Goal: Task Accomplishment & Management: Manage account settings

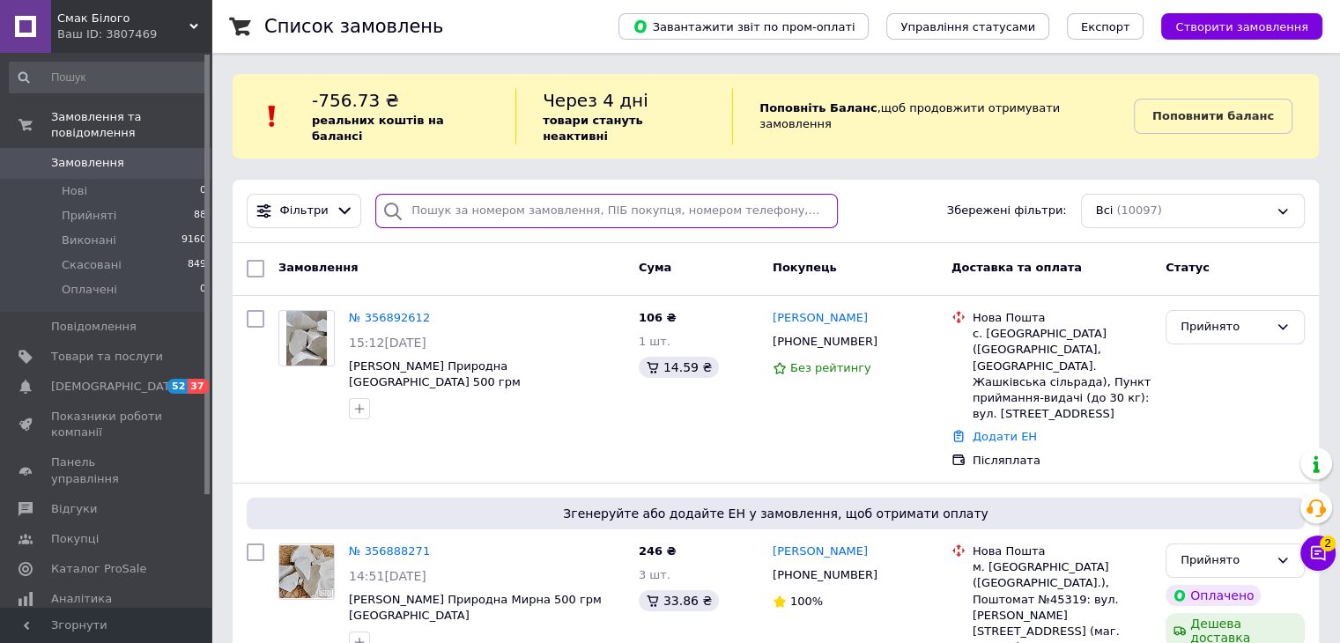
paste input "356774454"
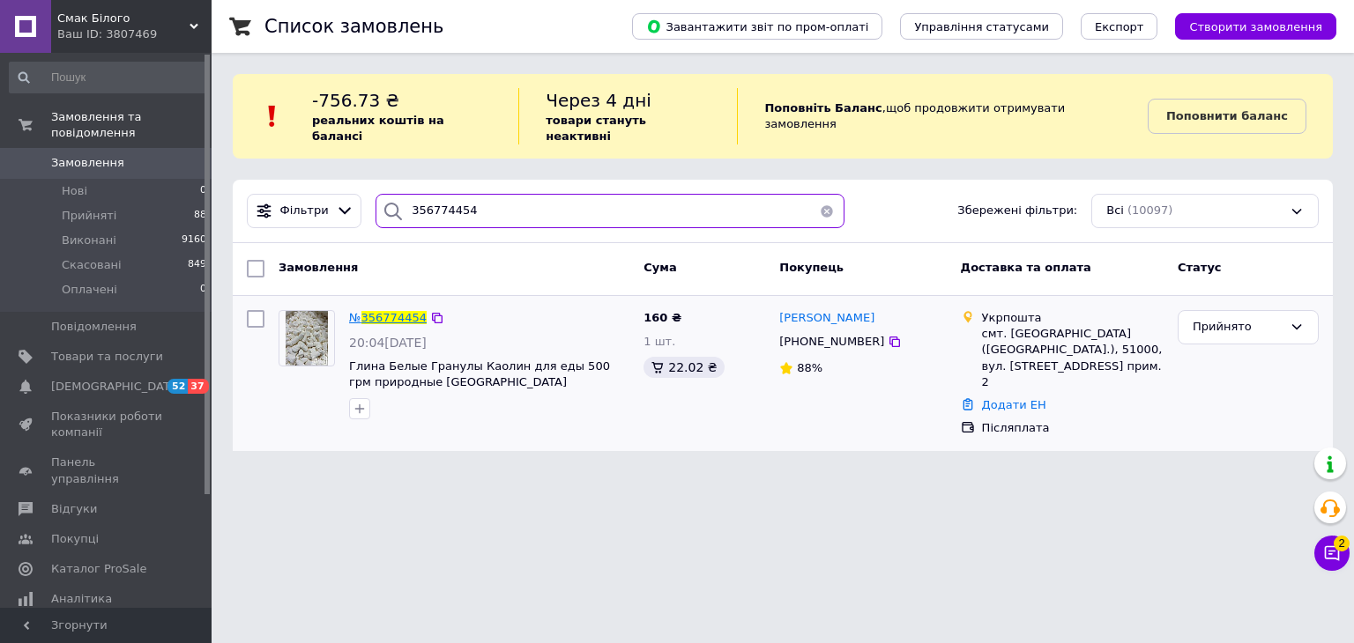
type input "356774454"
click at [404, 311] on span "356774454" at bounding box center [393, 317] width 65 height 13
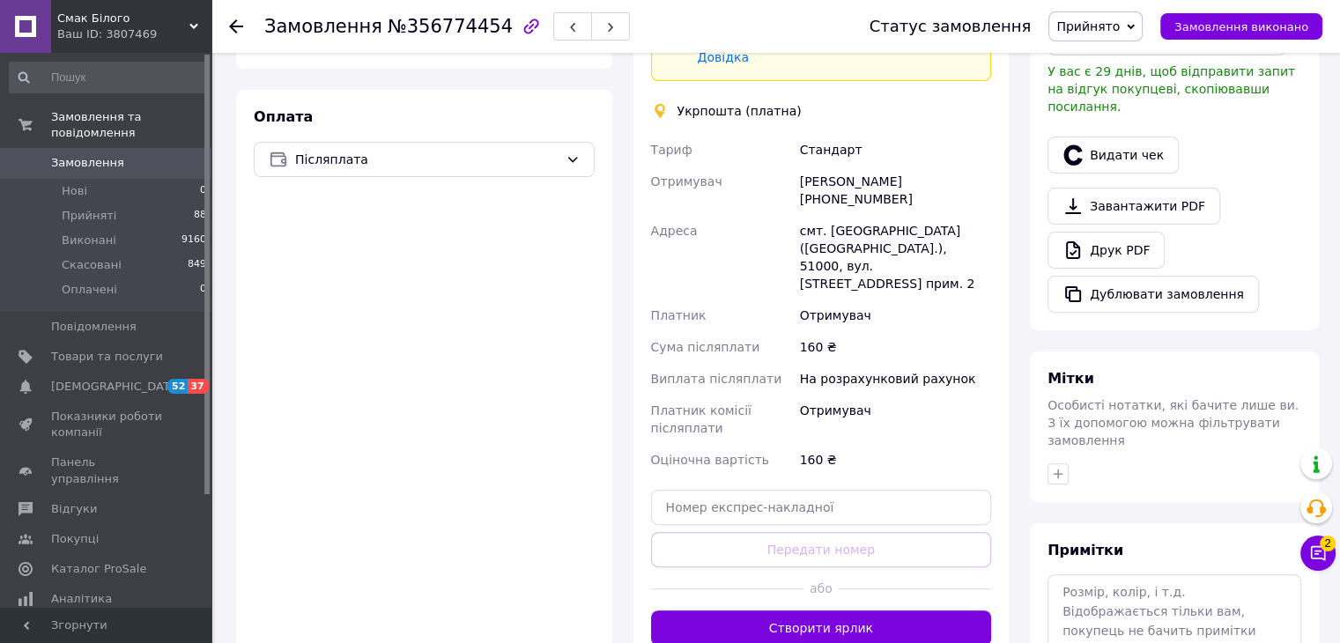
scroll to position [617, 0]
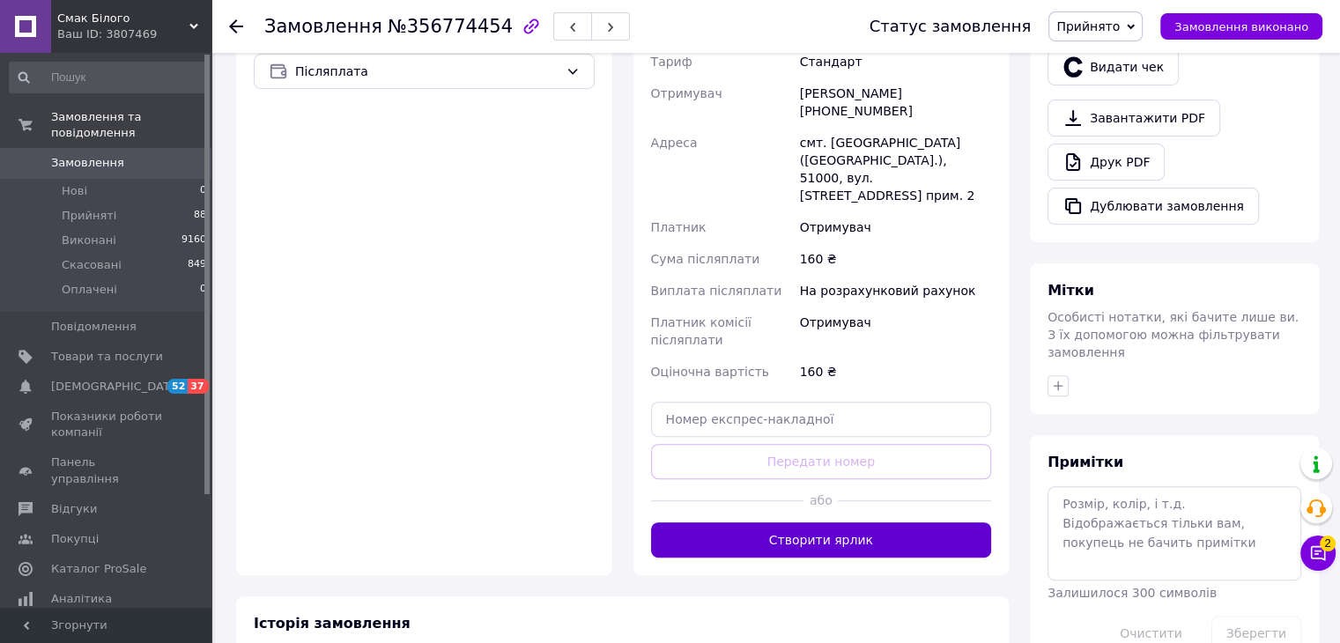
click at [885, 523] on button "Створити ярлик" at bounding box center [821, 540] width 341 height 35
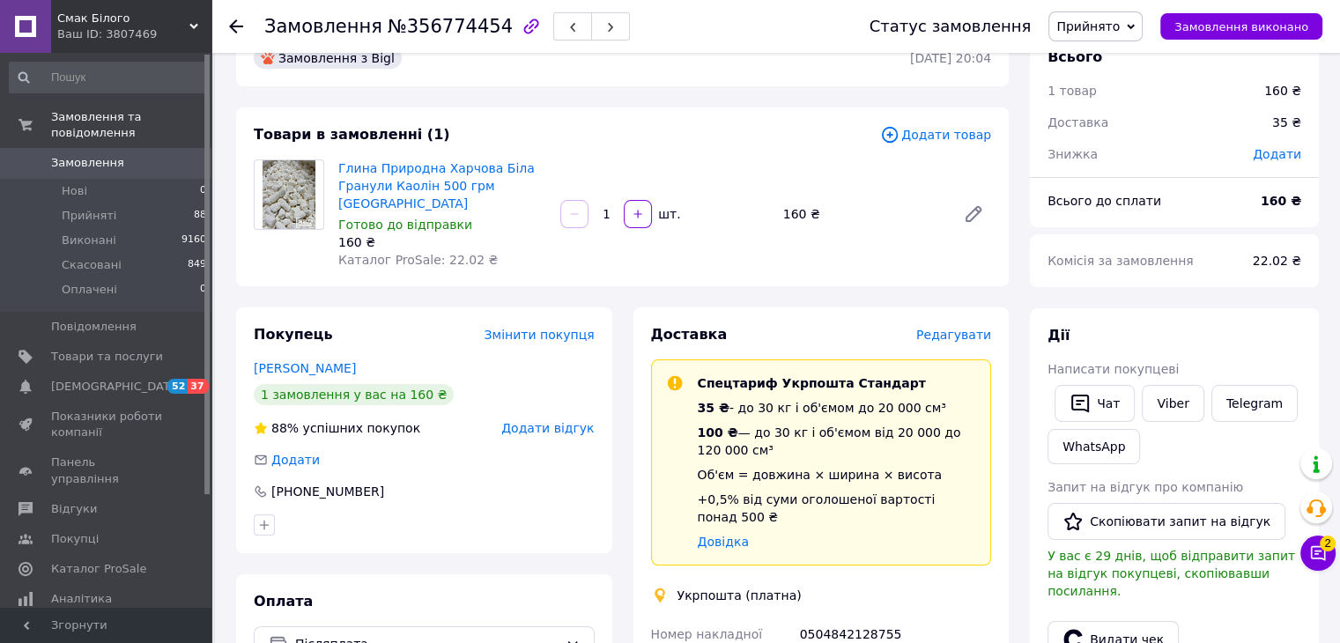
scroll to position [88, 0]
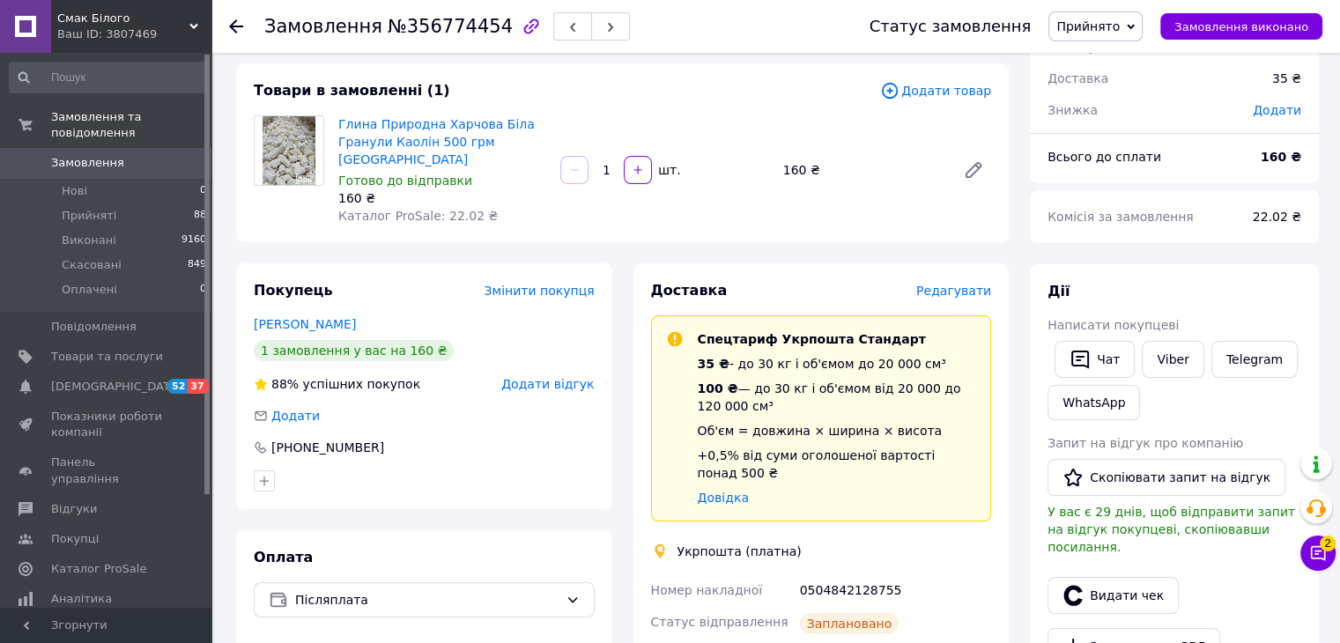
click at [841, 575] on div "0504842128755" at bounding box center [896, 591] width 198 height 32
click at [839, 575] on div "0504842128755" at bounding box center [896, 591] width 198 height 32
copy div "0504842128755"
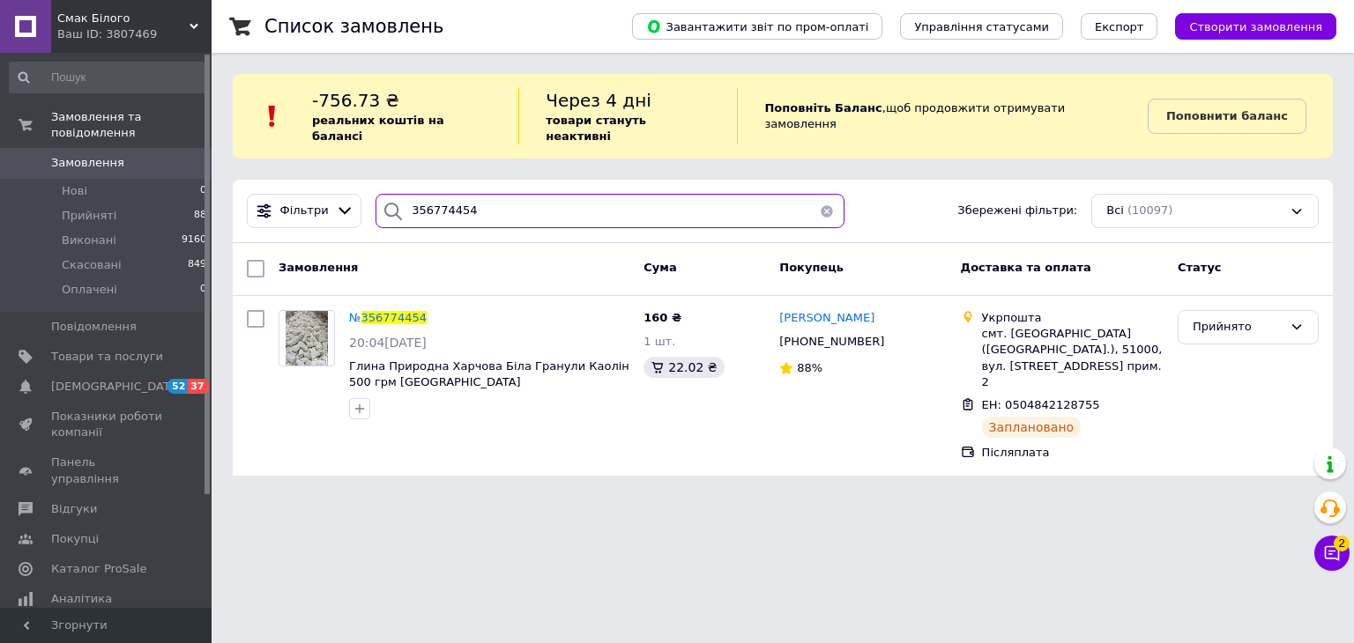
drag, startPoint x: 465, startPoint y: 191, endPoint x: 433, endPoint y: 202, distance: 34.3
click at [368, 194] on div "356774454" at bounding box center [609, 211] width 483 height 34
paste input "80061"
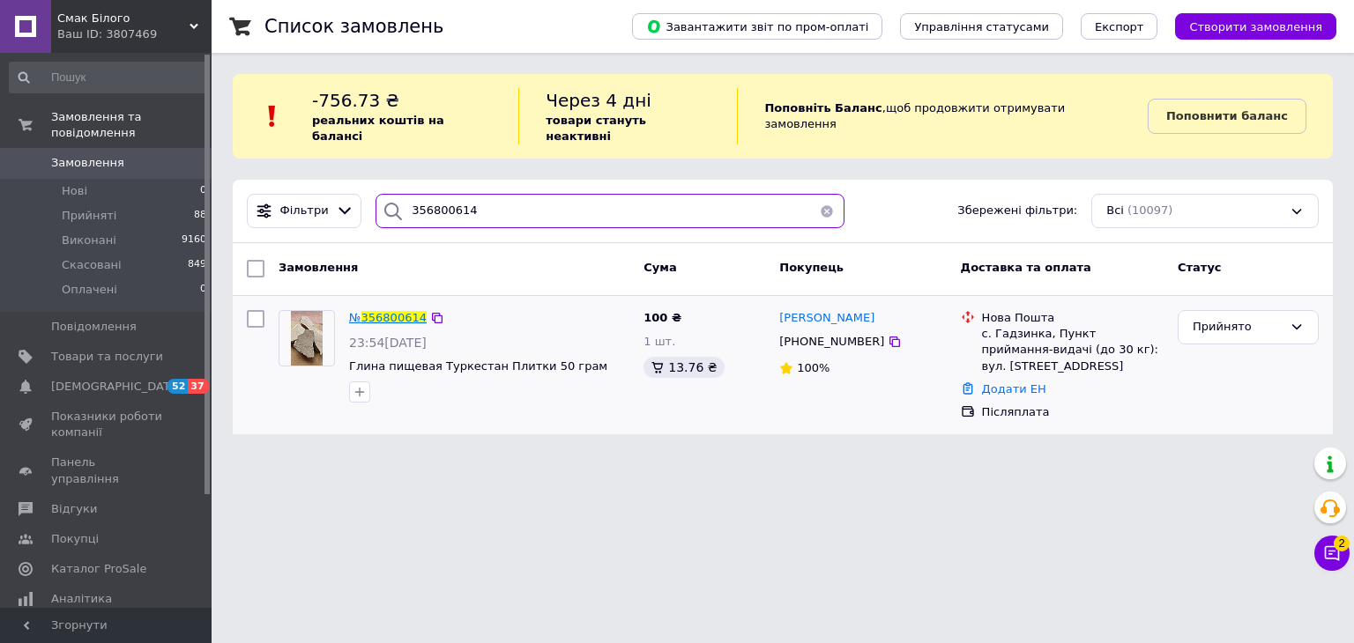
type input "356800614"
click at [388, 311] on span "356800614" at bounding box center [393, 317] width 65 height 13
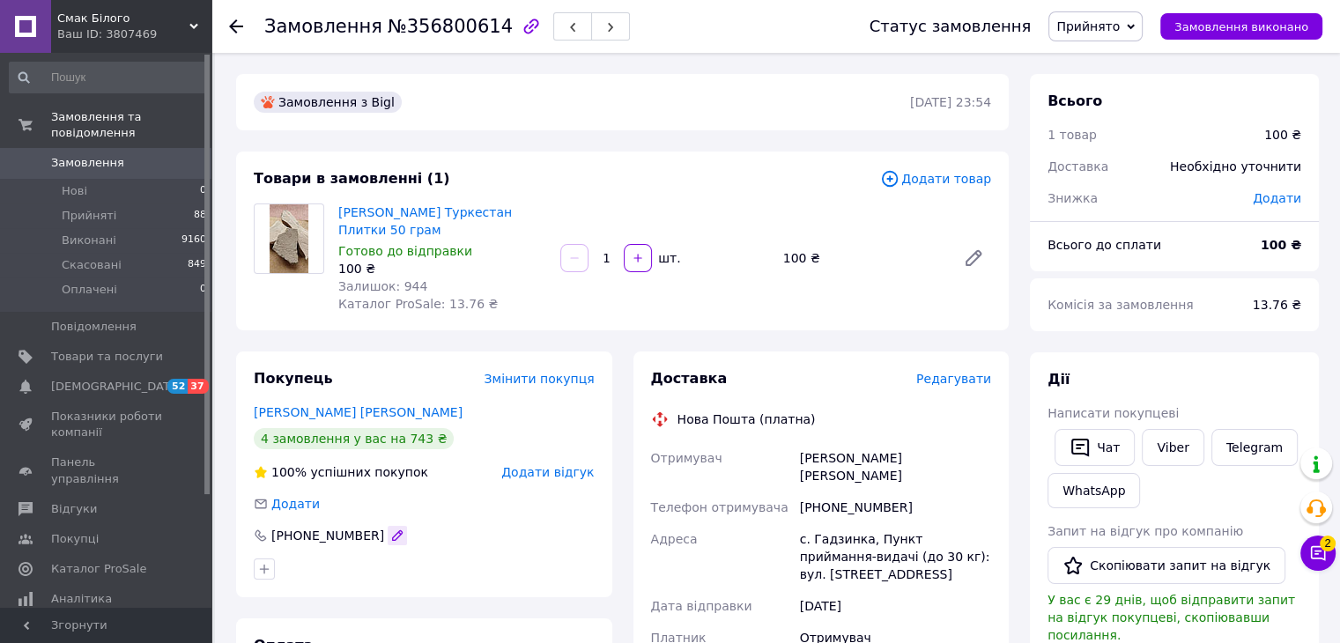
click at [390, 541] on icon "button" at bounding box center [397, 536] width 14 height 14
click at [495, 423] on div "Покупець Змінити покупця [PERSON_NAME] Ан 4 замовлення у вас на 743 ₴ 100% успі…" at bounding box center [424, 475] width 376 height 246
drag, startPoint x: 375, startPoint y: 531, endPoint x: 271, endPoint y: 538, distance: 103.3
click at [271, 538] on div "[PHONE_NUMBER]" at bounding box center [424, 536] width 341 height 18
copy div "[PHONE_NUMBER]"
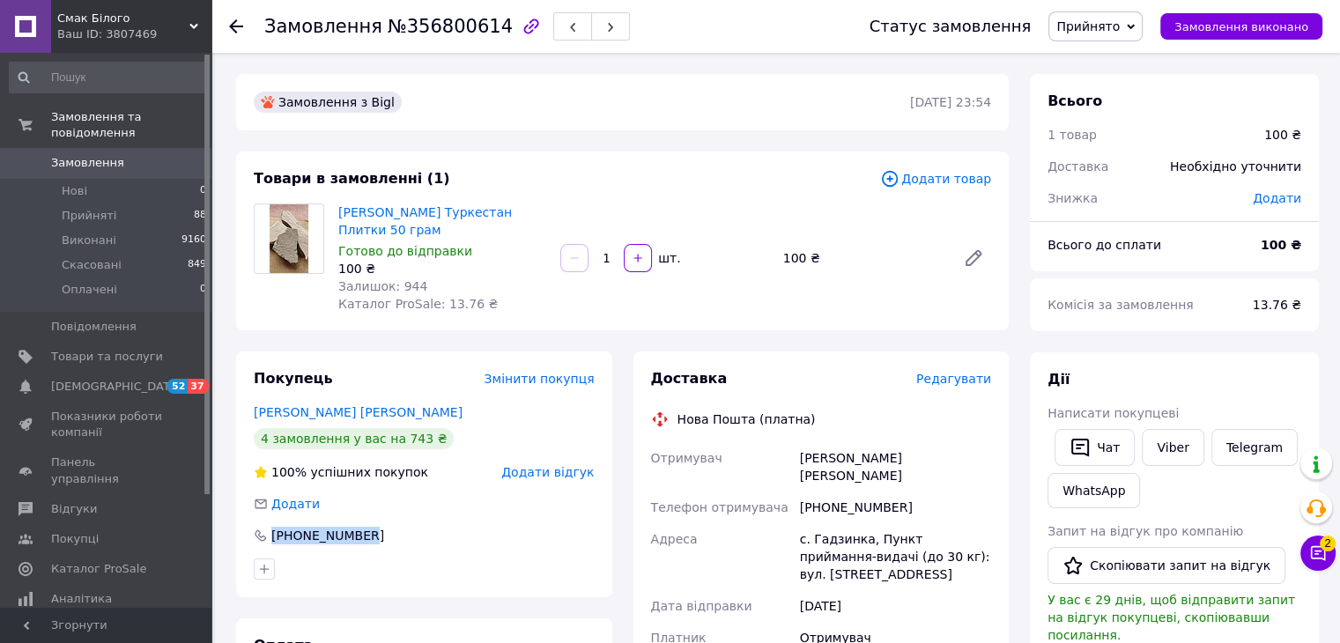
click at [90, 155] on span "Замовлення" at bounding box center [87, 163] width 73 height 16
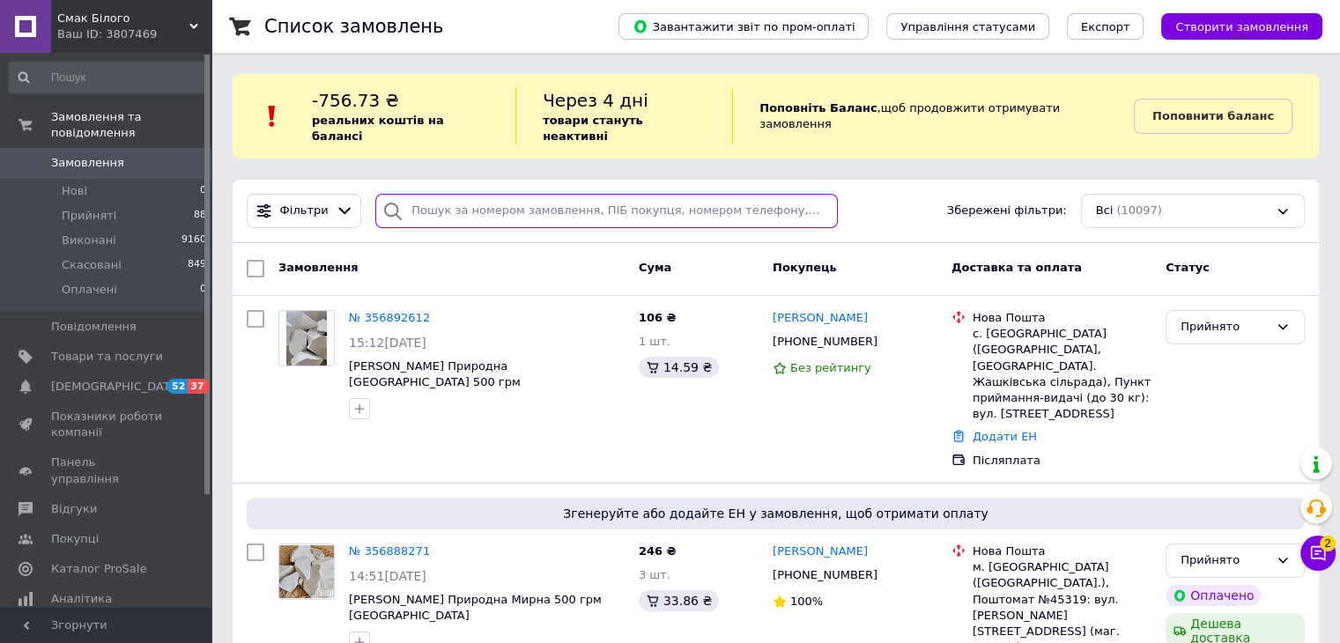
click at [515, 194] on input "search" at bounding box center [606, 211] width 463 height 34
paste input "[PHONE_NUMBER]"
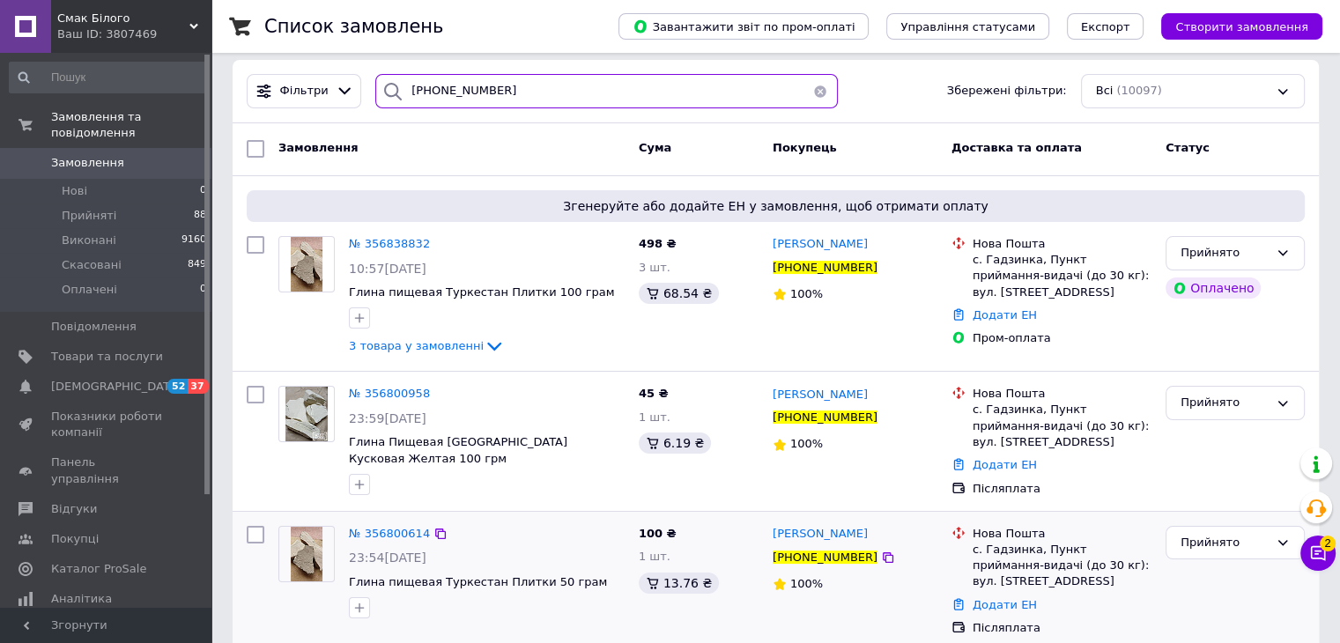
scroll to position [296, 0]
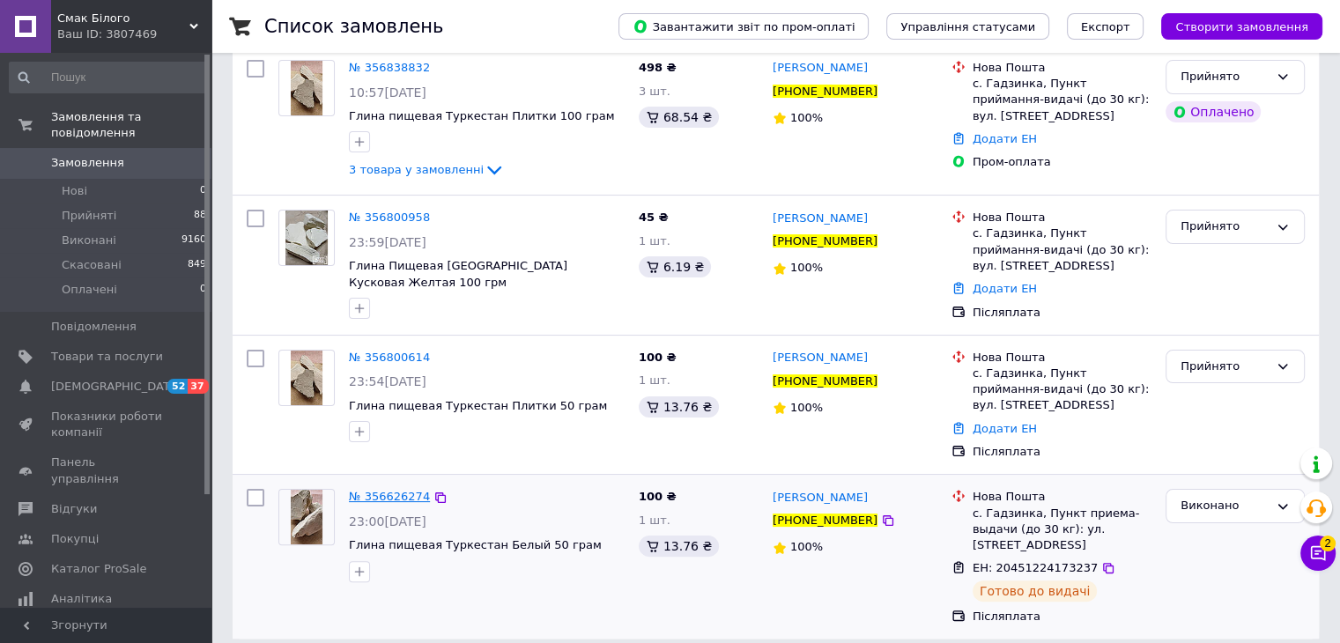
type input "[PHONE_NUMBER]"
click at [379, 490] on span "№ 356626274" at bounding box center [389, 496] width 81 height 13
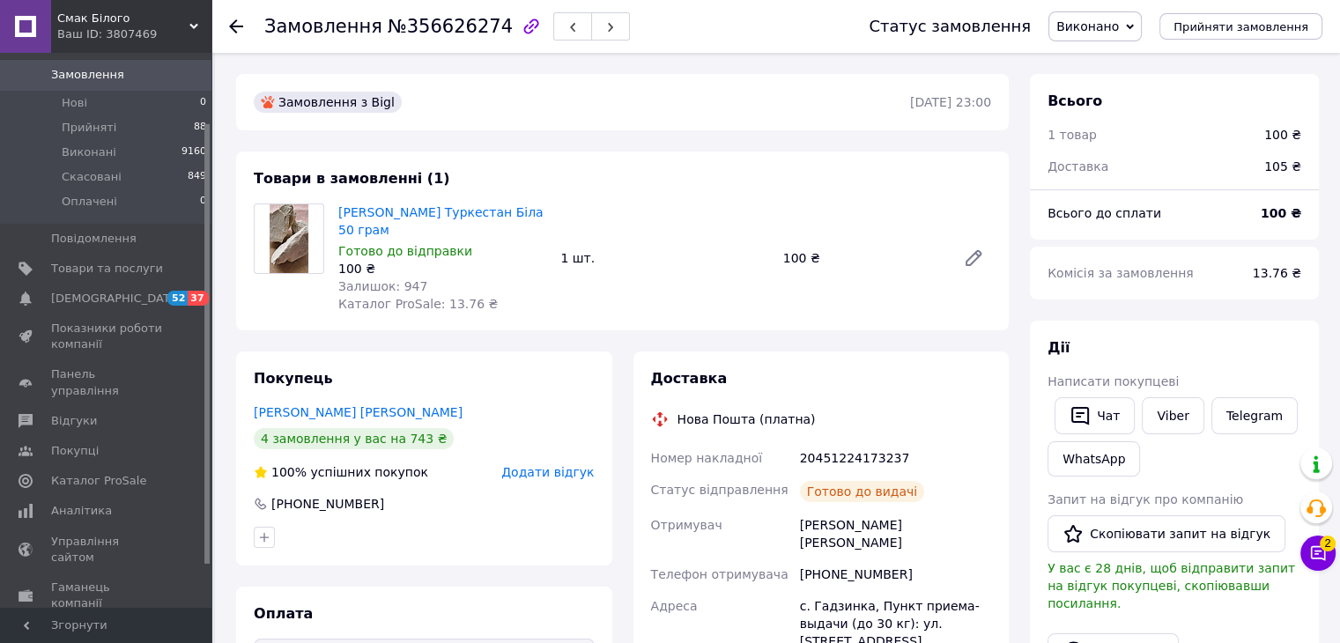
click at [94, 67] on span "Замовлення" at bounding box center [87, 75] width 73 height 16
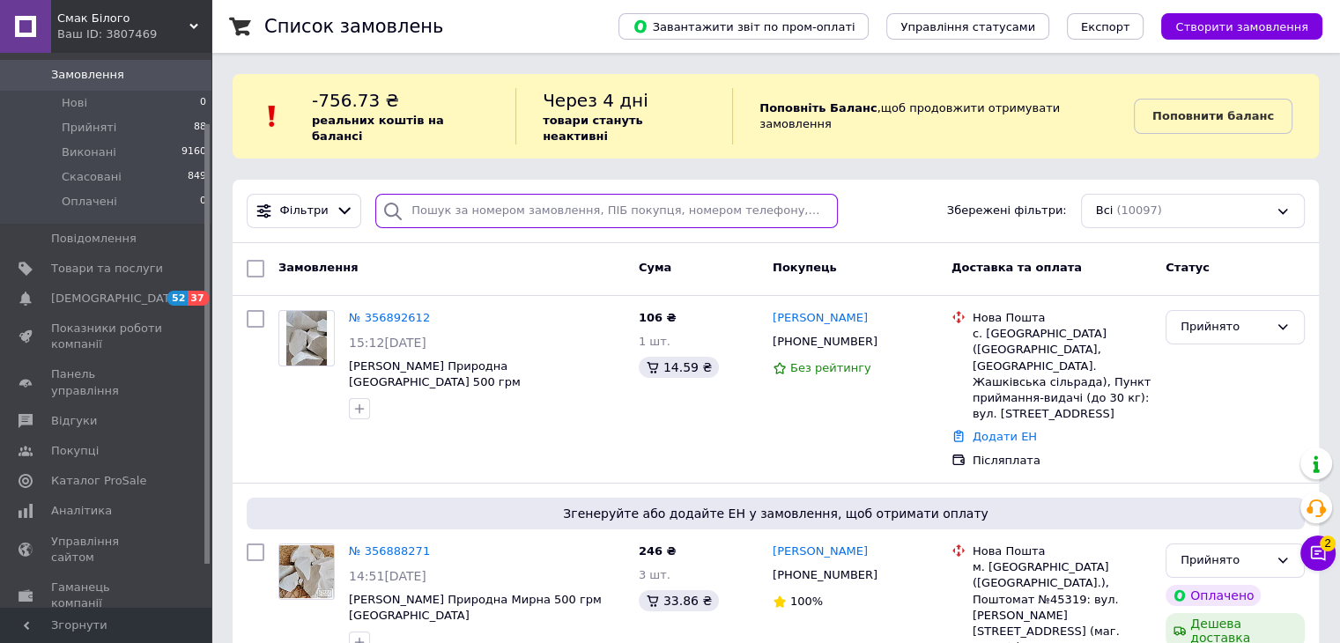
paste input "[PHONE_NUMBER]"
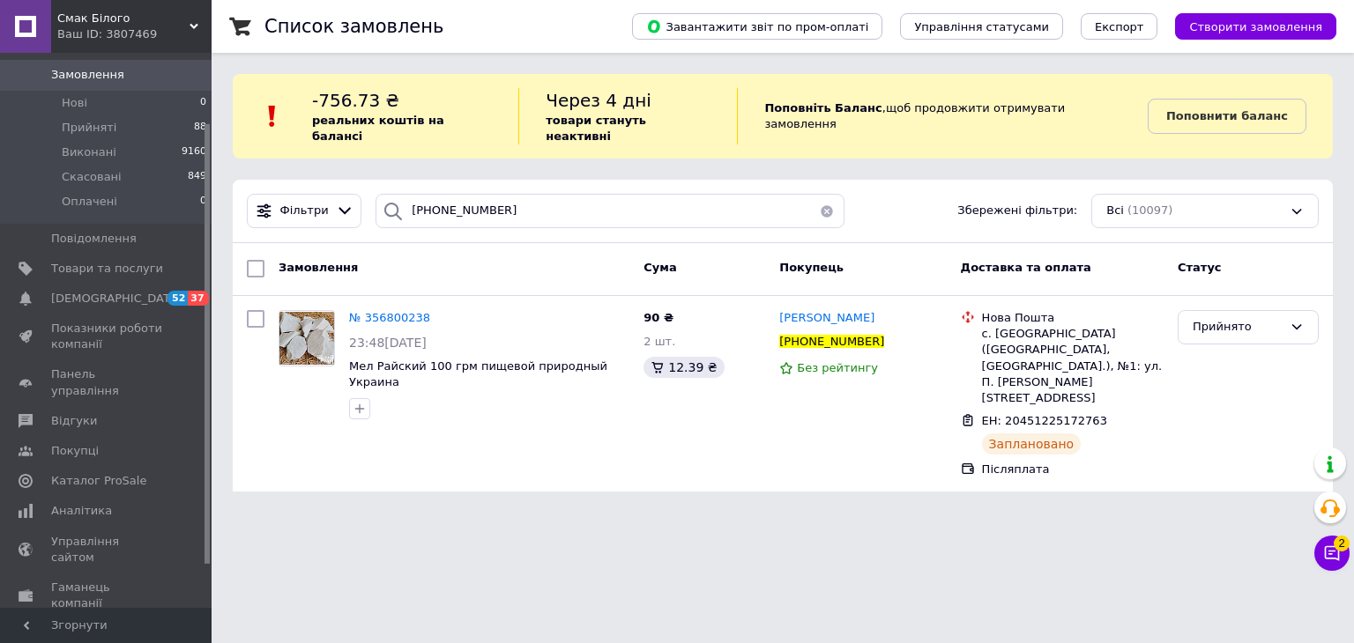
click at [846, 513] on html "Смак Білого Ваш ID: 3807469 Сайт Смак Білого Кабінет покупця Перевірити стан си…" at bounding box center [677, 256] width 1354 height 513
drag, startPoint x: 501, startPoint y: 203, endPoint x: 400, endPoint y: 197, distance: 101.5
click at [400, 197] on div "[PHONE_NUMBER]" at bounding box center [609, 211] width 469 height 34
paste input "356805024"
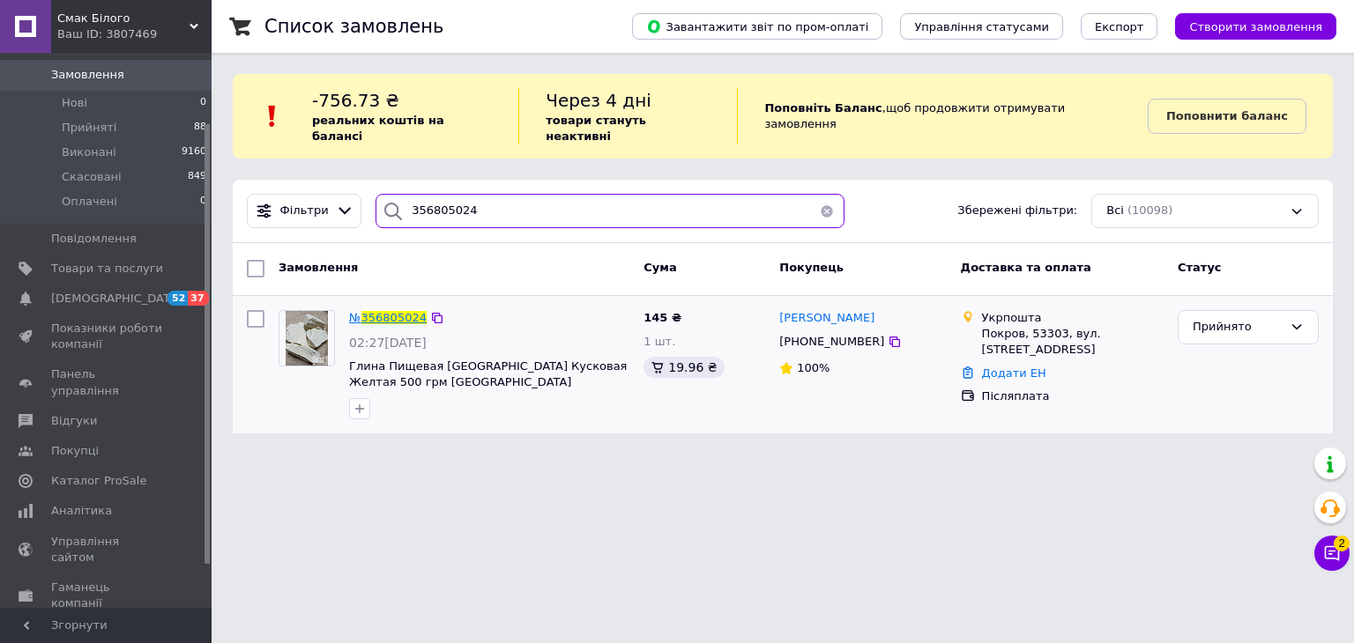
type input "356805024"
click at [400, 311] on span "356805024" at bounding box center [393, 317] width 65 height 13
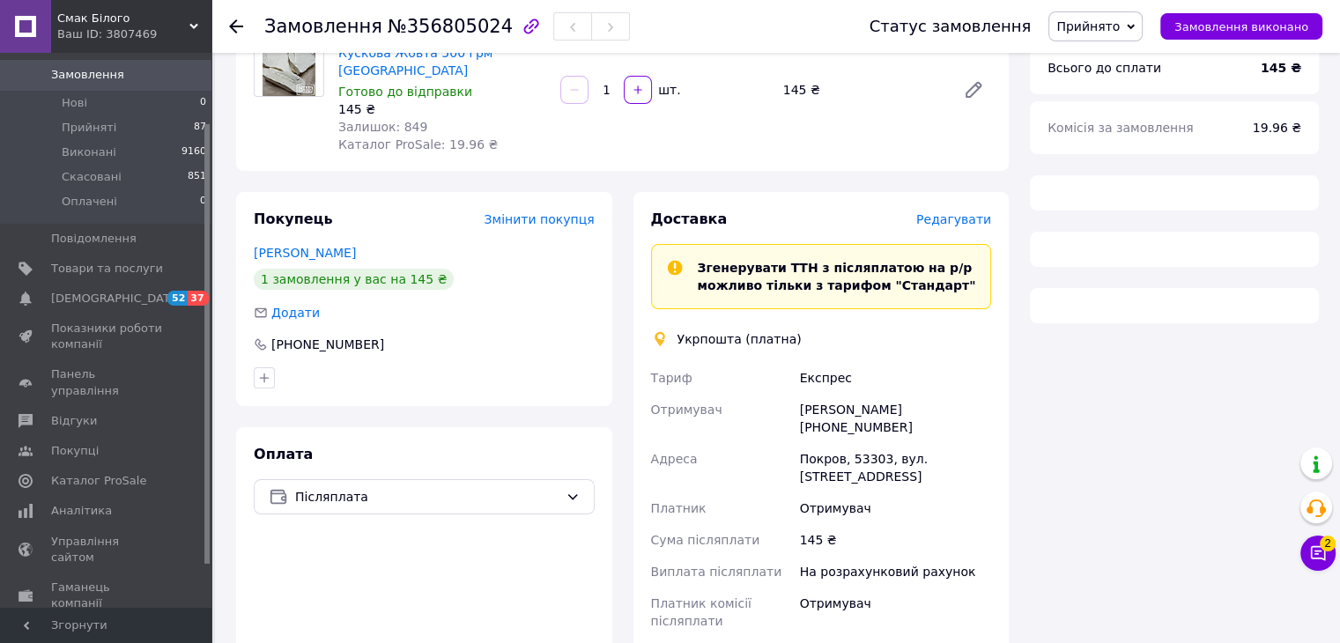
scroll to position [352, 0]
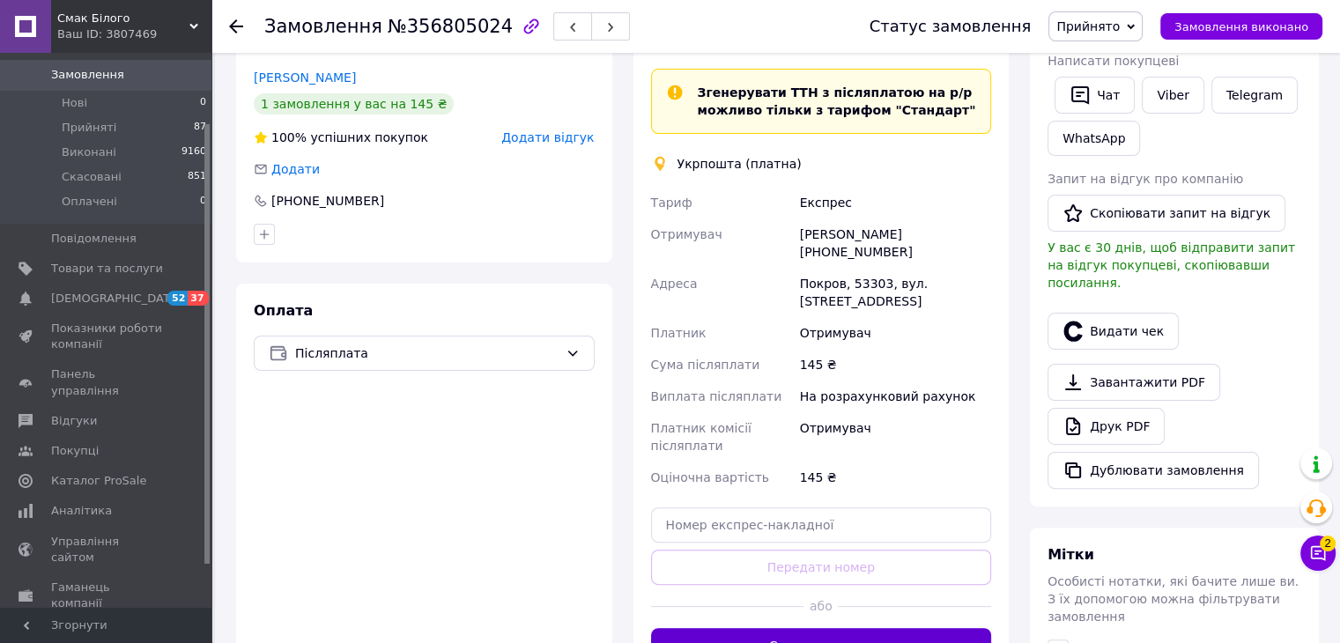
click at [867, 628] on button "Створити ярлик" at bounding box center [821, 645] width 341 height 35
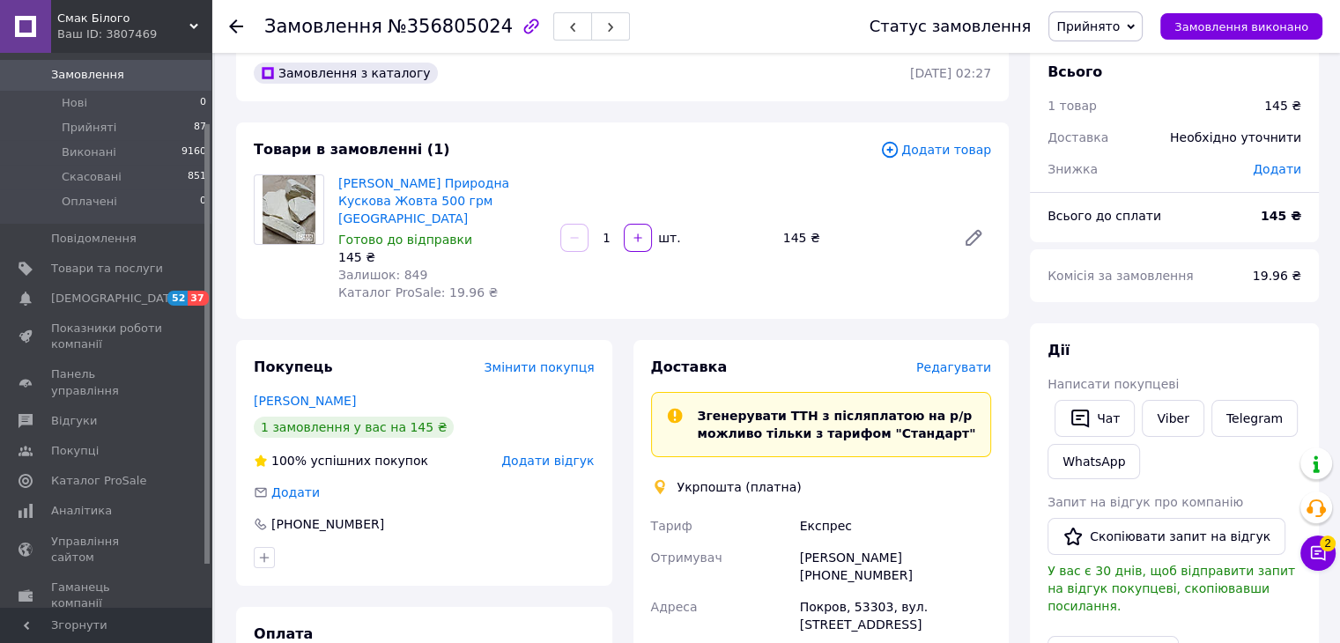
scroll to position [0, 0]
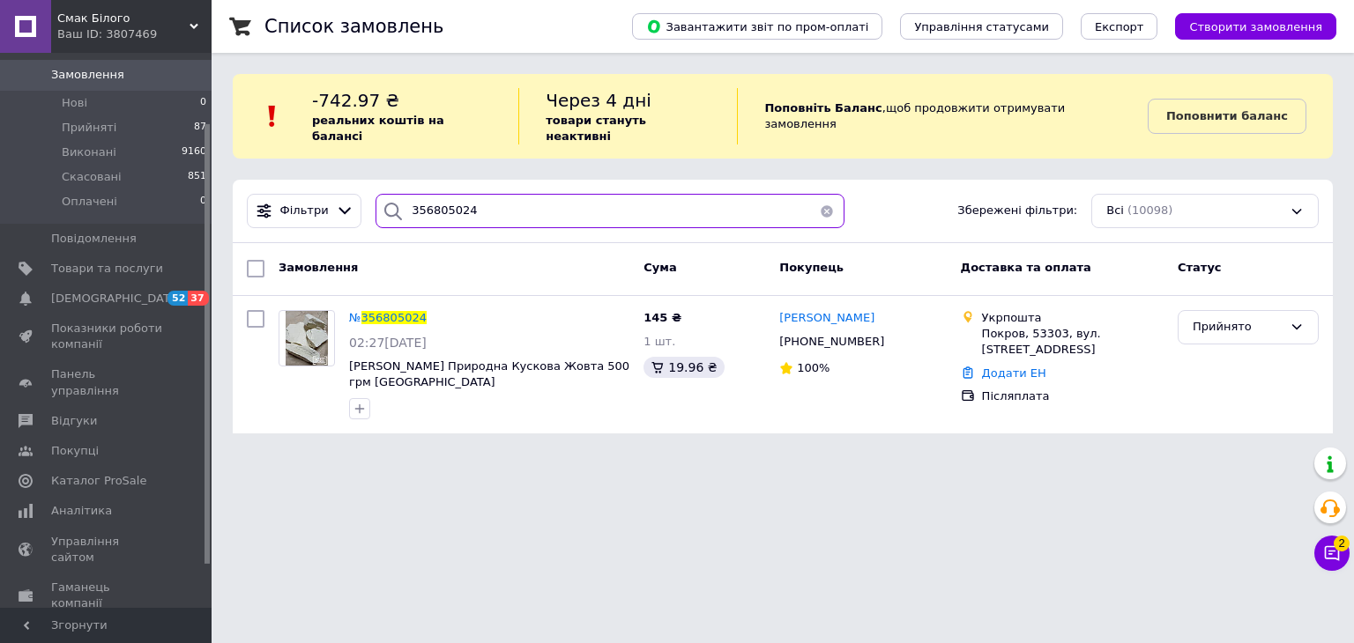
drag, startPoint x: 506, startPoint y: 197, endPoint x: 395, endPoint y: 194, distance: 111.1
click at [392, 194] on div "356805024" at bounding box center [609, 211] width 469 height 34
paste input "21836"
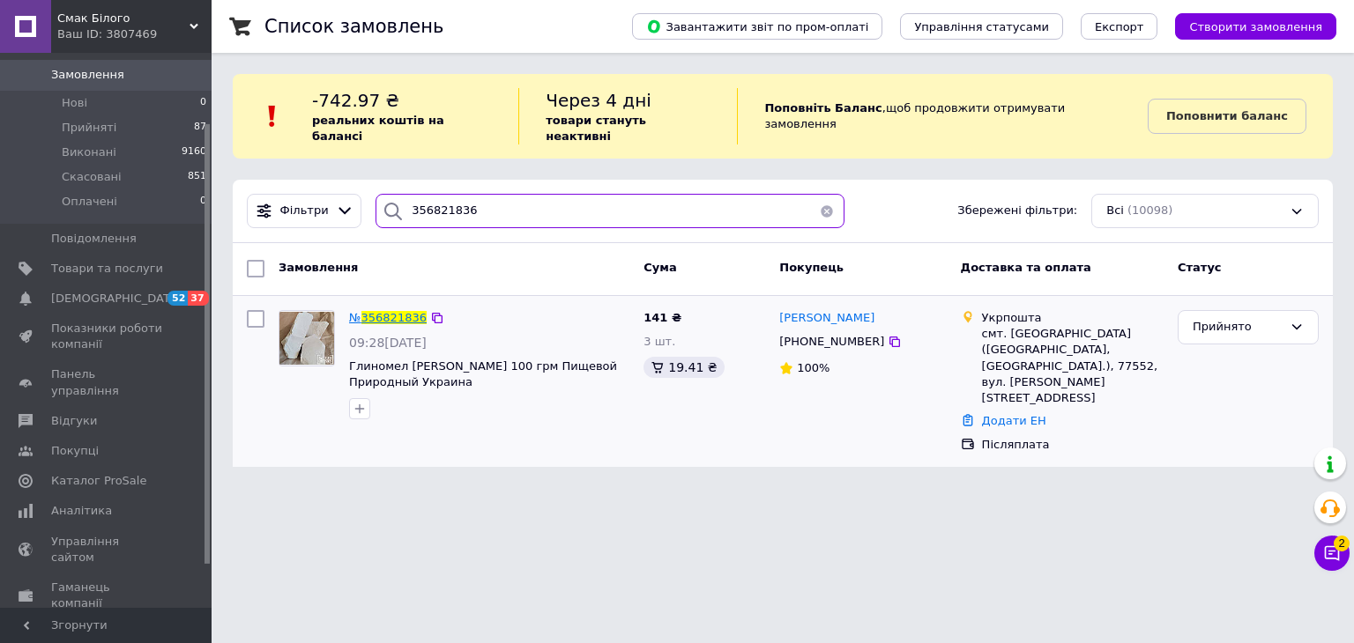
type input "356821836"
click at [394, 311] on span "356821836" at bounding box center [393, 317] width 65 height 13
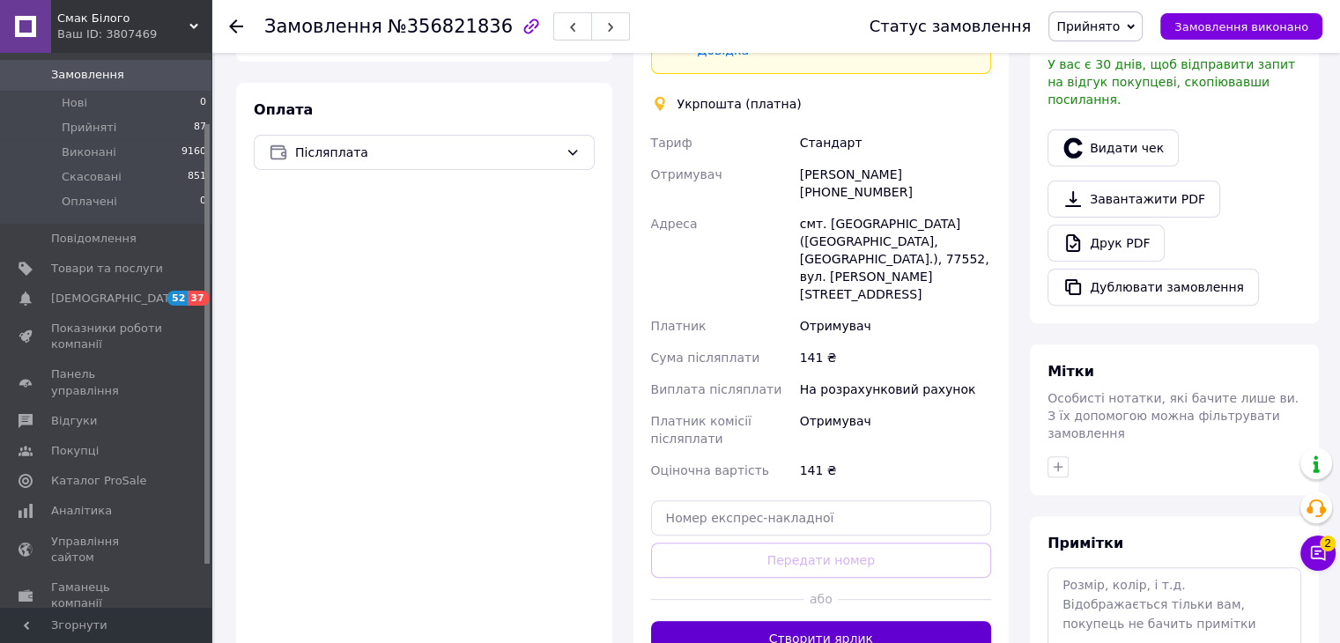
scroll to position [617, 0]
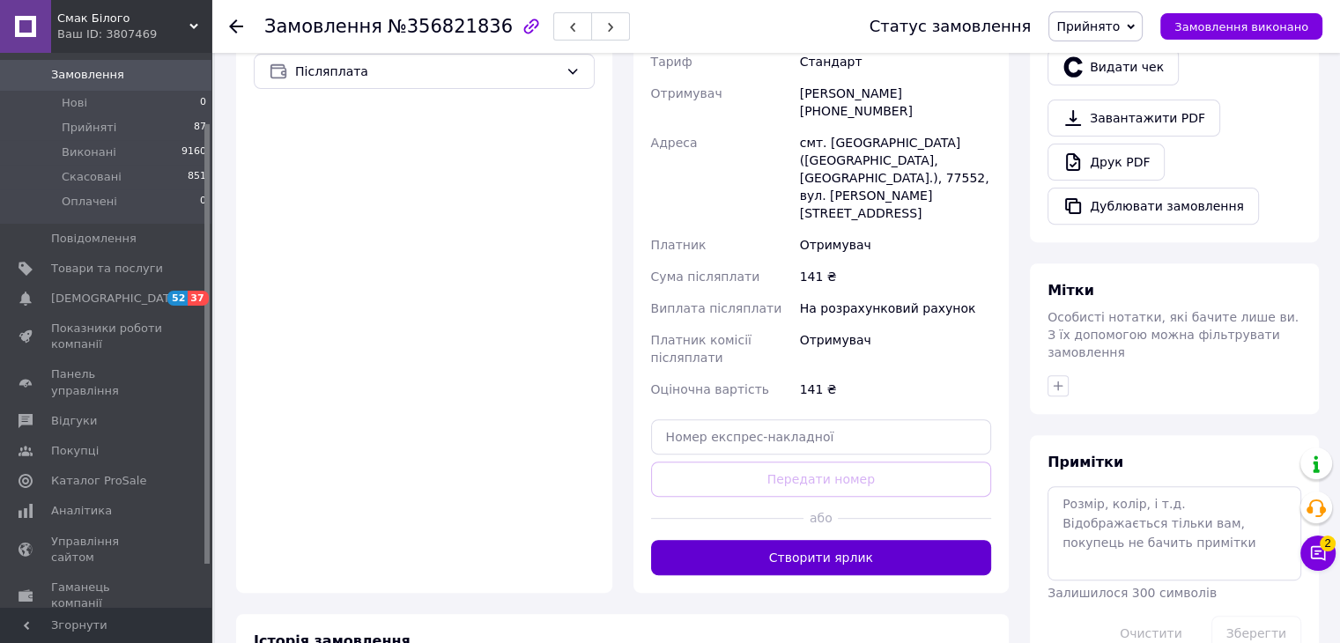
click at [868, 540] on button "Створити ярлик" at bounding box center [821, 557] width 341 height 35
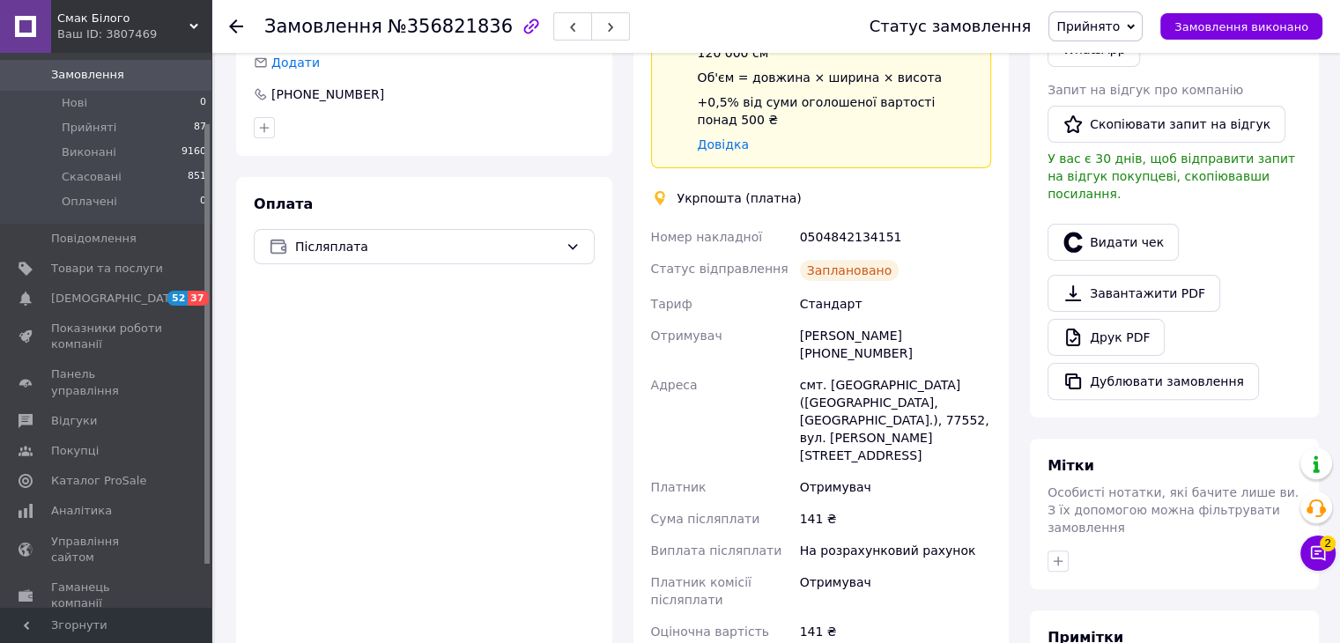
scroll to position [441, 0]
click at [845, 222] on div "0504842134151" at bounding box center [896, 238] width 198 height 32
click at [842, 222] on div "0504842134151" at bounding box center [896, 238] width 198 height 32
click at [825, 222] on div "0504842134151" at bounding box center [896, 238] width 198 height 32
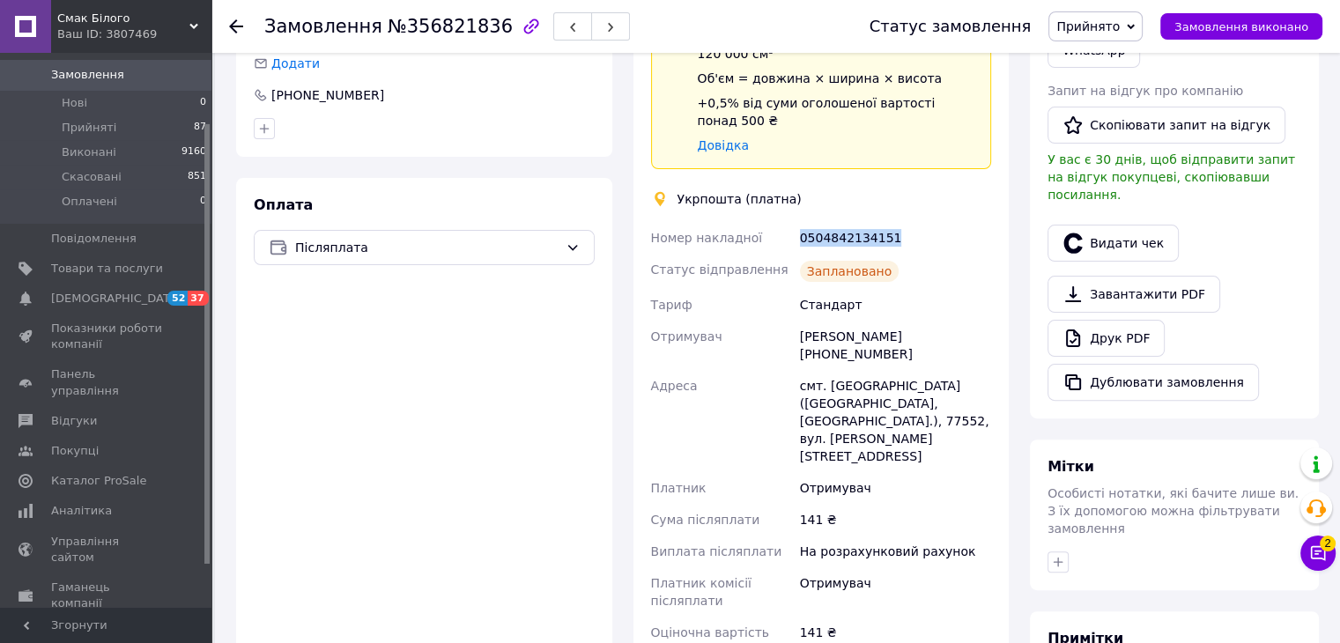
copy div "0504842134151"
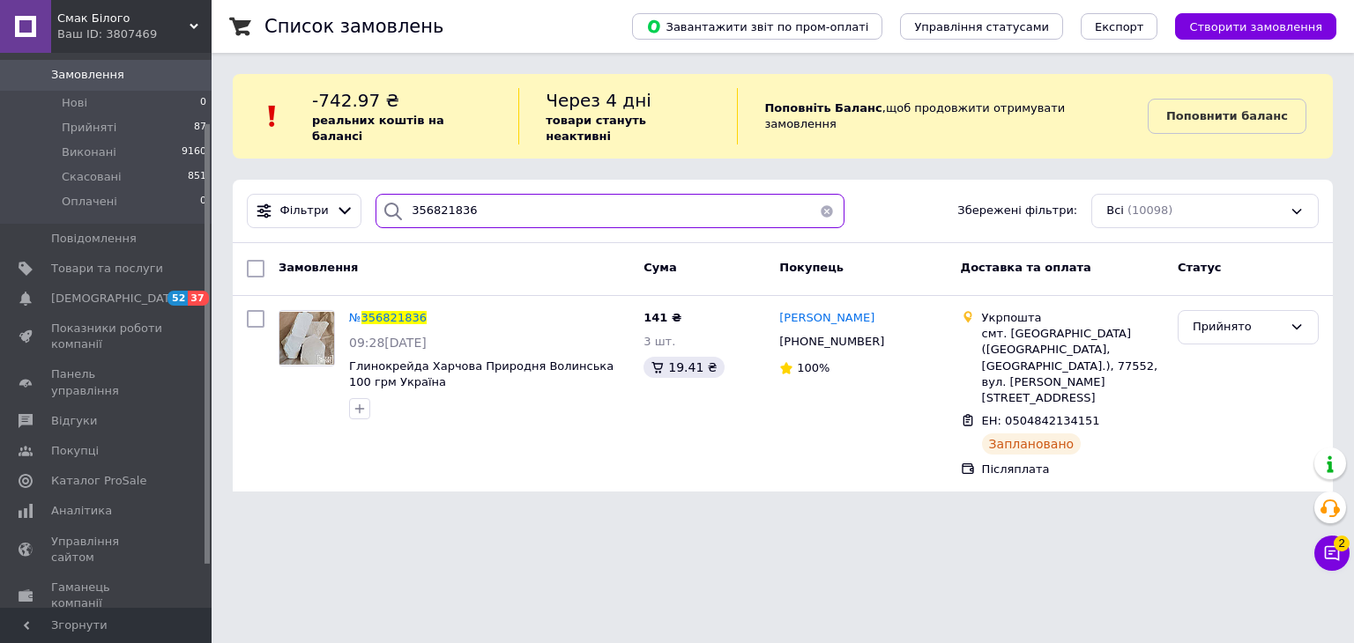
click at [569, 194] on input "356821836" at bounding box center [609, 211] width 469 height 34
drag, startPoint x: 564, startPoint y: 193, endPoint x: 448, endPoint y: 189, distance: 116.4
click at [448, 194] on input "356821836" at bounding box center [609, 211] width 469 height 34
paste input "901348"
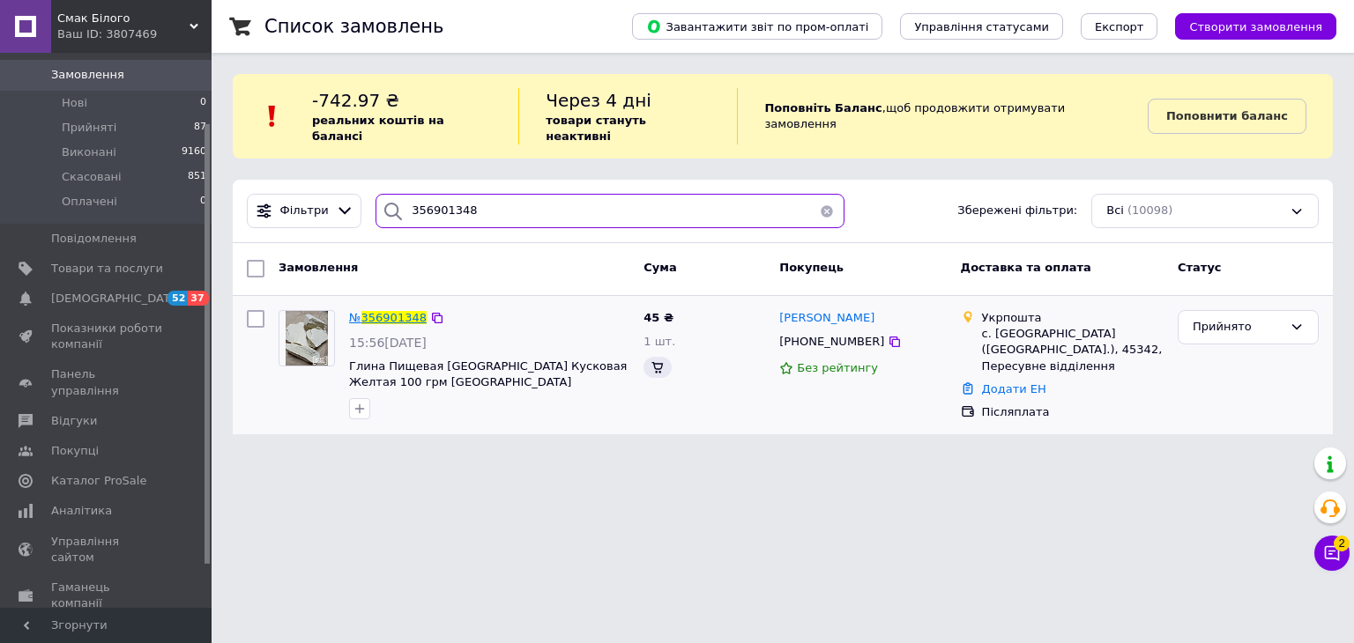
type input "356901348"
click at [386, 311] on span "356901348" at bounding box center [393, 317] width 65 height 13
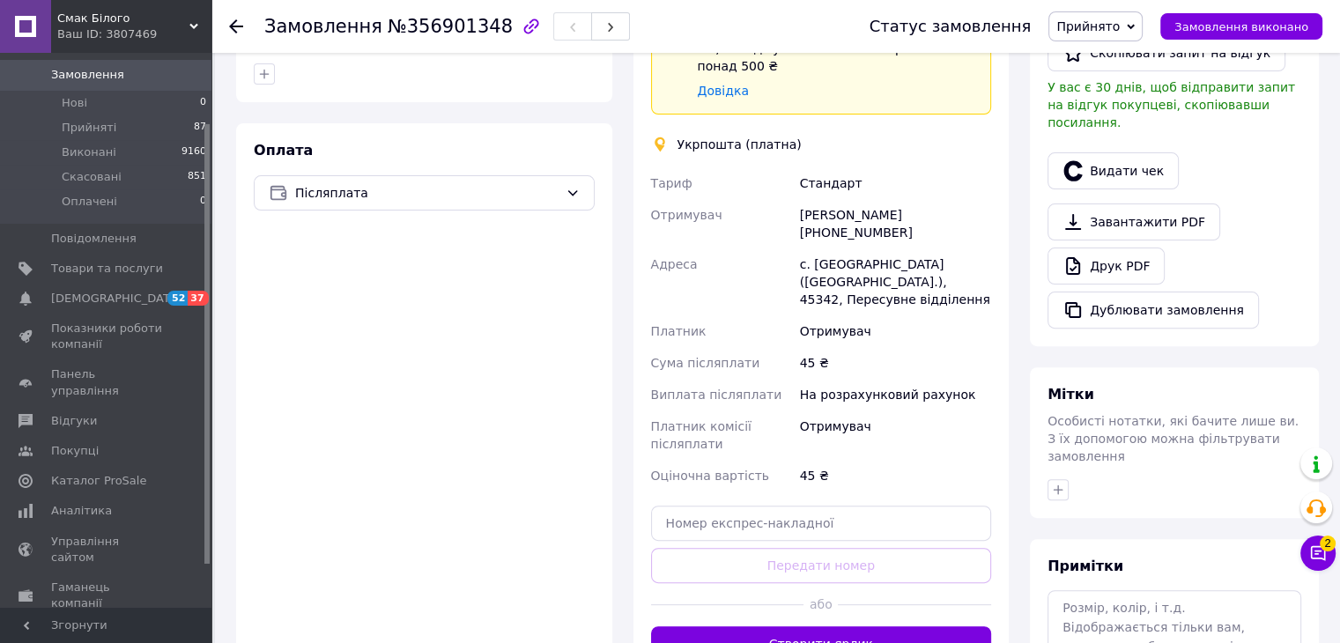
scroll to position [617, 0]
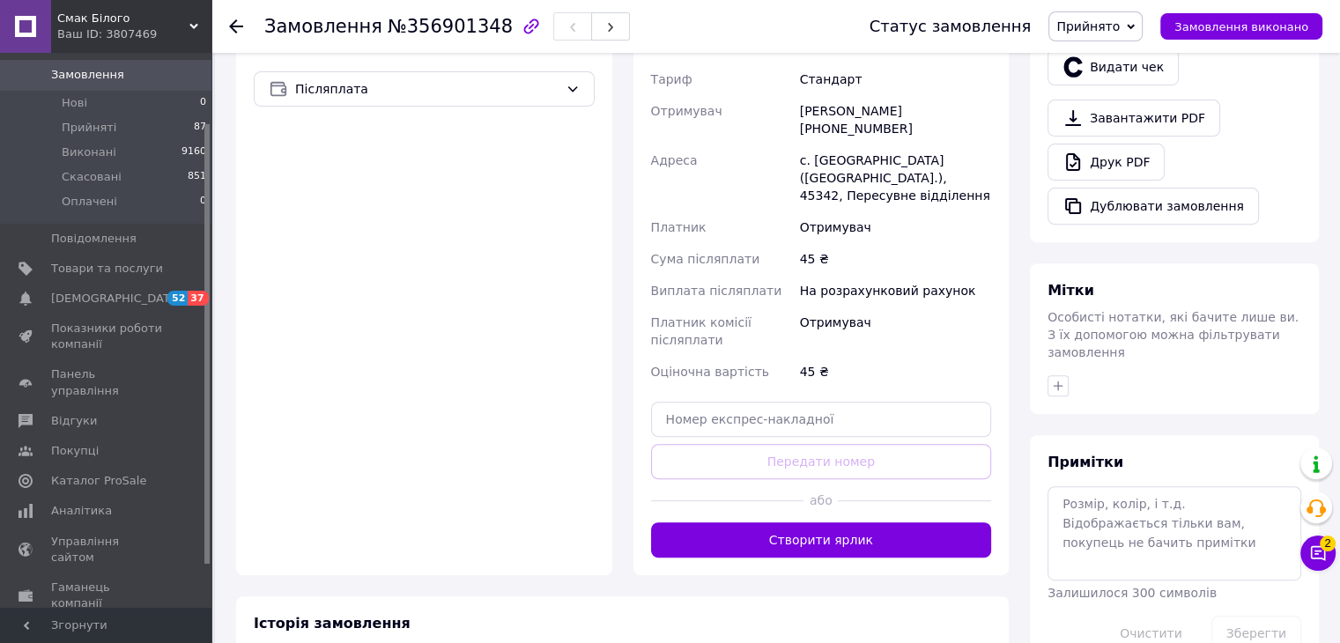
click at [825, 523] on button "Створити ярлик" at bounding box center [821, 540] width 341 height 35
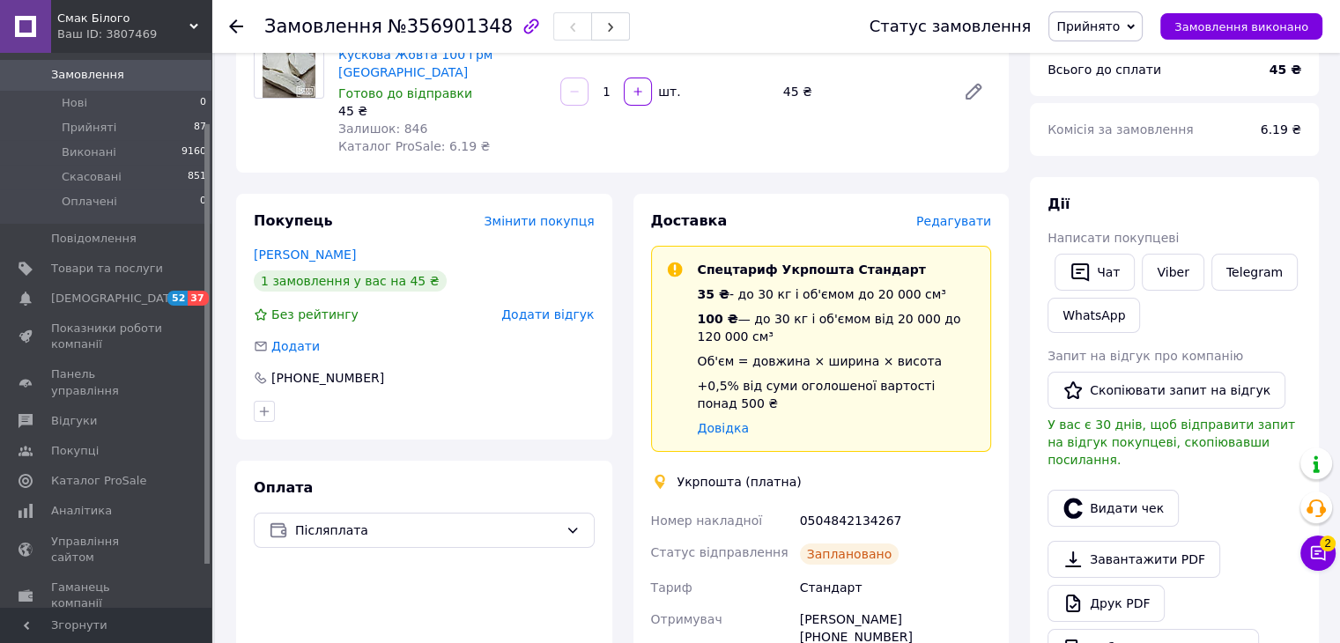
scroll to position [176, 0]
click at [834, 504] on div "0504842134267" at bounding box center [896, 520] width 198 height 32
click at [833, 504] on div "0504842134267" at bounding box center [896, 520] width 198 height 32
copy div "0504842134267"
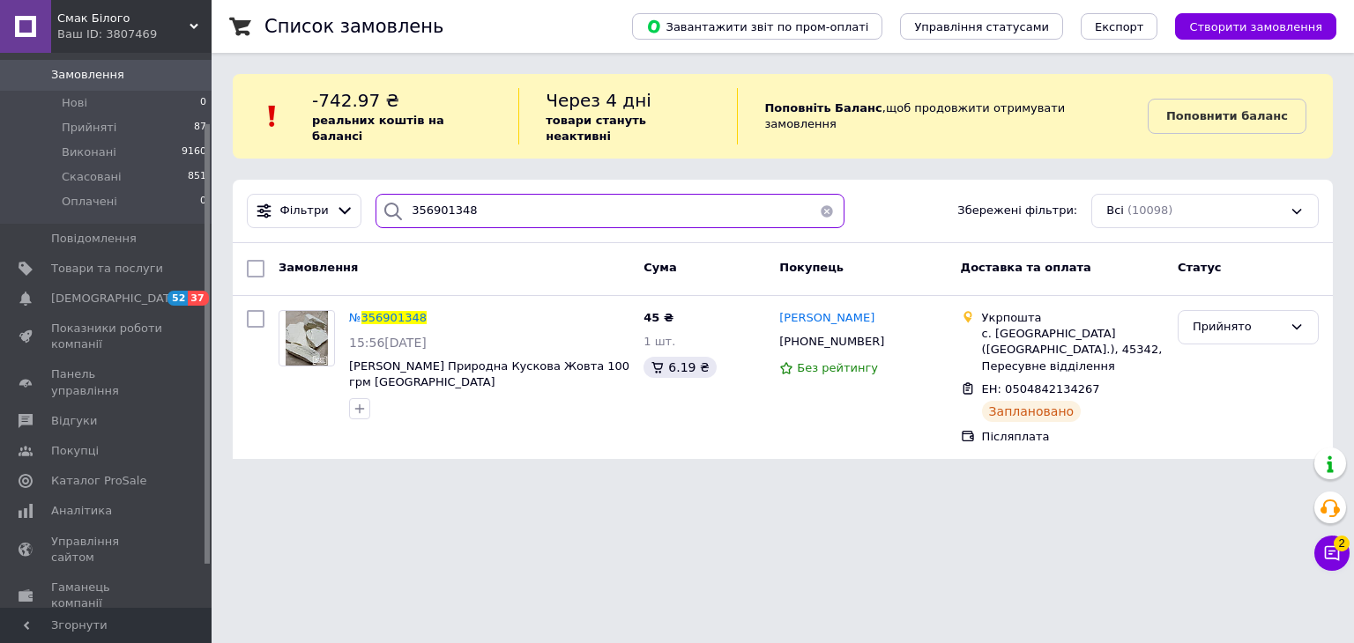
drag, startPoint x: 515, startPoint y: 189, endPoint x: 403, endPoint y: 192, distance: 112.8
click at [403, 194] on input "356901348" at bounding box center [609, 211] width 469 height 34
paste input "75742"
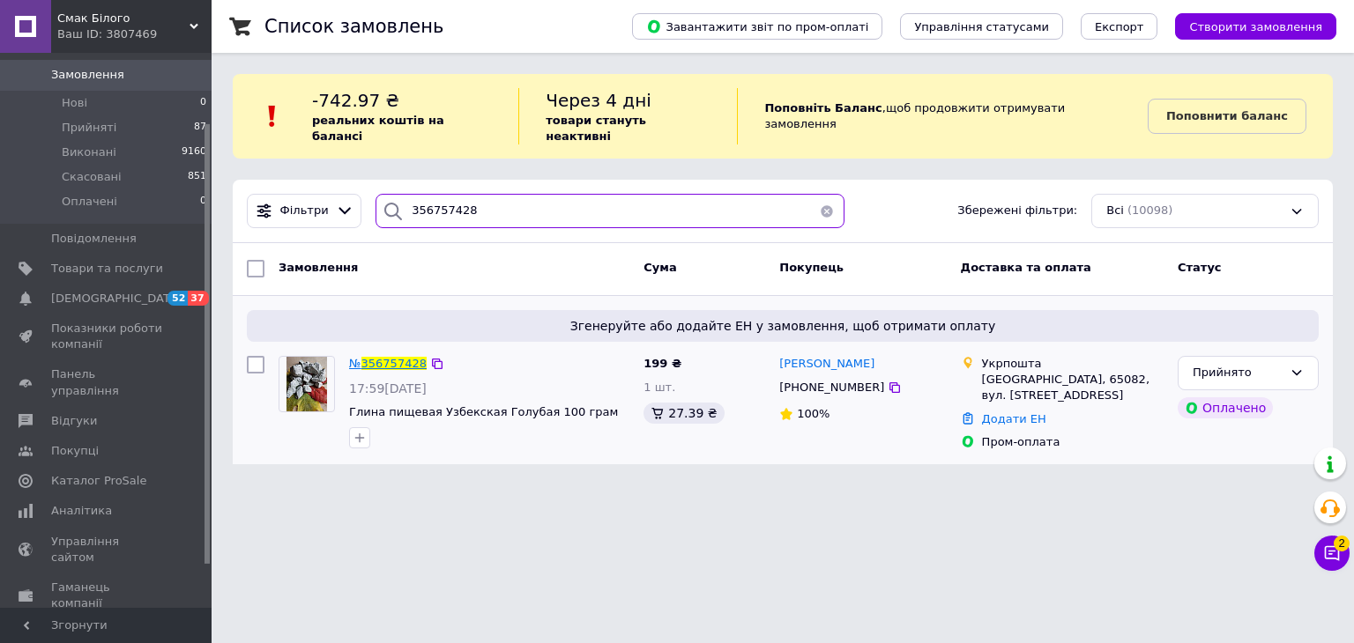
type input "356757428"
click at [385, 357] on span "356757428" at bounding box center [393, 363] width 65 height 13
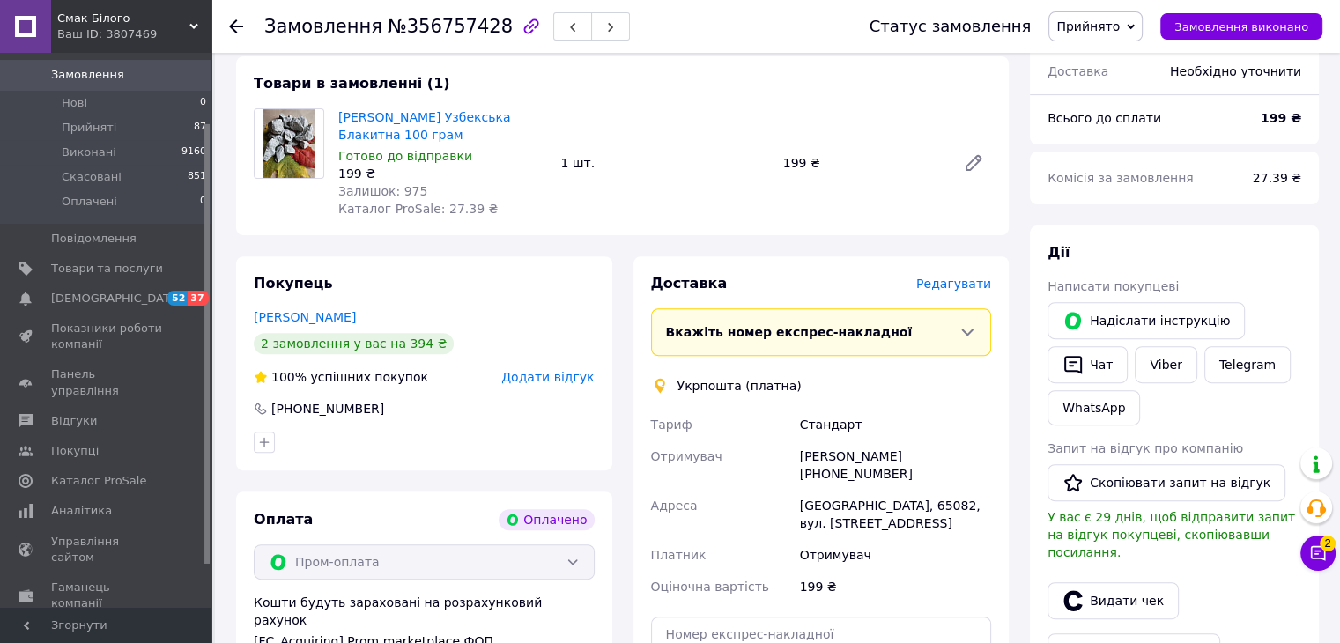
scroll to position [705, 0]
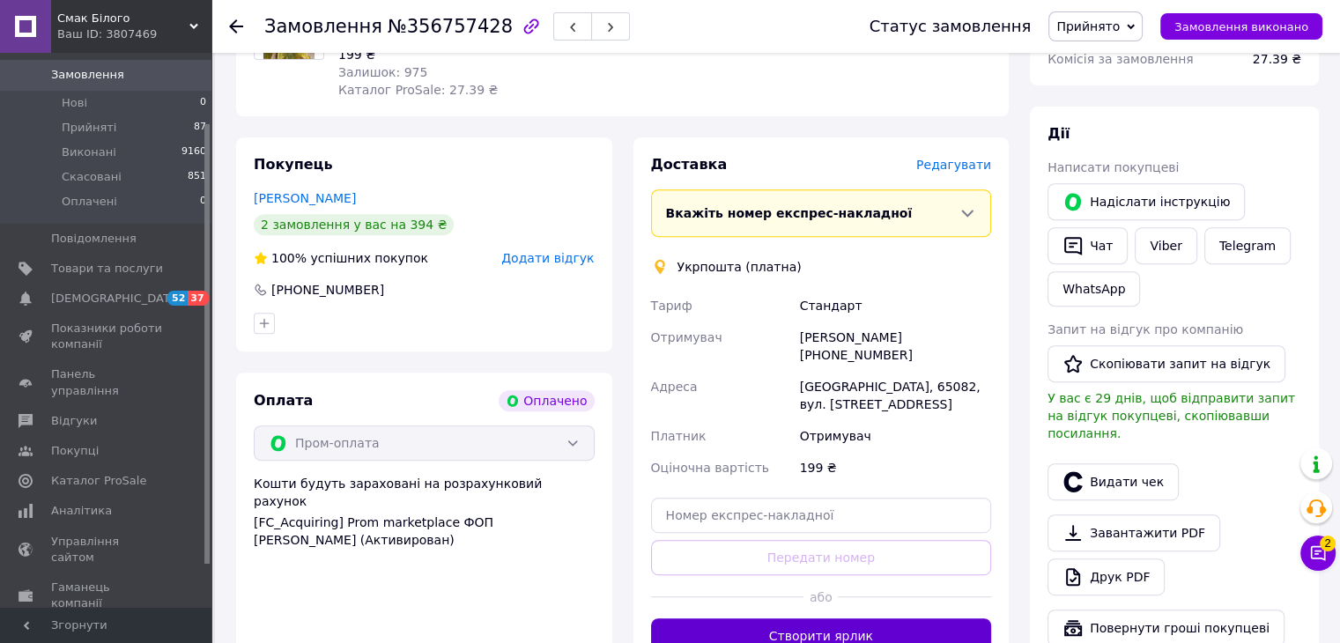
click at [845, 619] on button "Створити ярлик" at bounding box center [821, 636] width 341 height 35
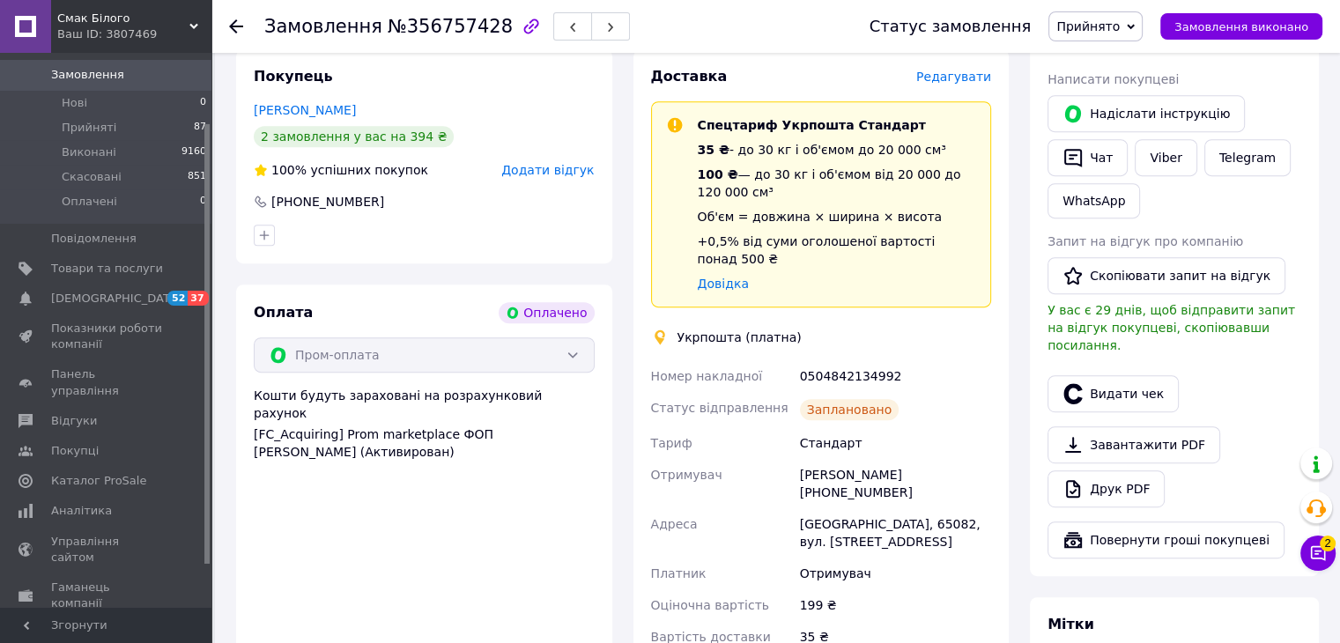
scroll to position [617, 0]
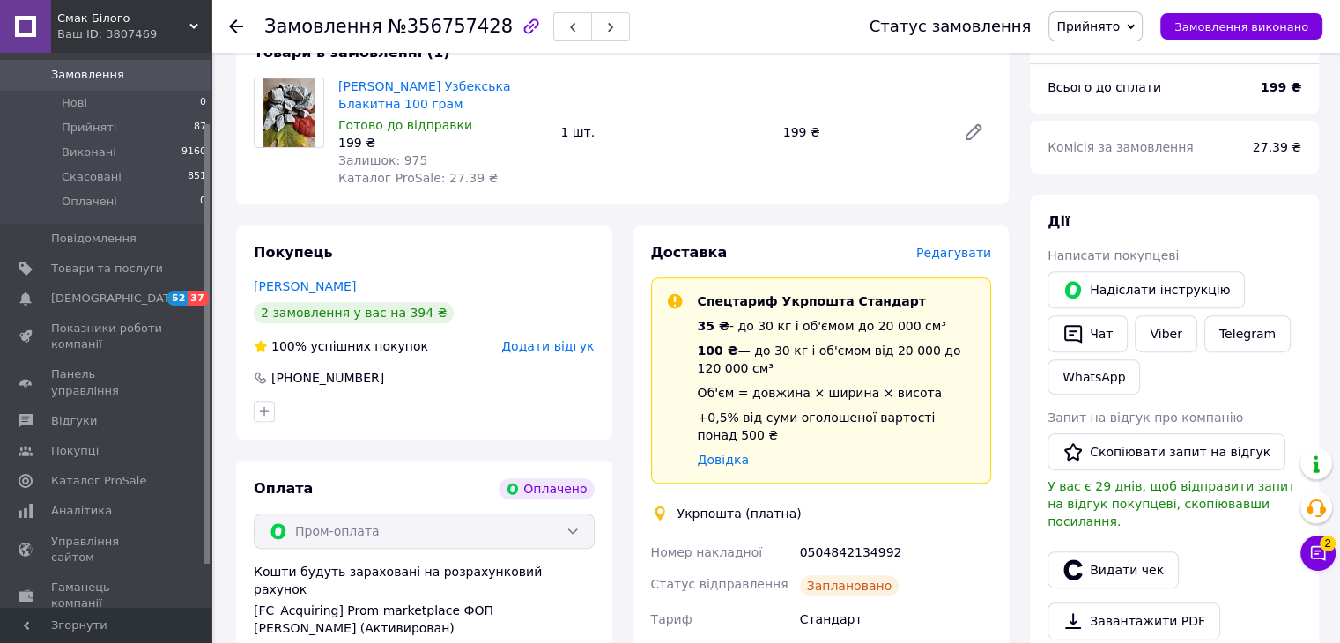
click at [846, 538] on div "0504842134992" at bounding box center [896, 553] width 198 height 32
click at [845, 538] on div "0504842134992" at bounding box center [896, 553] width 198 height 32
copy div "0504842134992"
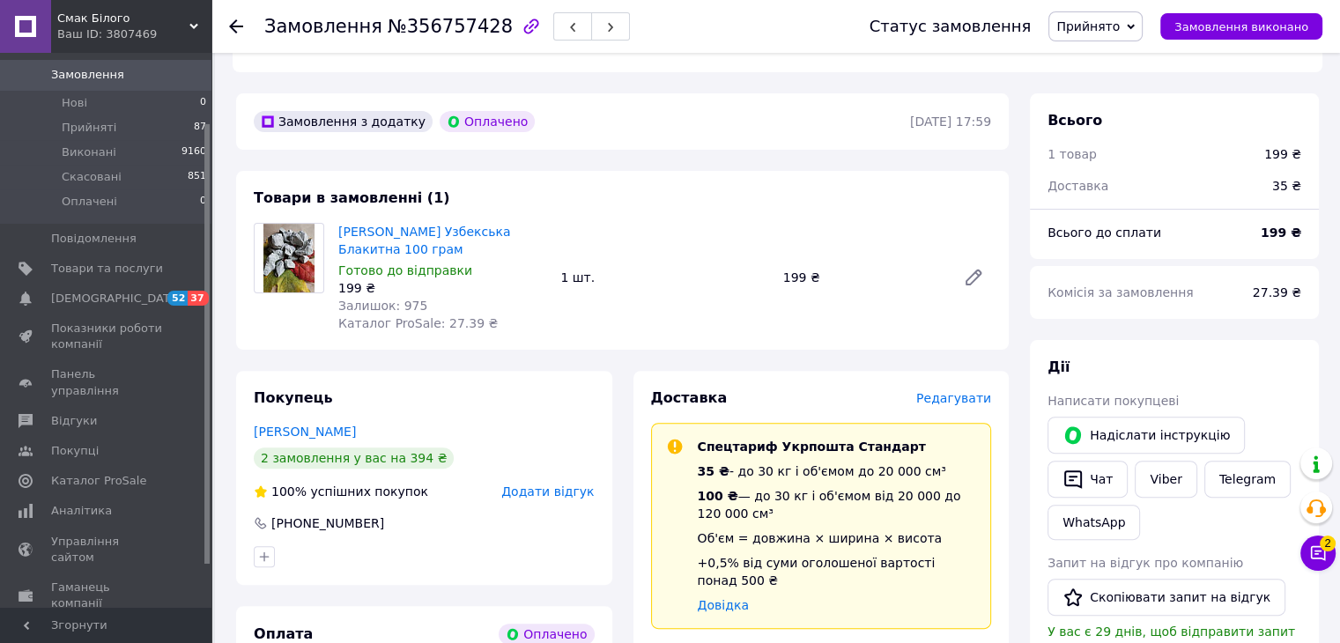
scroll to position [441, 0]
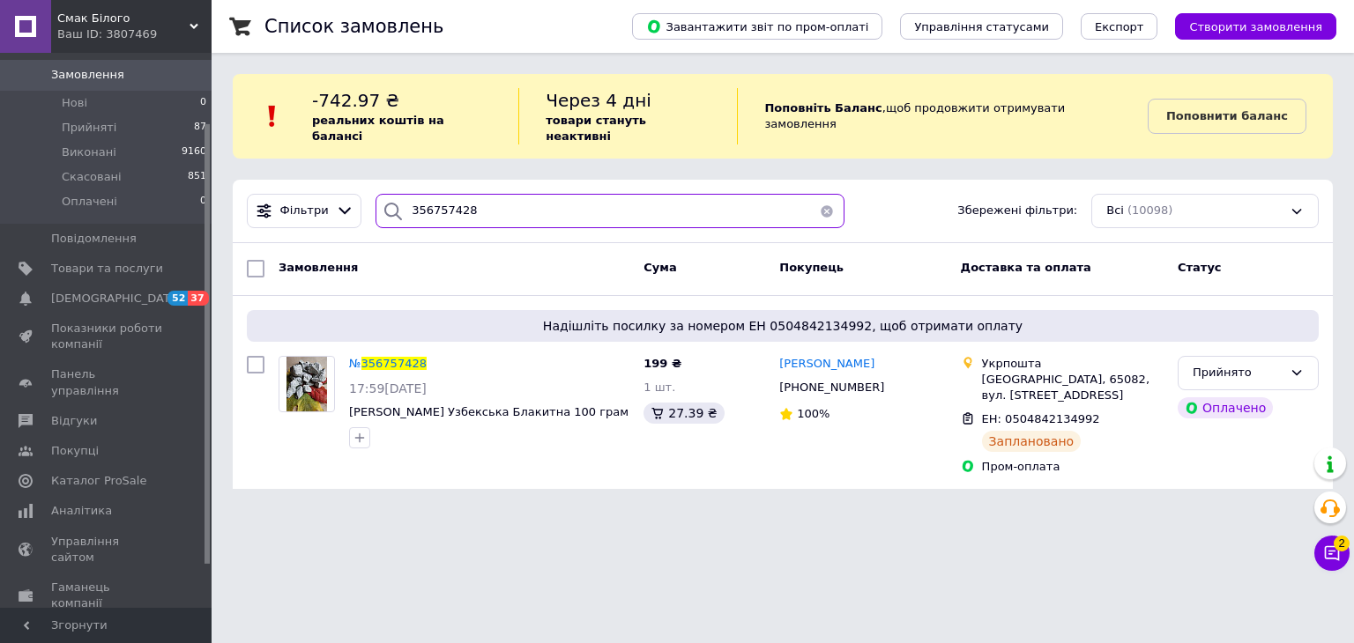
drag, startPoint x: 481, startPoint y: 193, endPoint x: 409, endPoint y: 191, distance: 72.3
click at [400, 198] on div "356757428" at bounding box center [609, 211] width 469 height 34
paste input "70601"
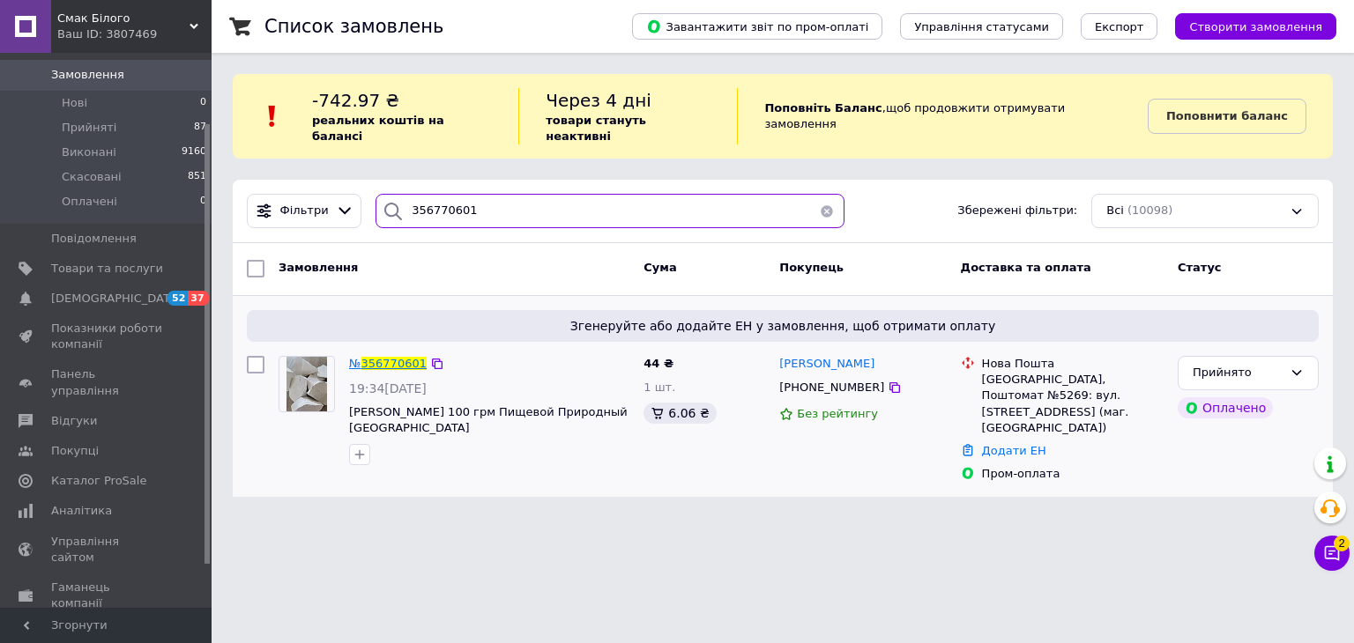
type input "356770601"
click at [391, 357] on span "356770601" at bounding box center [393, 363] width 65 height 13
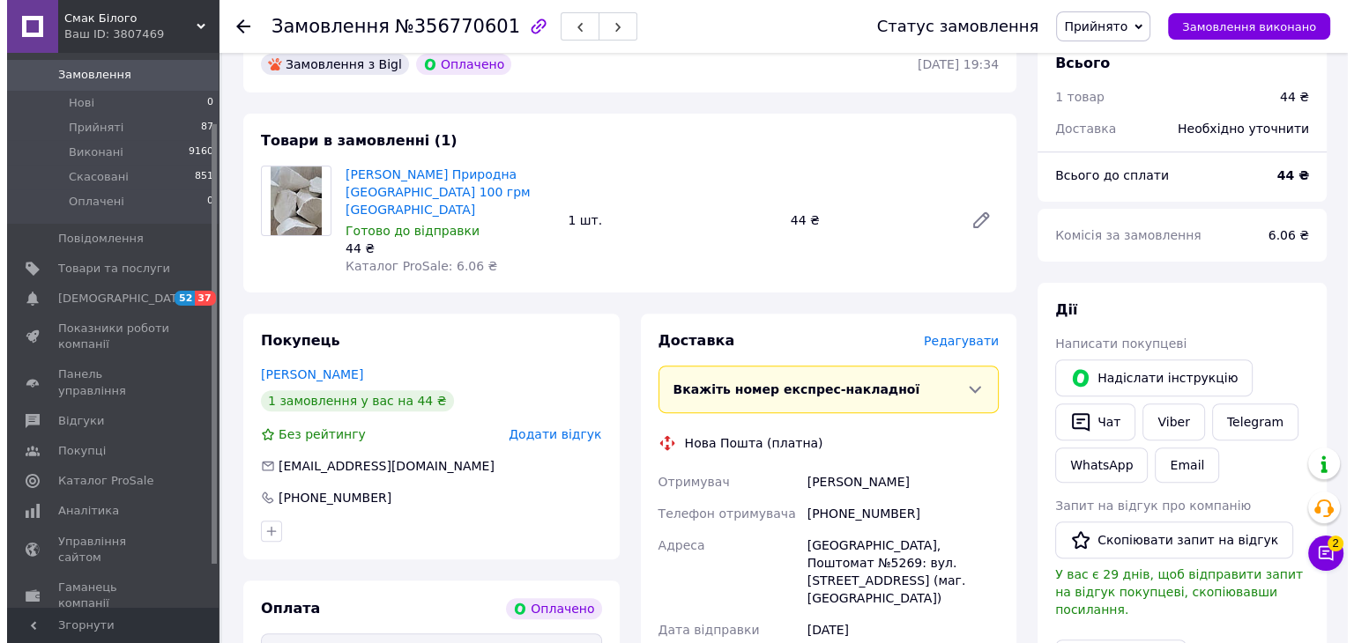
scroll to position [793, 0]
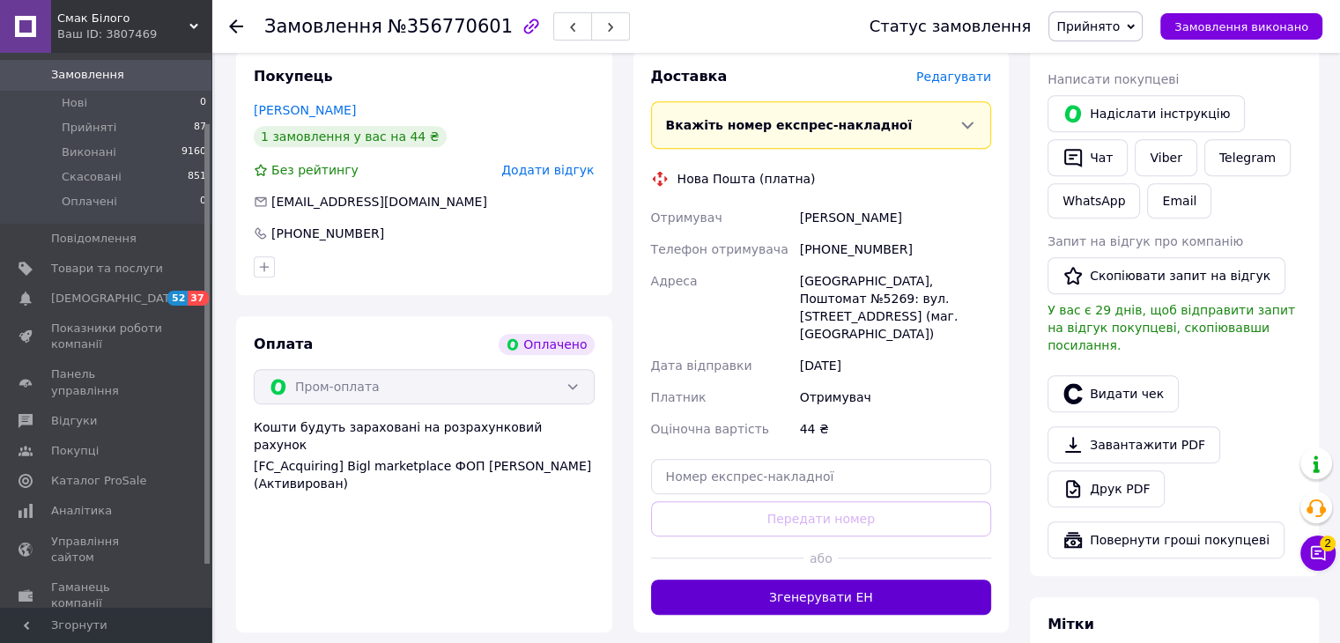
click at [861, 580] on button "Згенерувати ЕН" at bounding box center [821, 597] width 341 height 35
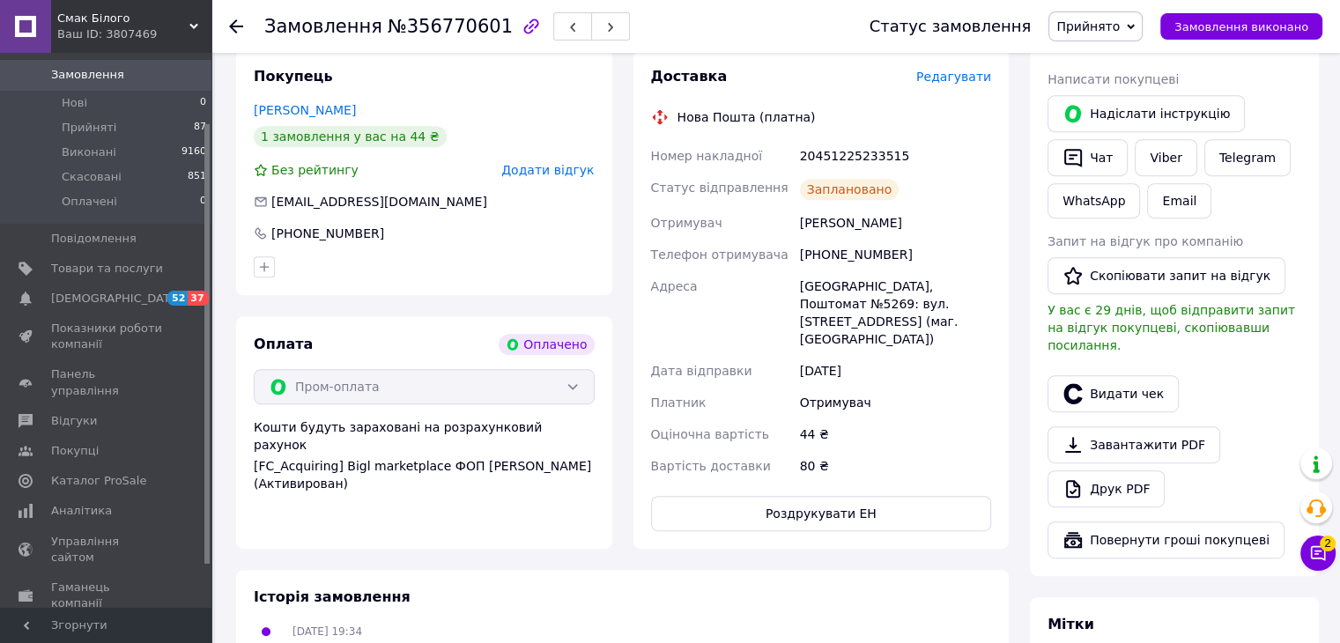
click at [951, 70] on span "Редагувати" at bounding box center [953, 77] width 75 height 14
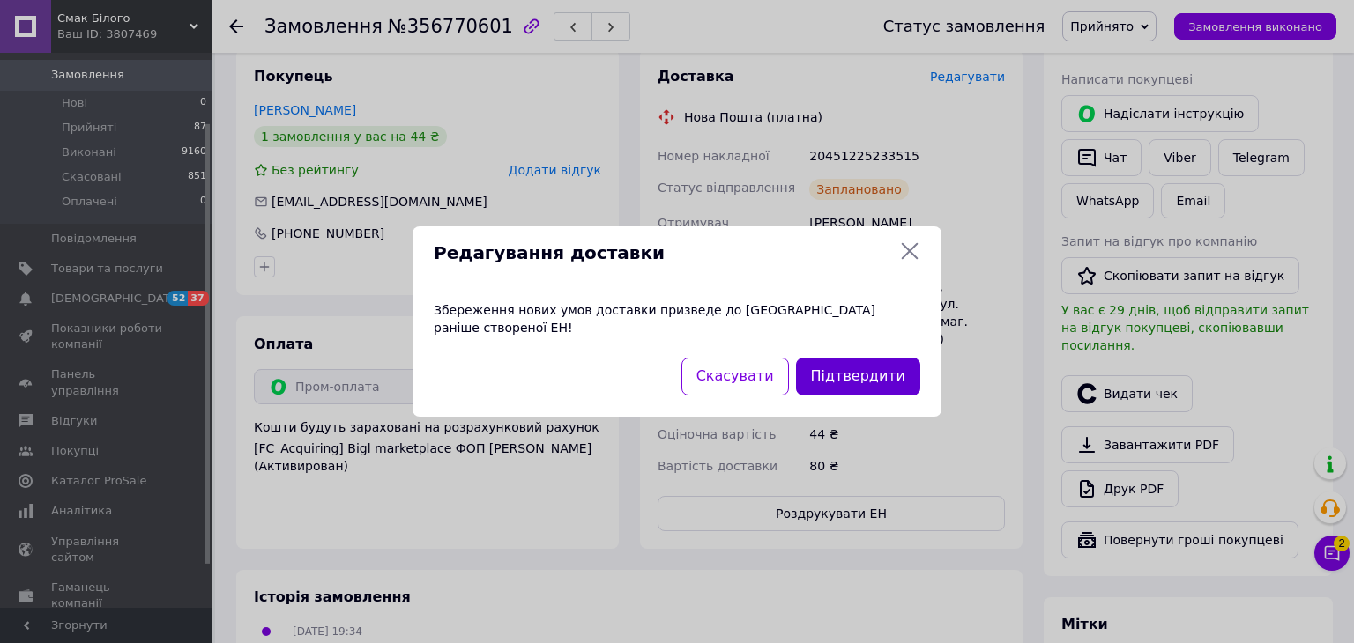
click at [867, 374] on button "Підтвердити" at bounding box center [858, 377] width 124 height 38
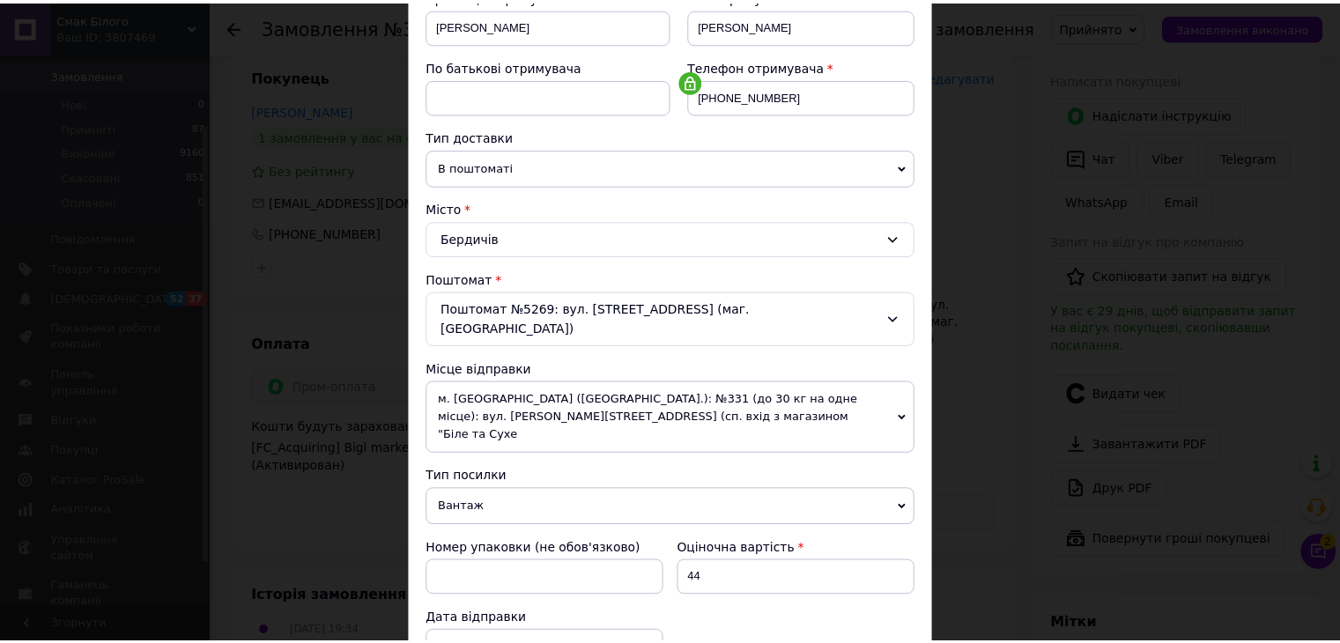
scroll to position [441, 0]
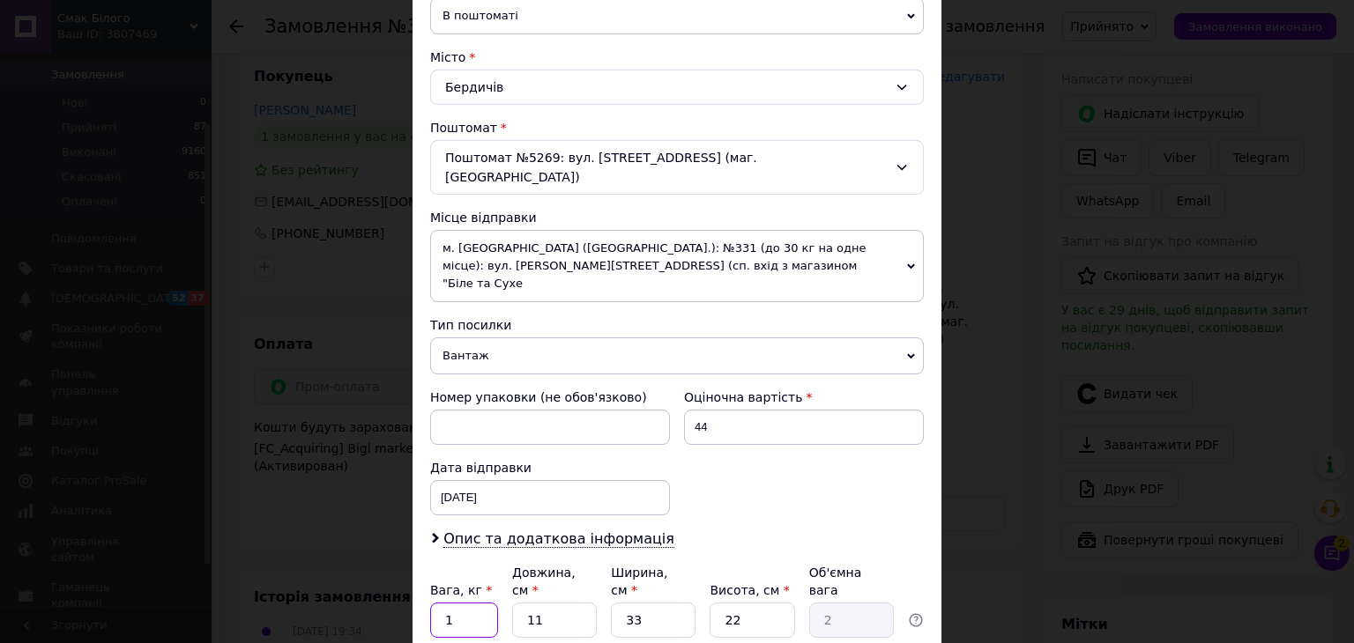
click at [483, 603] on input "1" at bounding box center [464, 620] width 68 height 35
click at [1075, 211] on div "× Редагування доставки Спосіб доставки Нова Пошта (платна) Платник Отримувач Ві…" at bounding box center [677, 321] width 1354 height 643
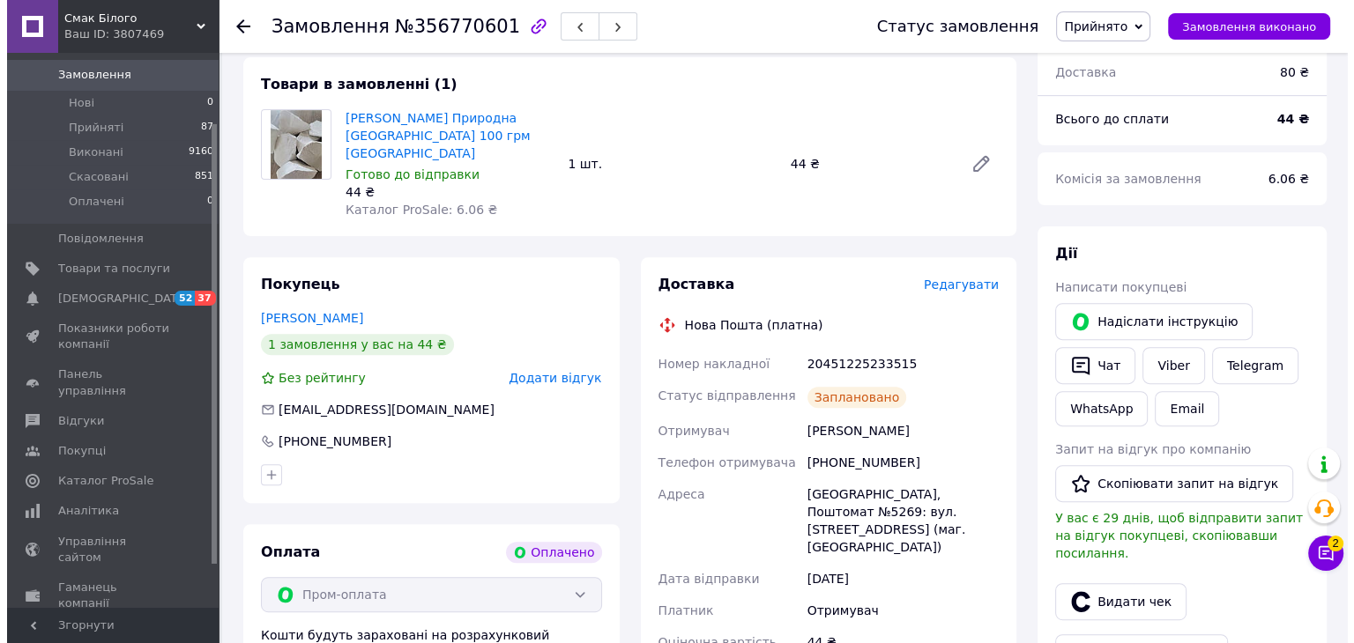
scroll to position [617, 0]
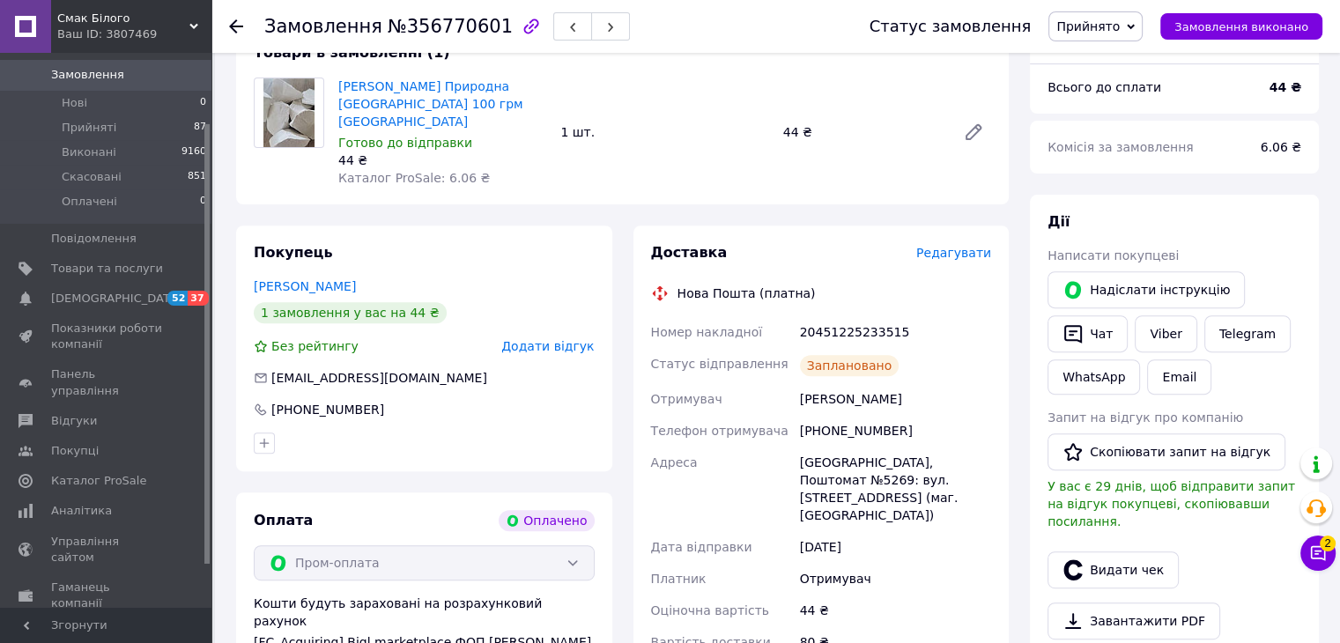
click at [953, 246] on span "Редагувати" at bounding box center [953, 253] width 75 height 14
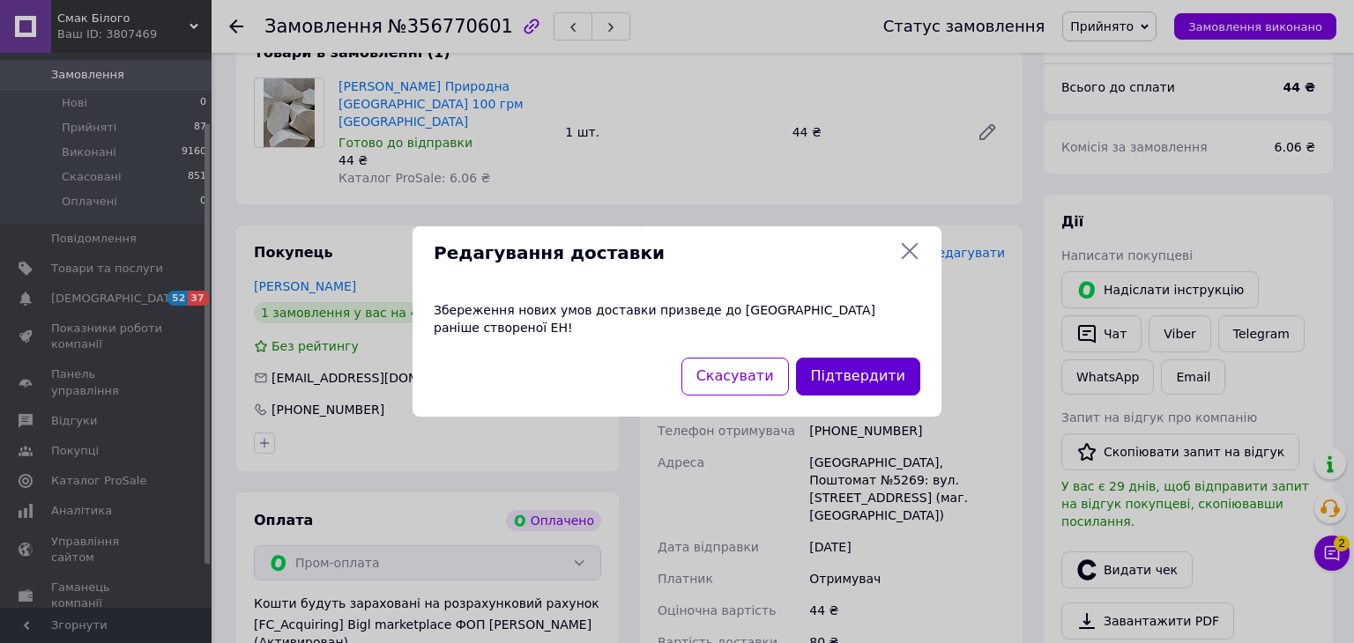
click at [878, 364] on button "Підтвердити" at bounding box center [858, 377] width 124 height 38
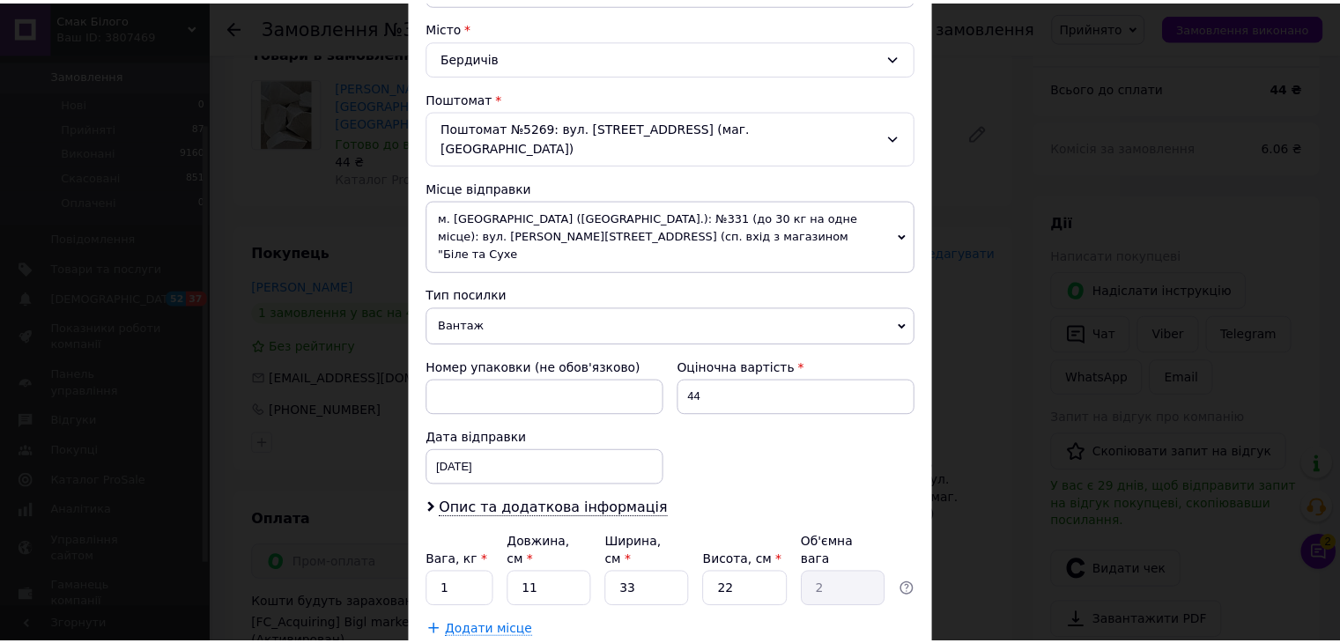
scroll to position [539, 0]
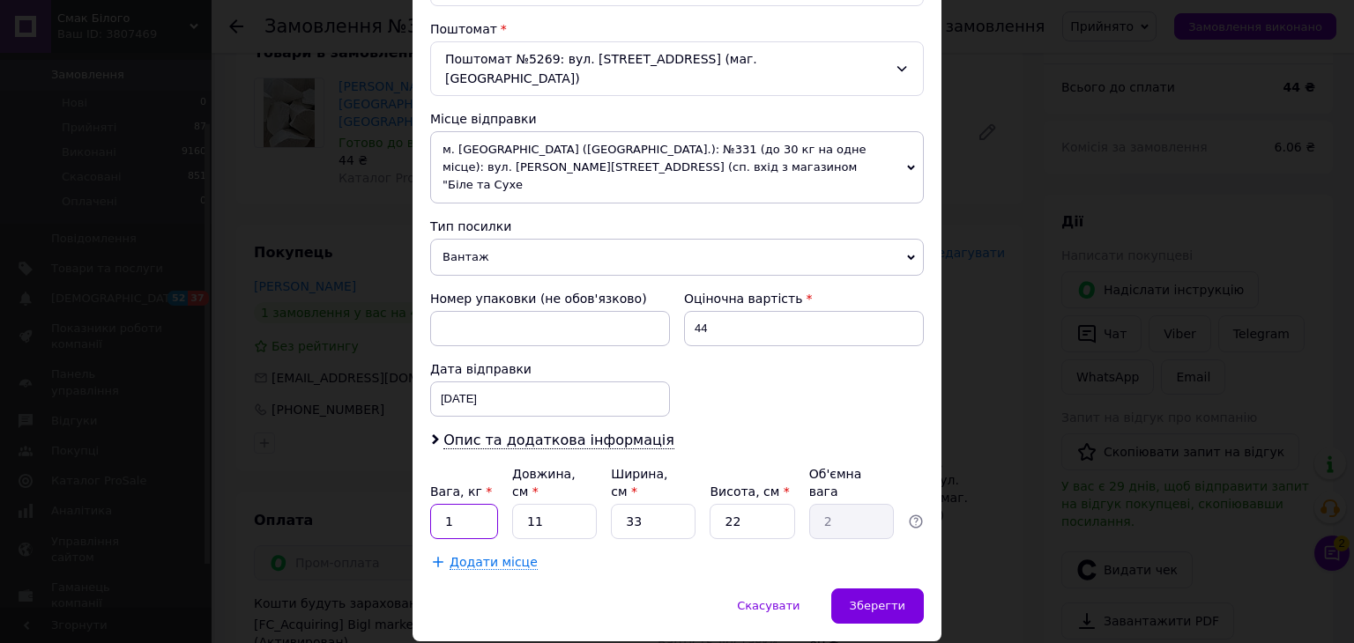
click at [462, 504] on input "1" at bounding box center [464, 521] width 68 height 35
type input "100"
drag, startPoint x: 875, startPoint y: 545, endPoint x: 864, endPoint y: 565, distance: 23.3
click at [876, 599] on span "Зберегти" at bounding box center [877, 605] width 56 height 13
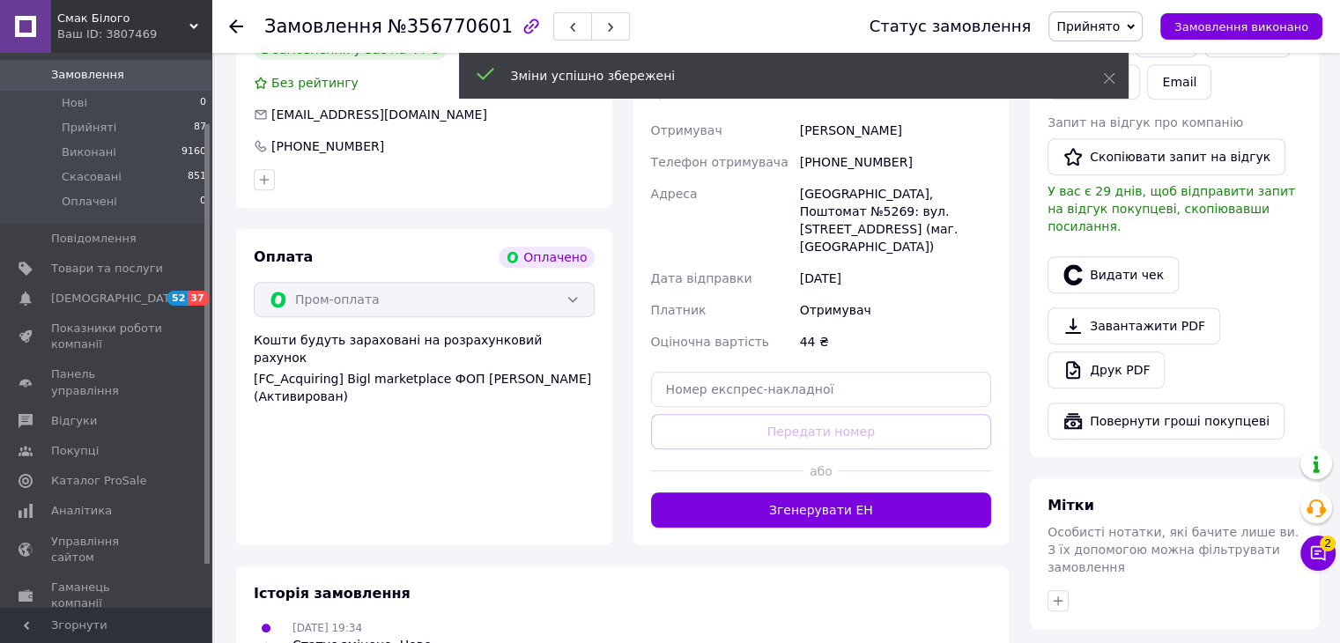
scroll to position [881, 0]
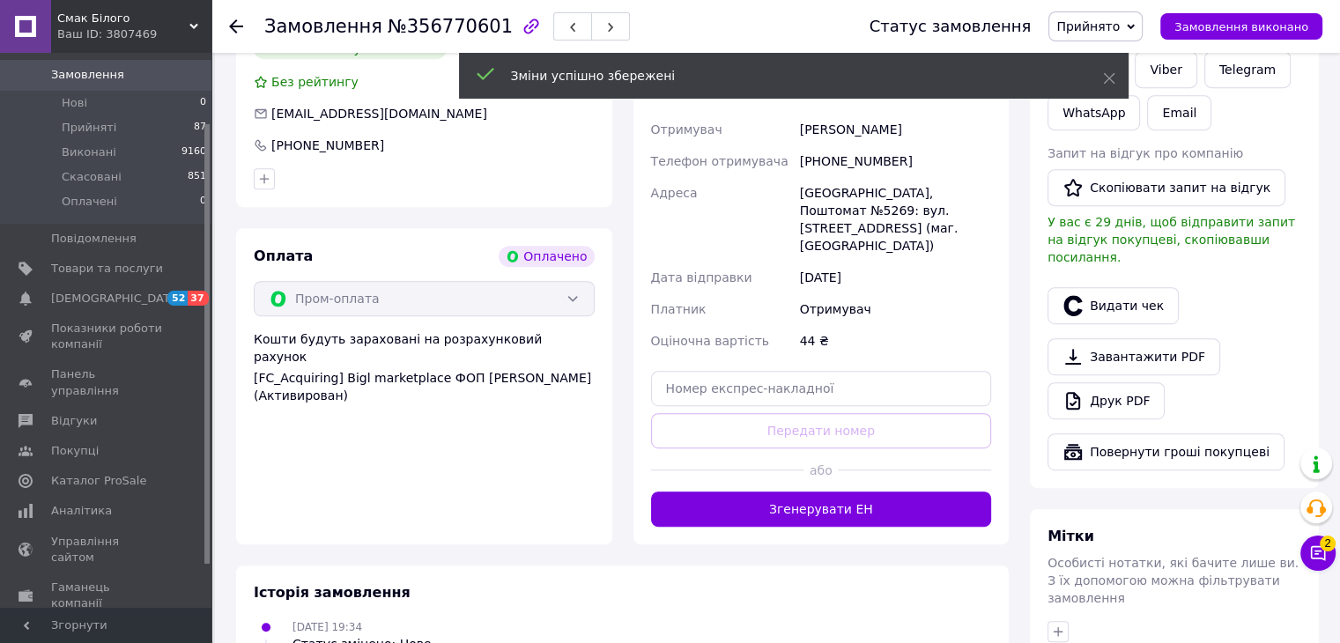
click at [847, 492] on button "Згенерувати ЕН" at bounding box center [821, 509] width 341 height 35
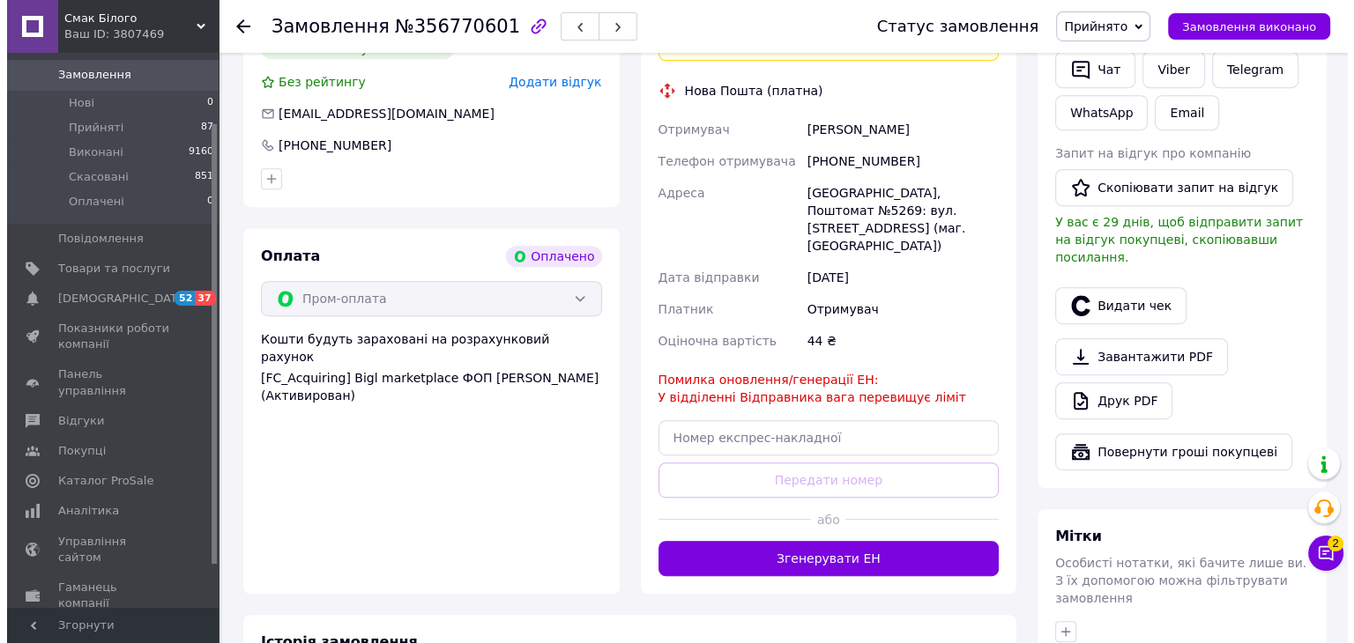
scroll to position [617, 0]
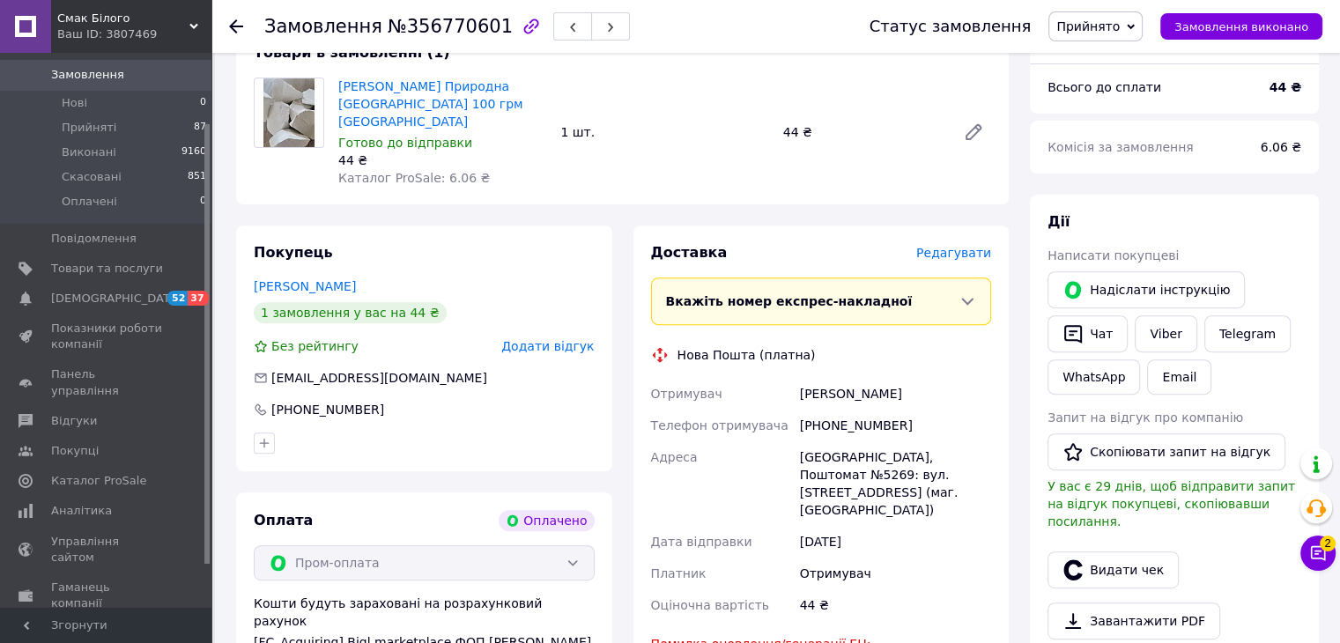
click at [963, 246] on span "Редагувати" at bounding box center [953, 253] width 75 height 14
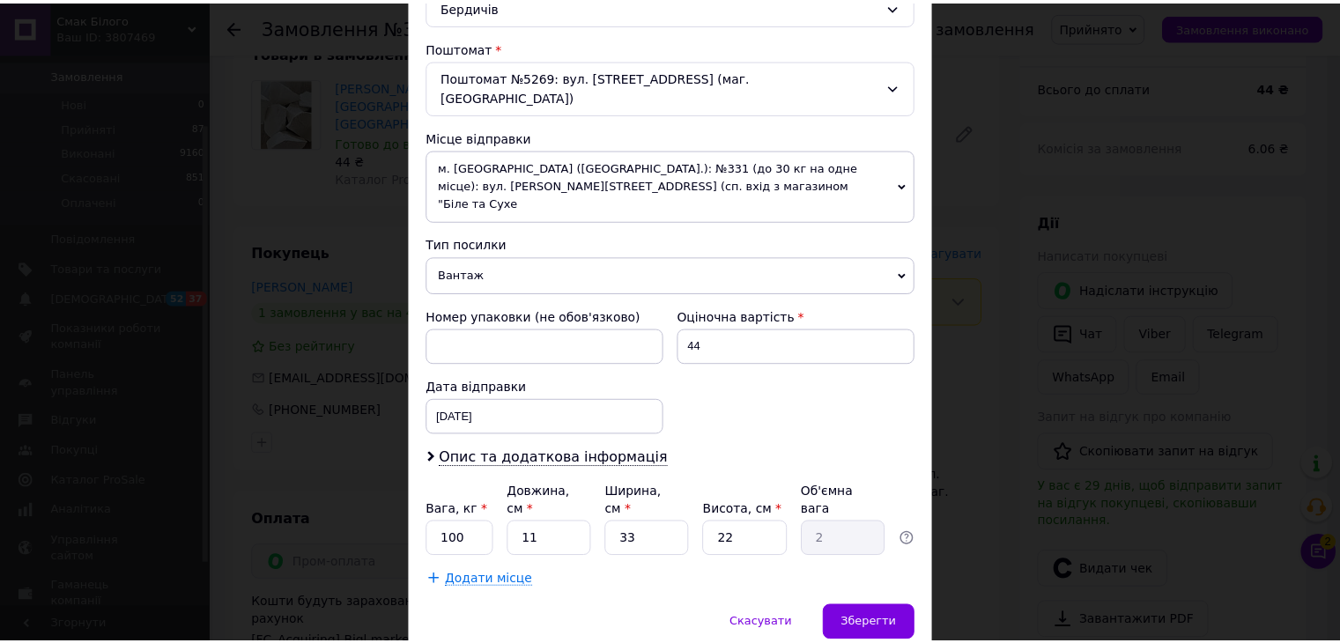
scroll to position [529, 0]
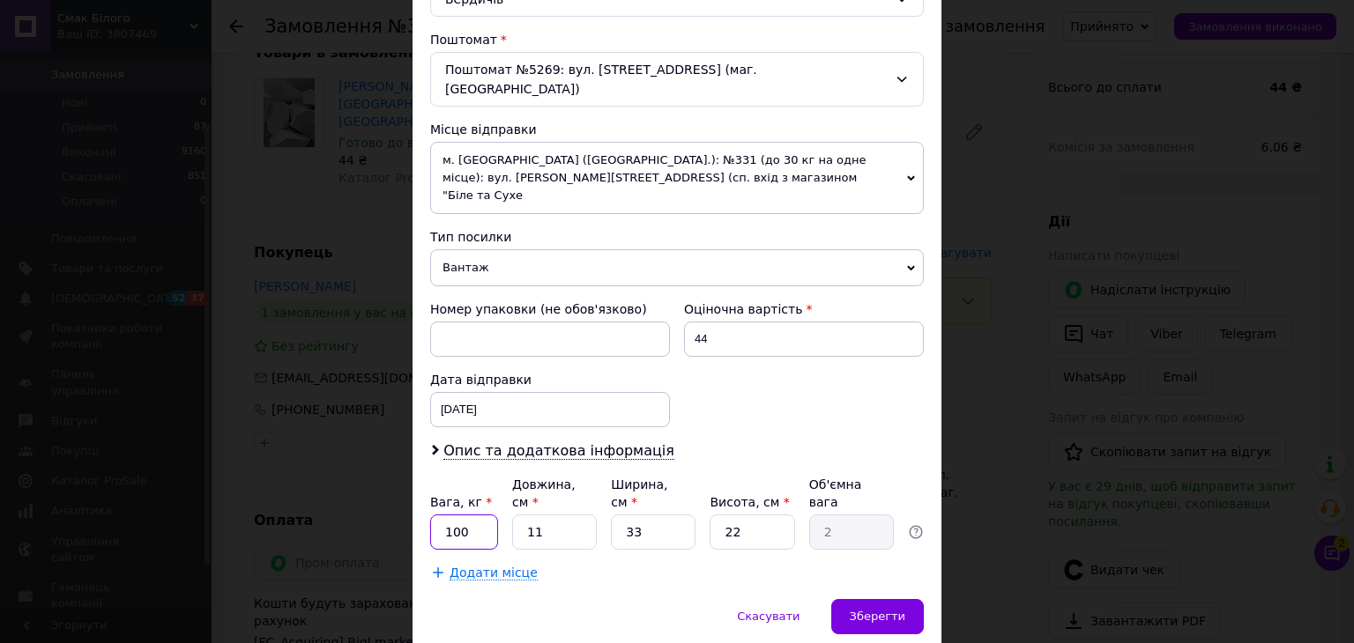
click at [472, 515] on input "100" at bounding box center [464, 532] width 68 height 35
type input "1"
type input "0.1"
click at [864, 610] on span "Зберегти" at bounding box center [877, 616] width 56 height 13
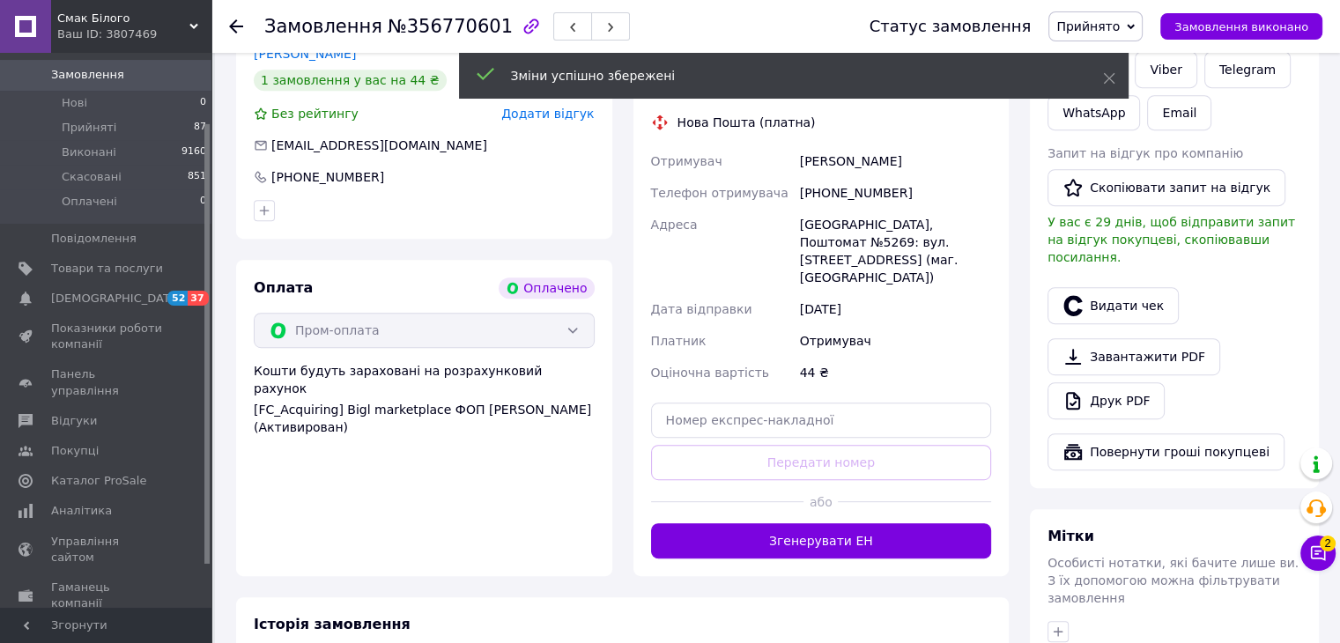
scroll to position [881, 0]
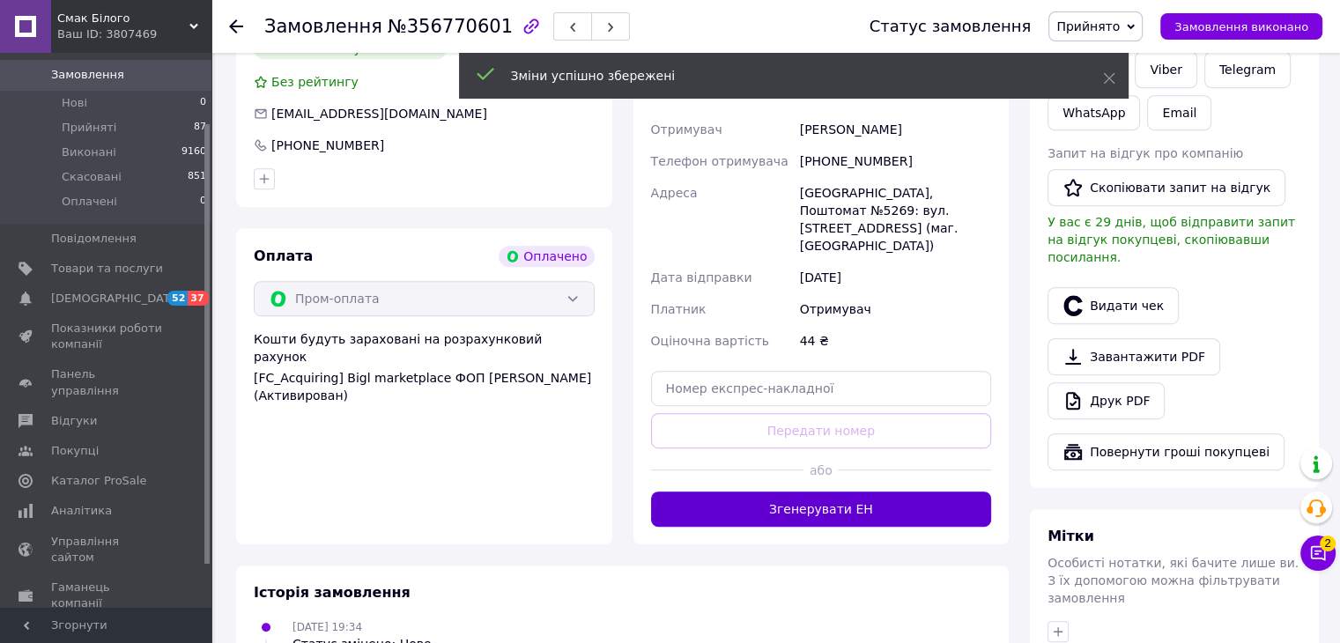
click at [827, 492] on button "Згенерувати ЕН" at bounding box center [821, 509] width 341 height 35
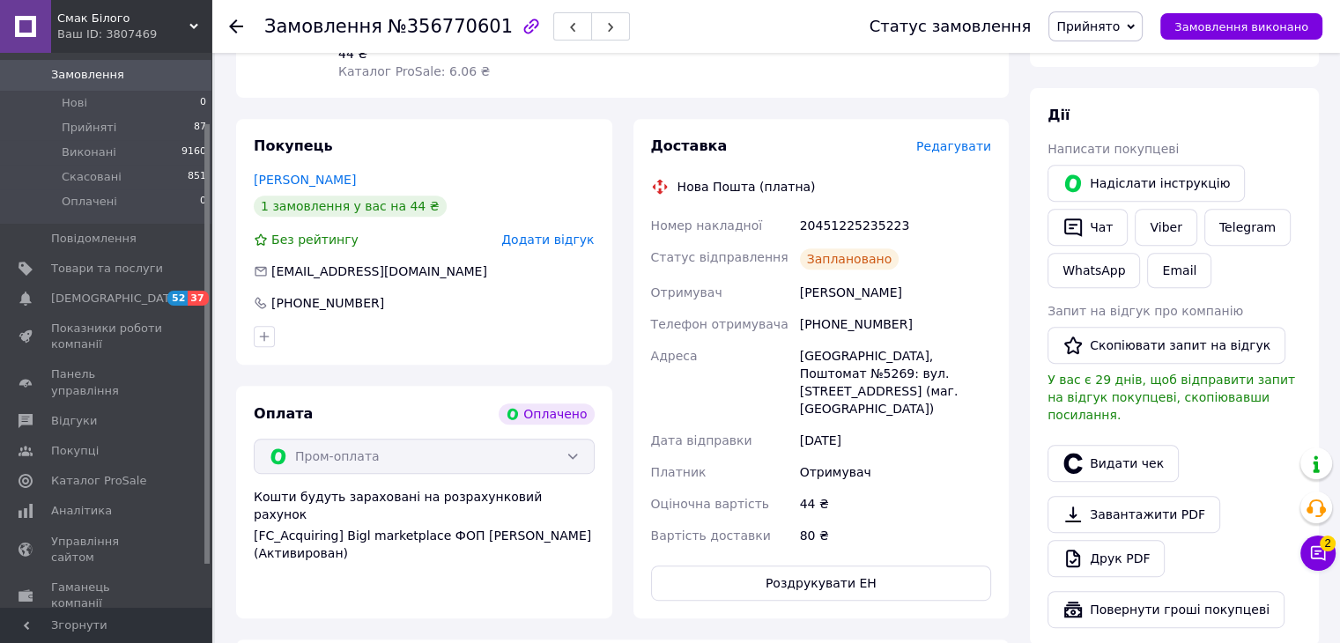
scroll to position [696, 0]
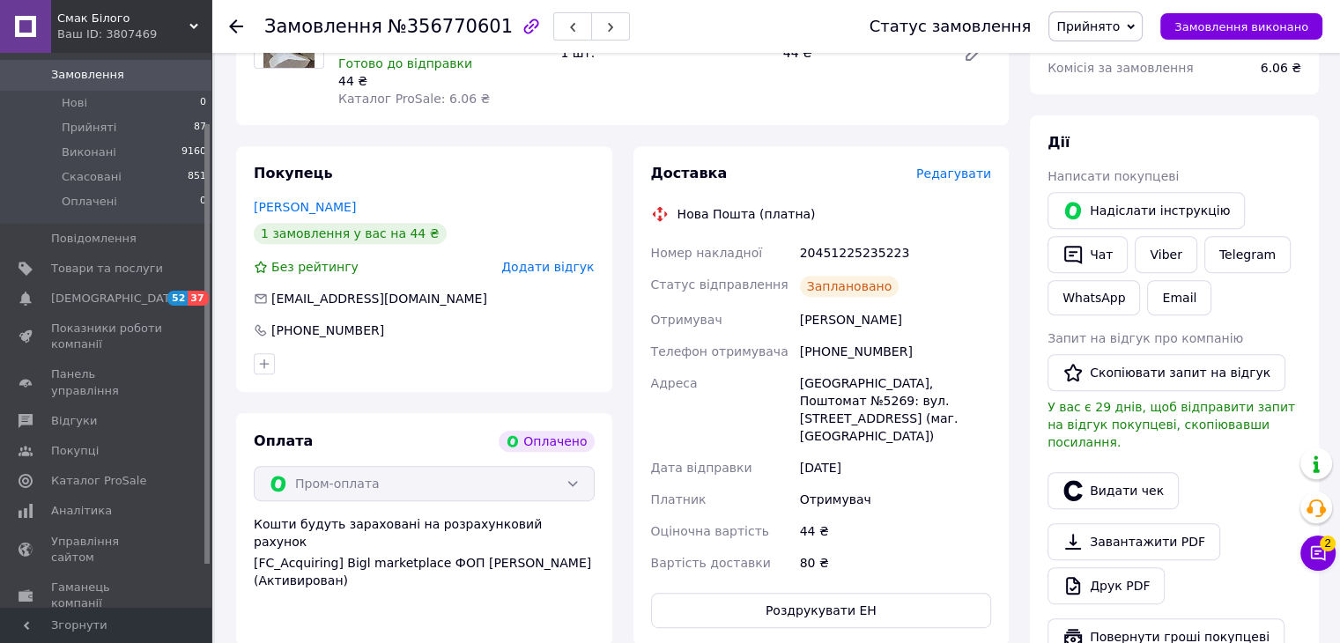
click at [842, 241] on div "20451225235223" at bounding box center [896, 253] width 198 height 32
click at [842, 245] on div "20451225235223" at bounding box center [896, 253] width 198 height 32
drag, startPoint x: 839, startPoint y: 246, endPoint x: 815, endPoint y: 235, distance: 26.0
click at [815, 237] on div "20451225235223" at bounding box center [896, 253] width 198 height 32
click at [811, 237] on div "20451225235223" at bounding box center [896, 253] width 198 height 32
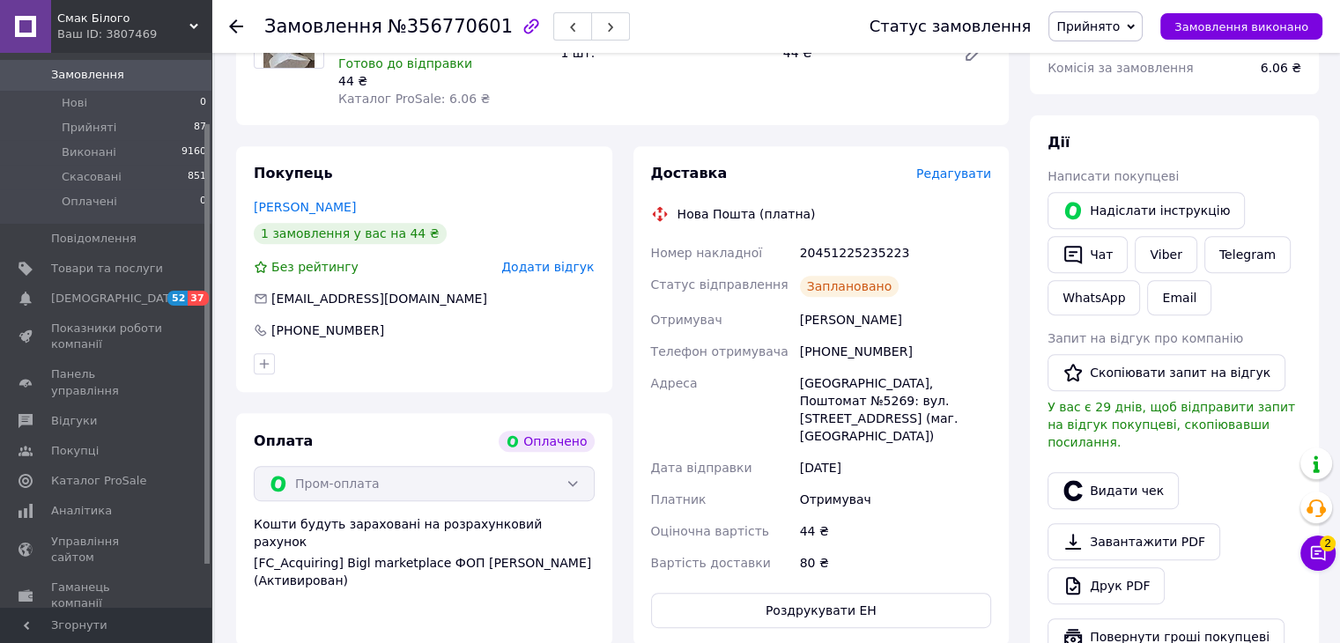
click at [811, 237] on div "20451225235223" at bounding box center [896, 253] width 198 height 32
copy div "20451225235223"
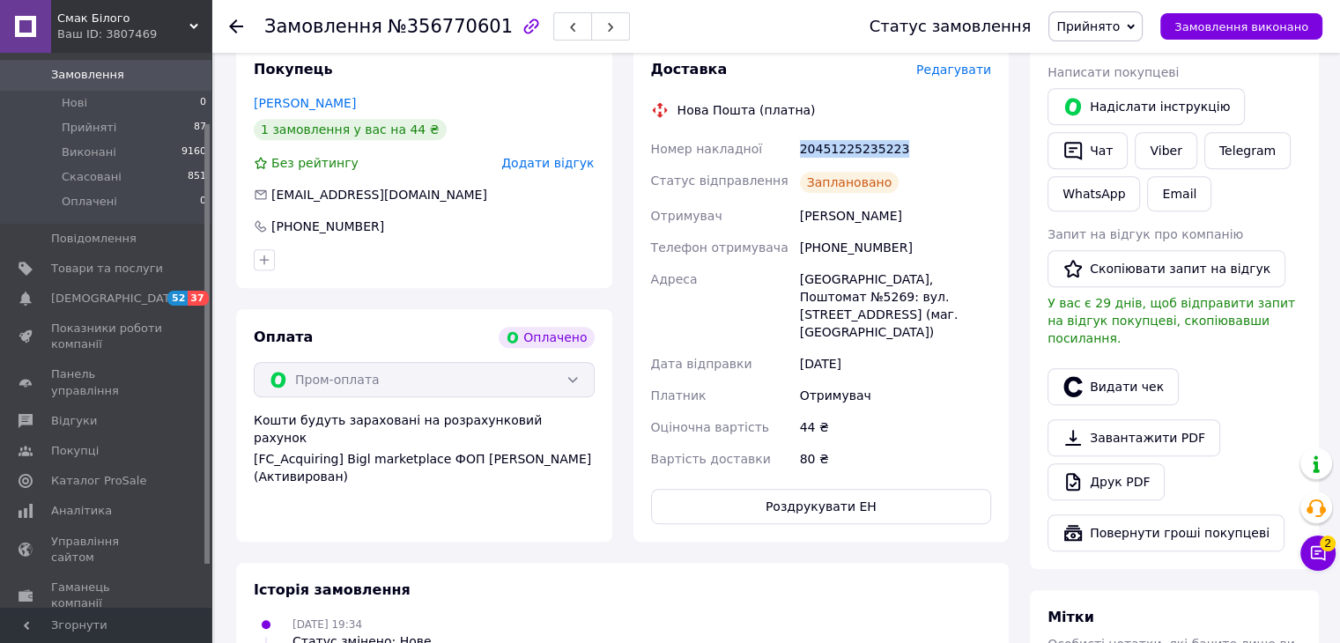
scroll to position [961, 0]
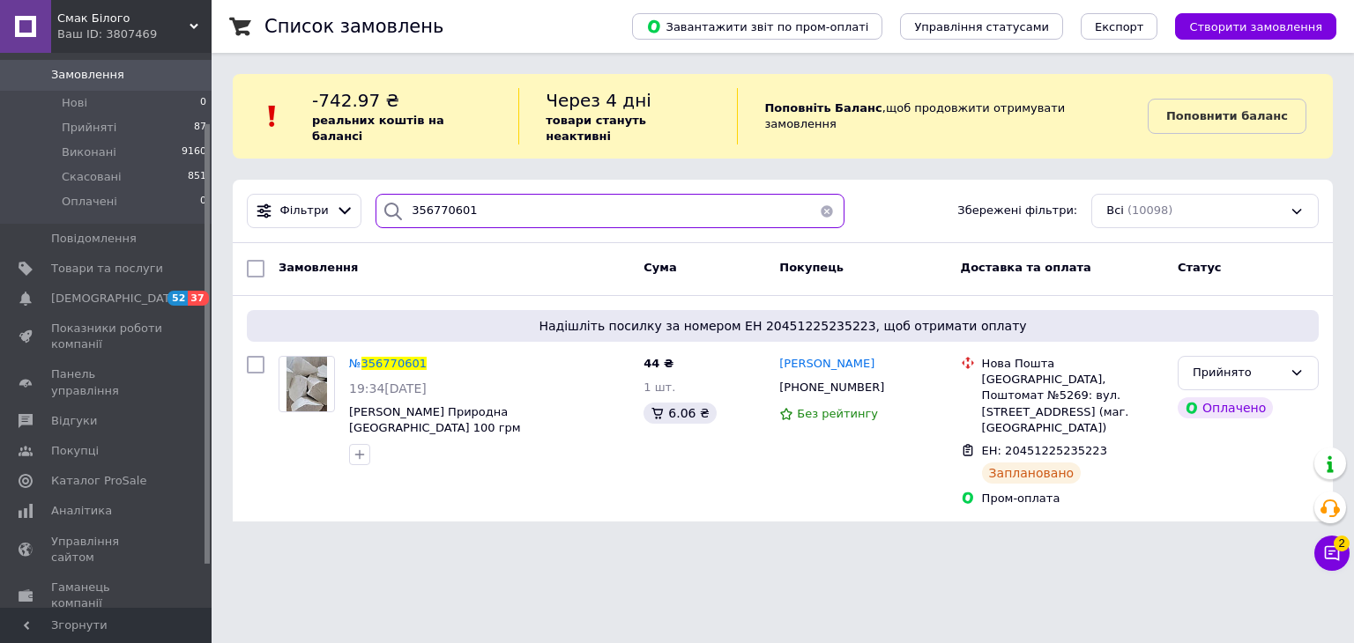
drag, startPoint x: 419, startPoint y: 199, endPoint x: 391, endPoint y: 207, distance: 28.4
click at [391, 207] on div "356770601" at bounding box center [609, 211] width 469 height 34
paste input "7822"
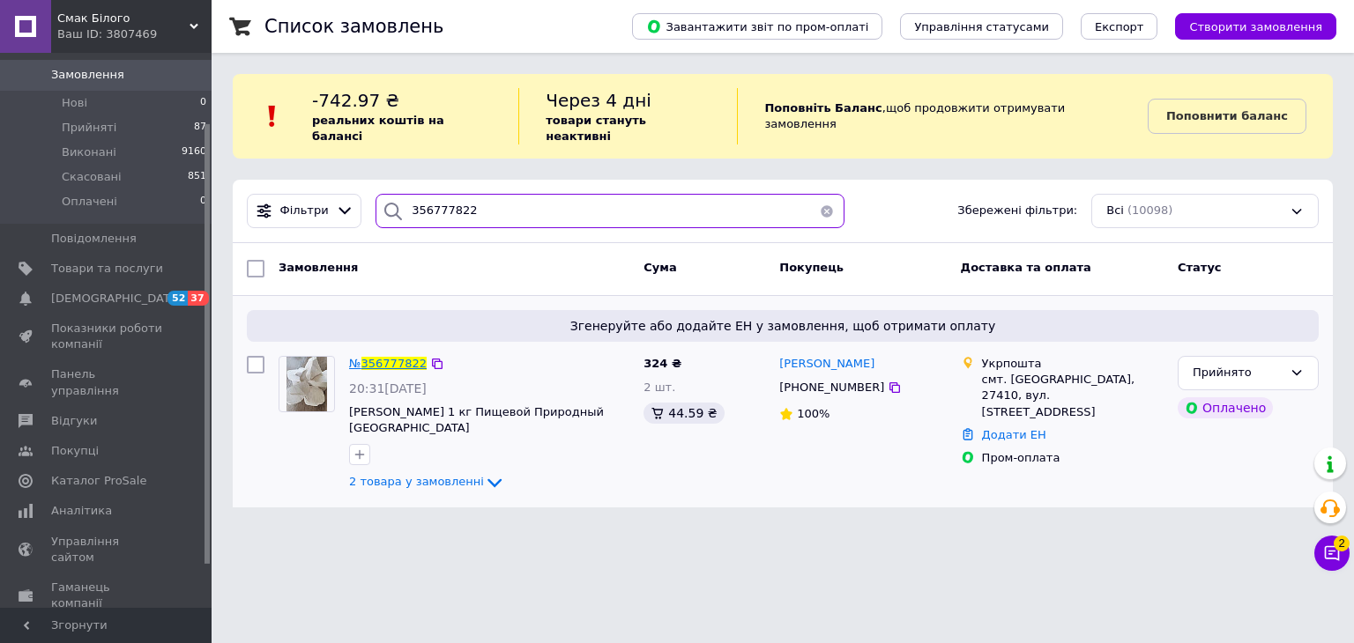
type input "356777822"
click at [402, 357] on span "356777822" at bounding box center [393, 363] width 65 height 13
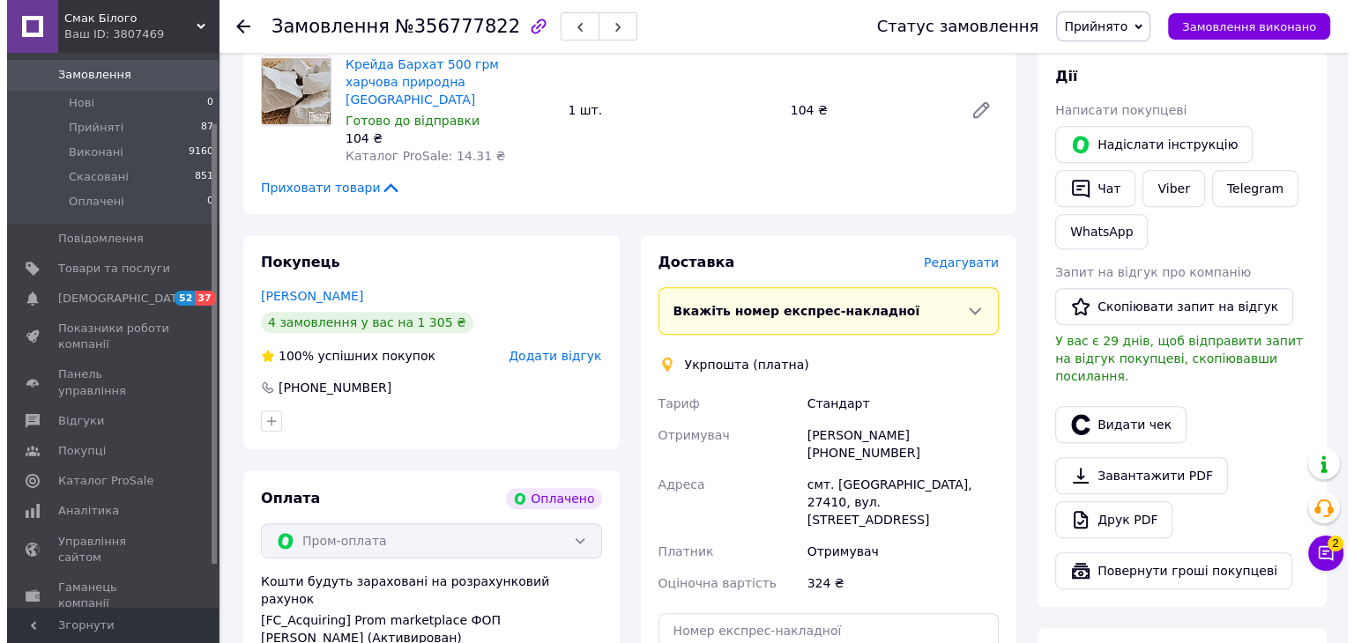
scroll to position [793, 0]
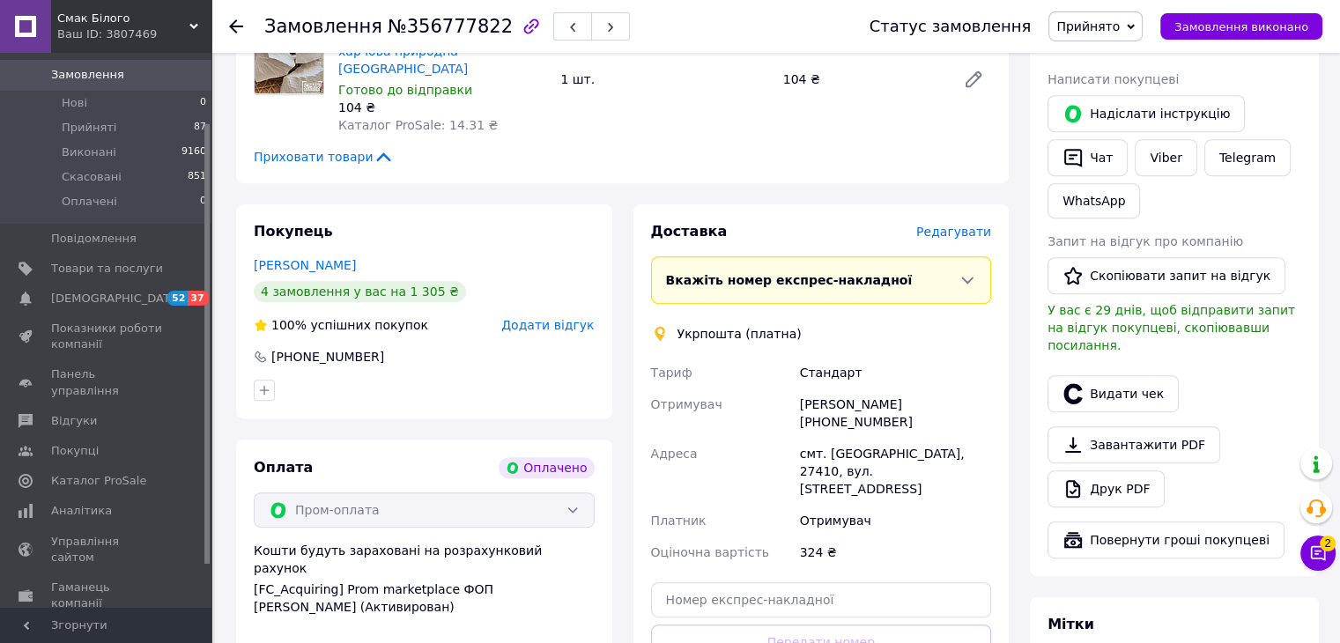
click at [957, 225] on span "Редагувати" at bounding box center [953, 232] width 75 height 14
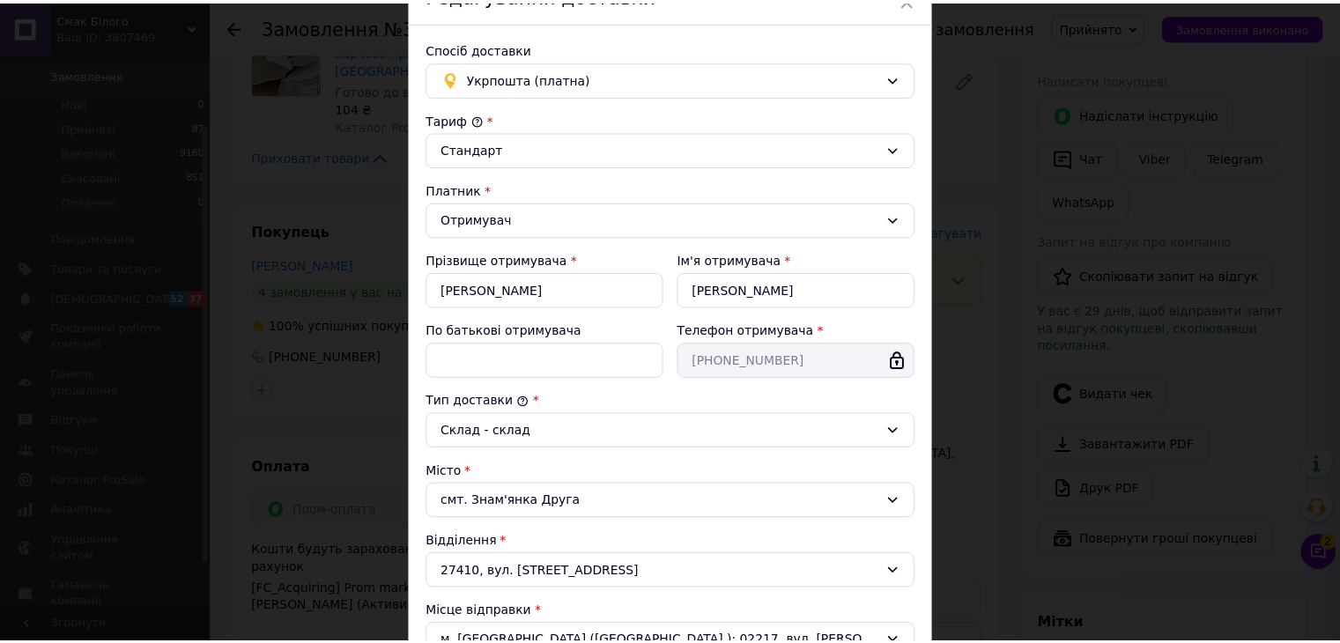
scroll to position [352, 0]
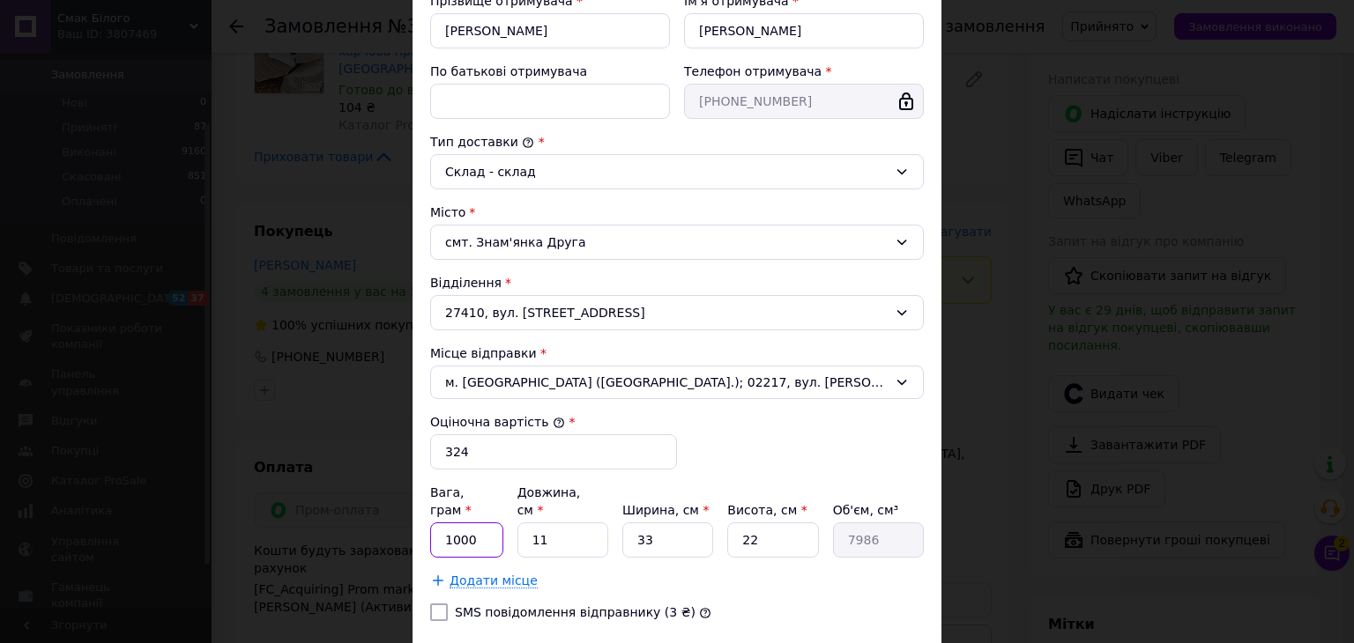
click at [471, 523] on input "1000" at bounding box center [466, 540] width 73 height 35
type input "1500"
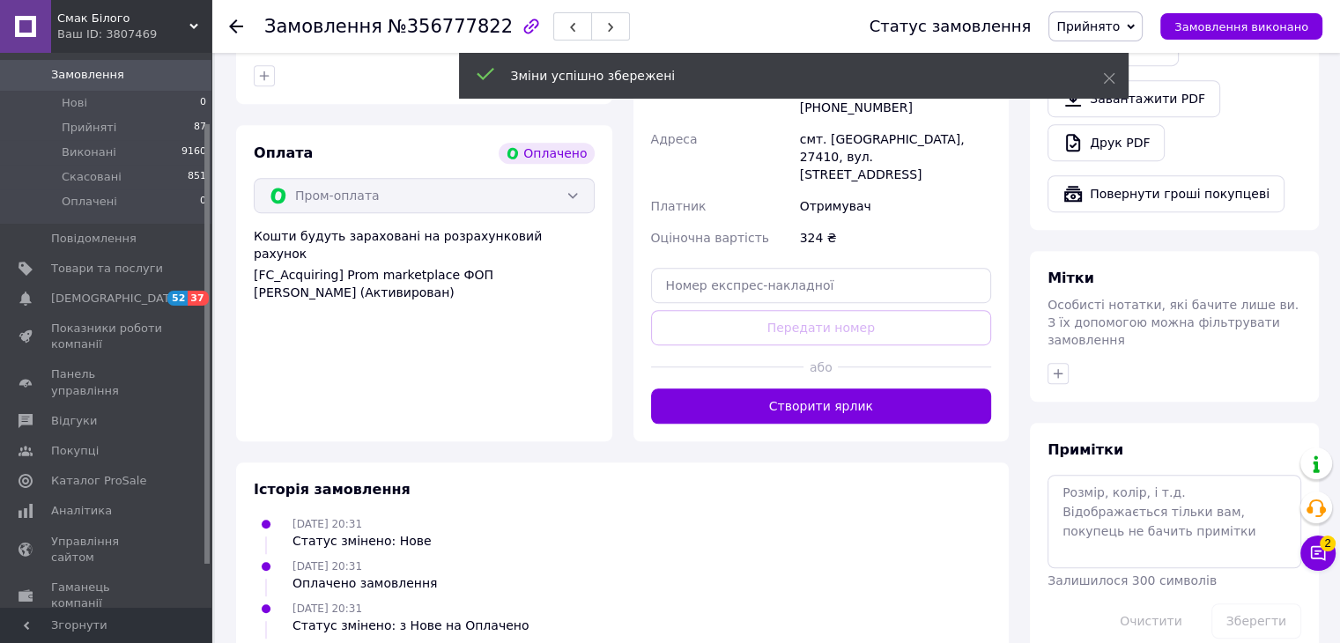
scroll to position [1110, 0]
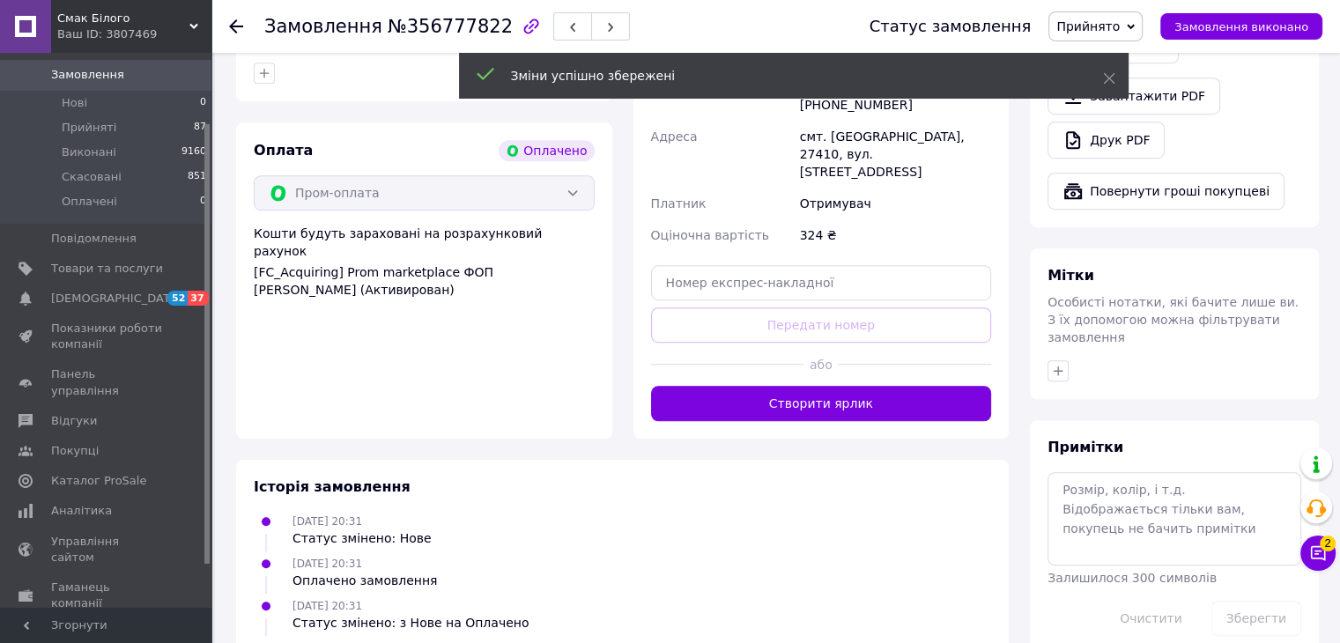
click at [818, 386] on button "Створити ярлик" at bounding box center [821, 403] width 341 height 35
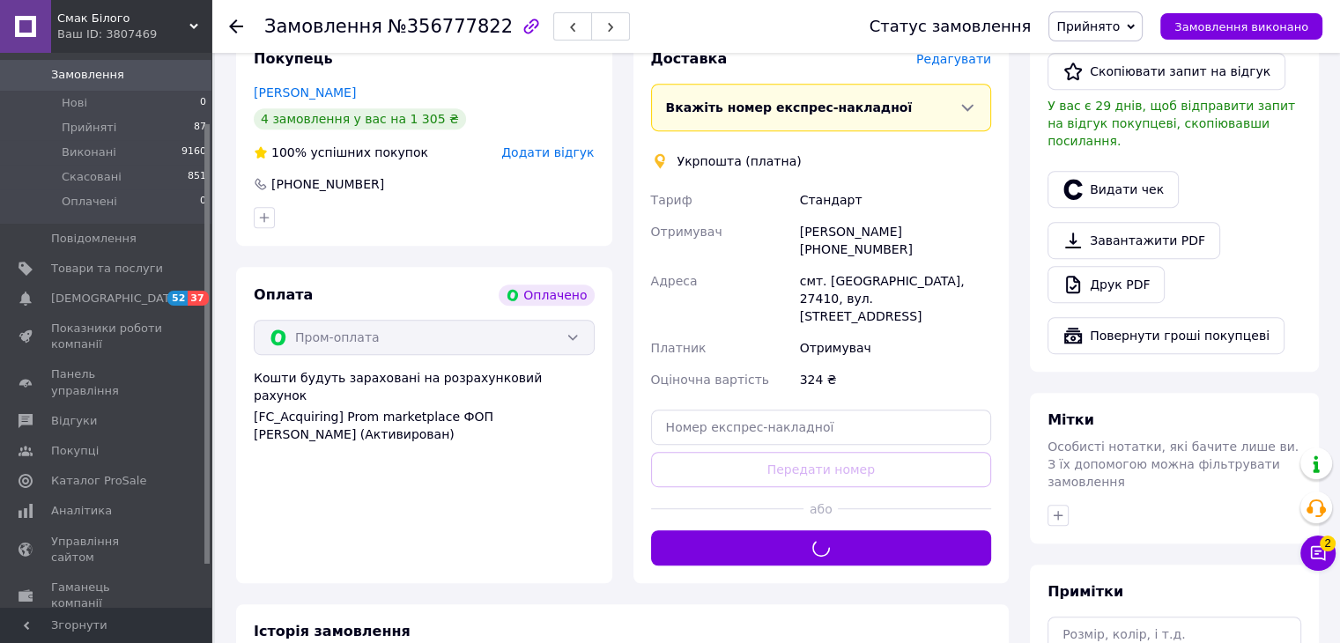
scroll to position [934, 0]
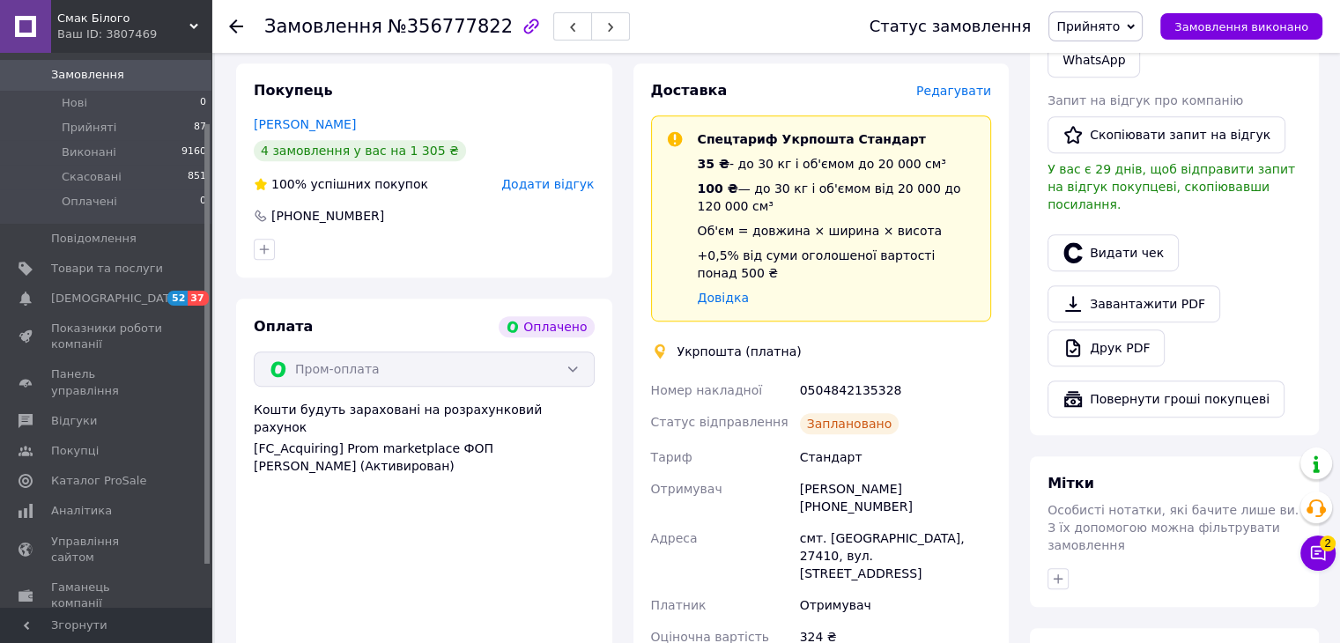
click at [841, 375] on div "0504842135328" at bounding box center [896, 391] width 198 height 32
click at [840, 375] on div "0504842135328" at bounding box center [896, 391] width 198 height 32
click at [838, 375] on div "0504842135328" at bounding box center [896, 391] width 198 height 32
copy div "0504842135328"
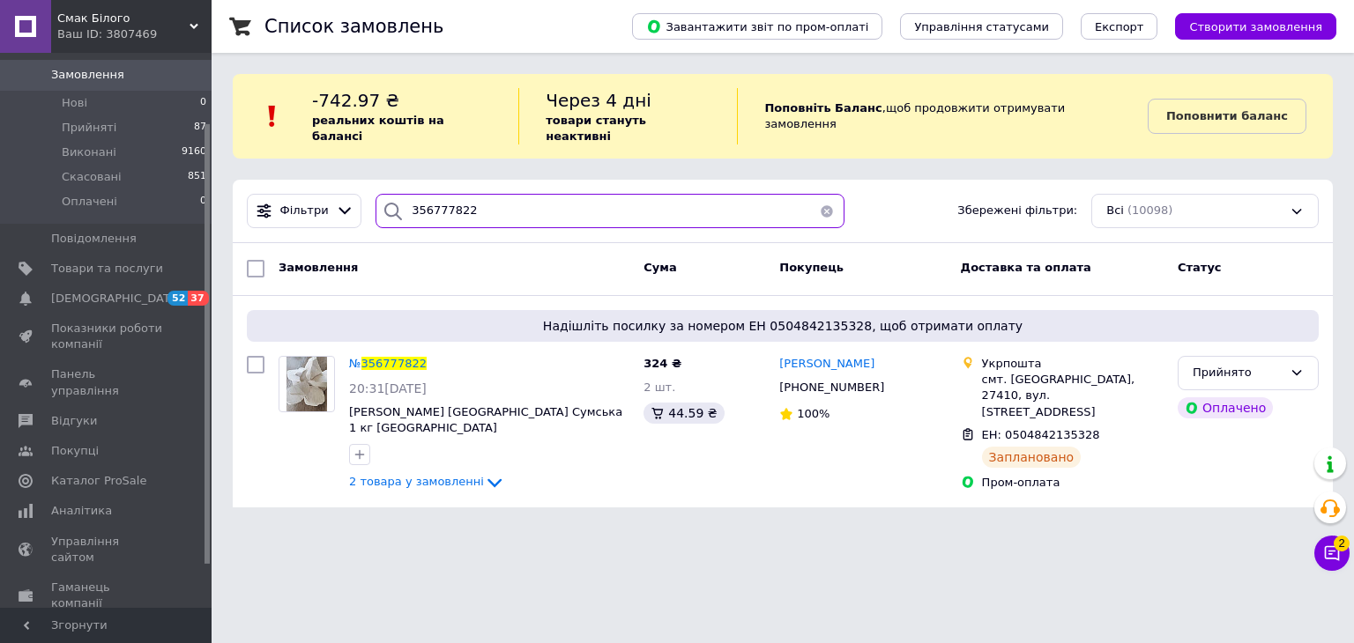
drag, startPoint x: 474, startPoint y: 193, endPoint x: 403, endPoint y: 197, distance: 71.5
click at [403, 197] on input "356777822" at bounding box center [609, 211] width 469 height 34
paste input "803373"
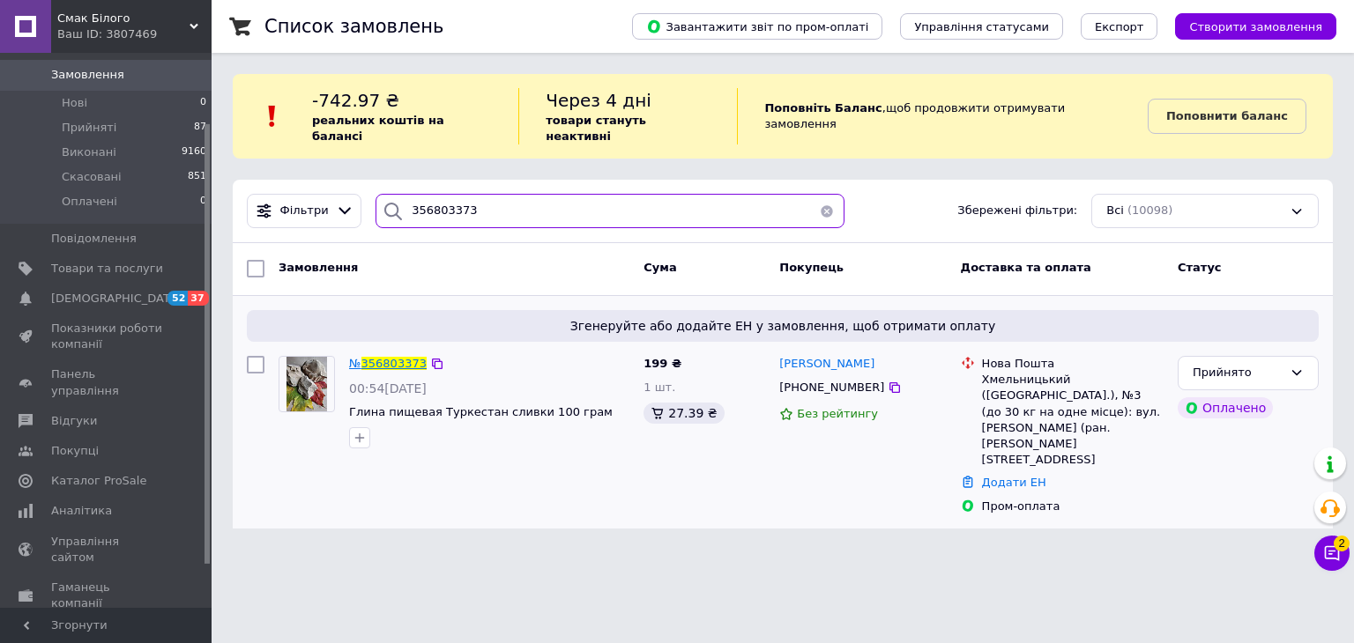
type input "356803373"
click at [382, 357] on span "356803373" at bounding box center [393, 363] width 65 height 13
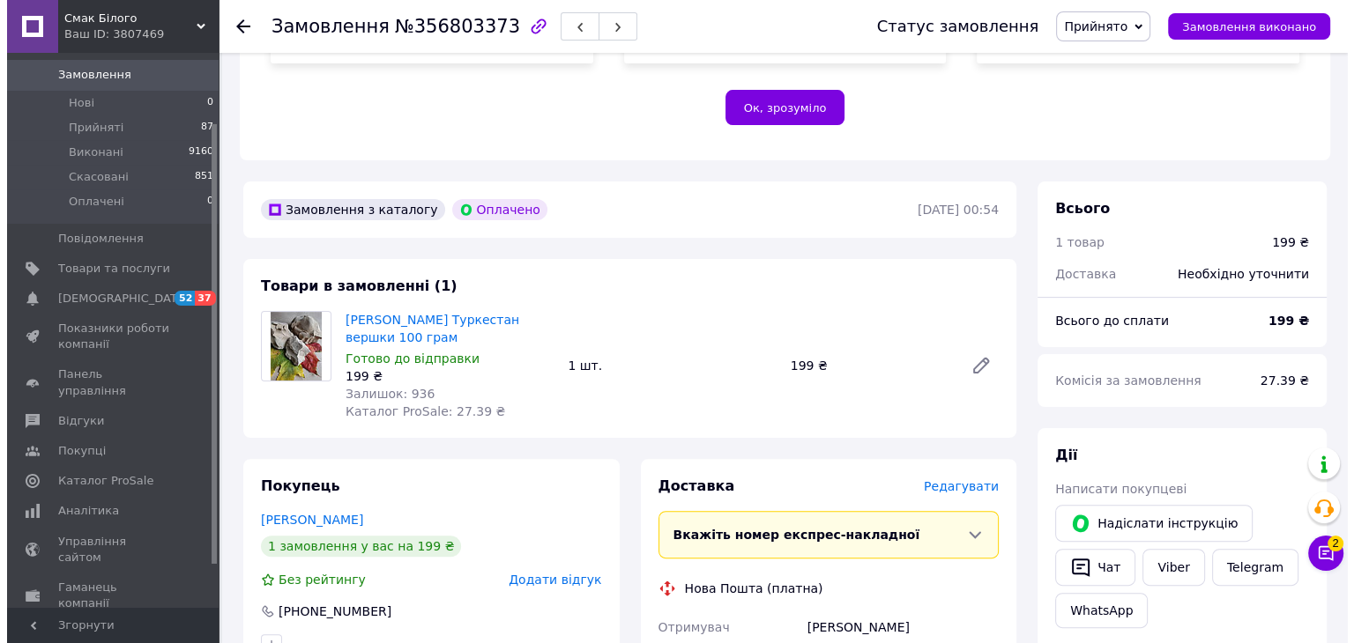
scroll to position [352, 0]
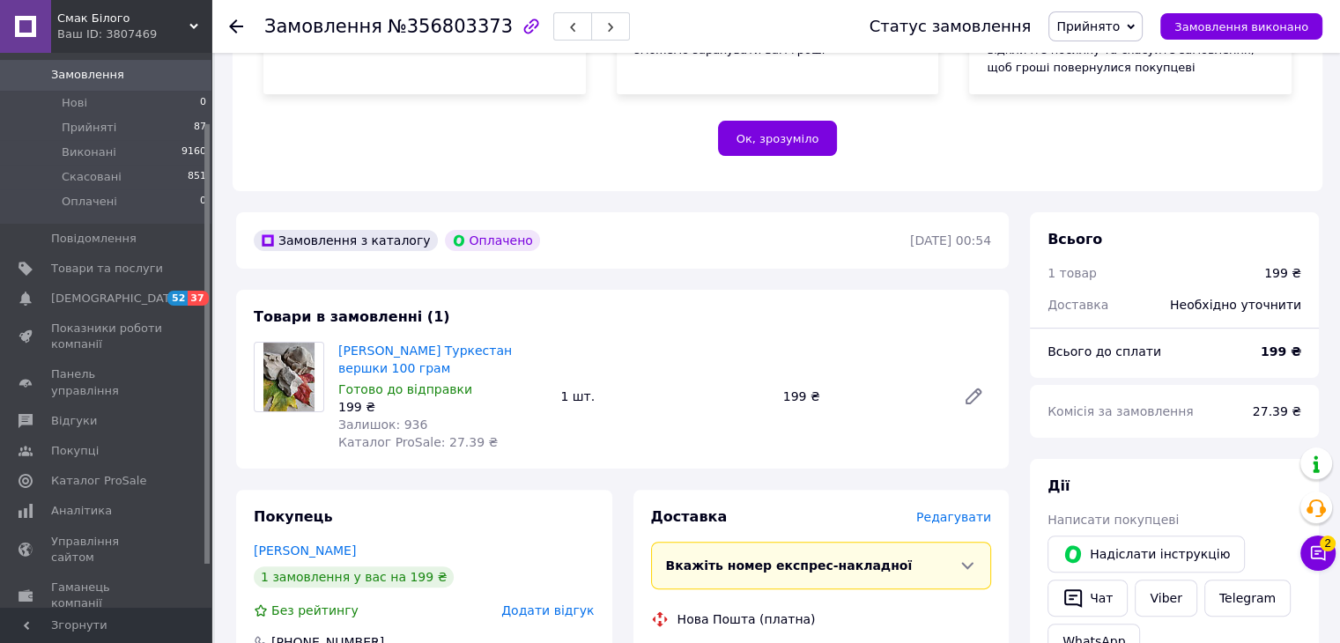
click at [979, 524] on span "Редагувати" at bounding box center [953, 517] width 75 height 14
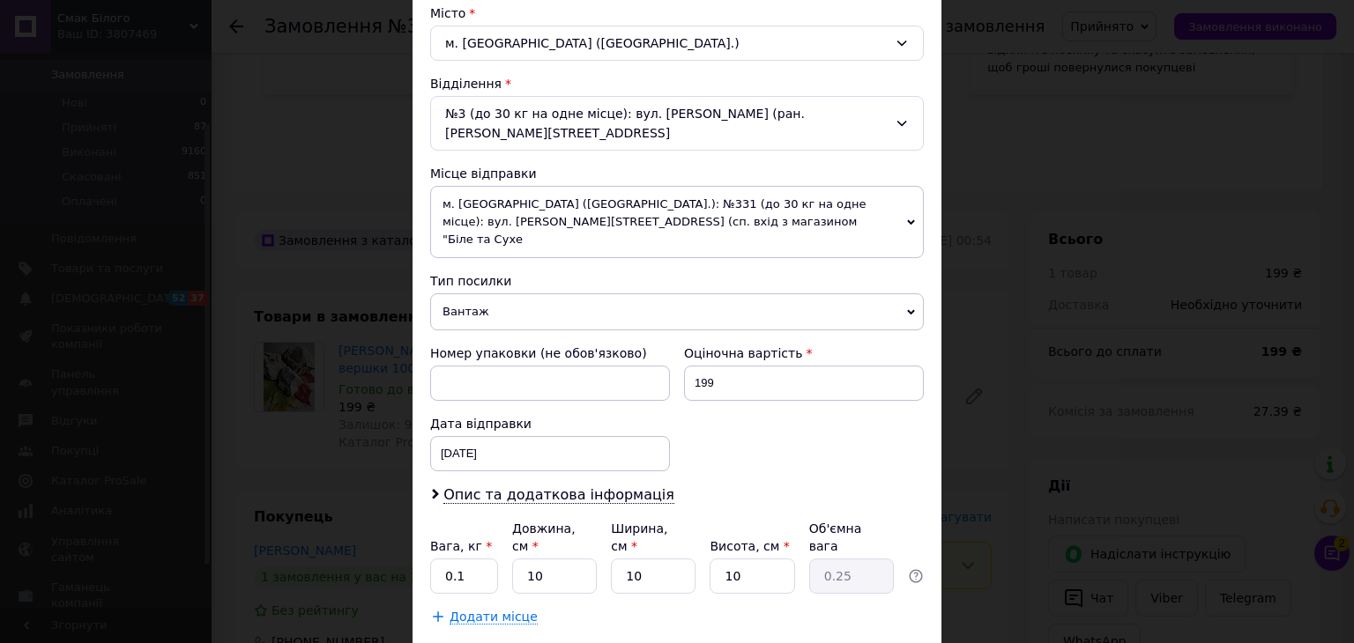
scroll to position [539, 0]
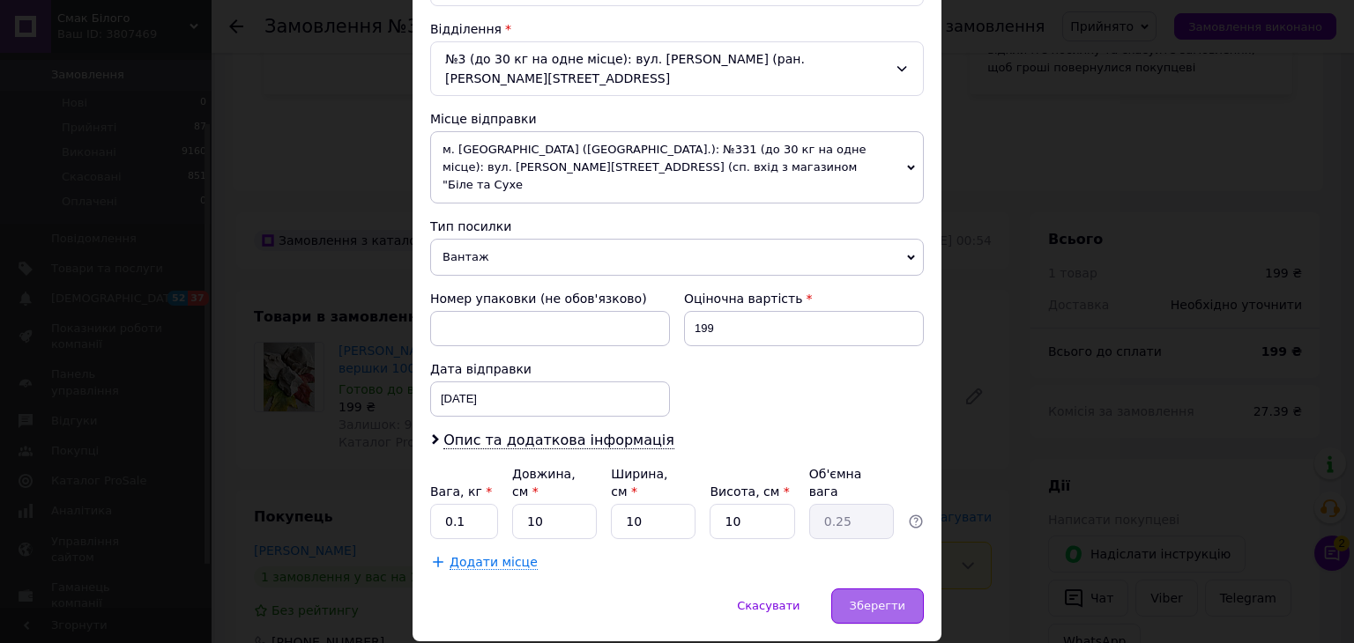
click at [892, 589] on div "Зберегти" at bounding box center [877, 606] width 93 height 35
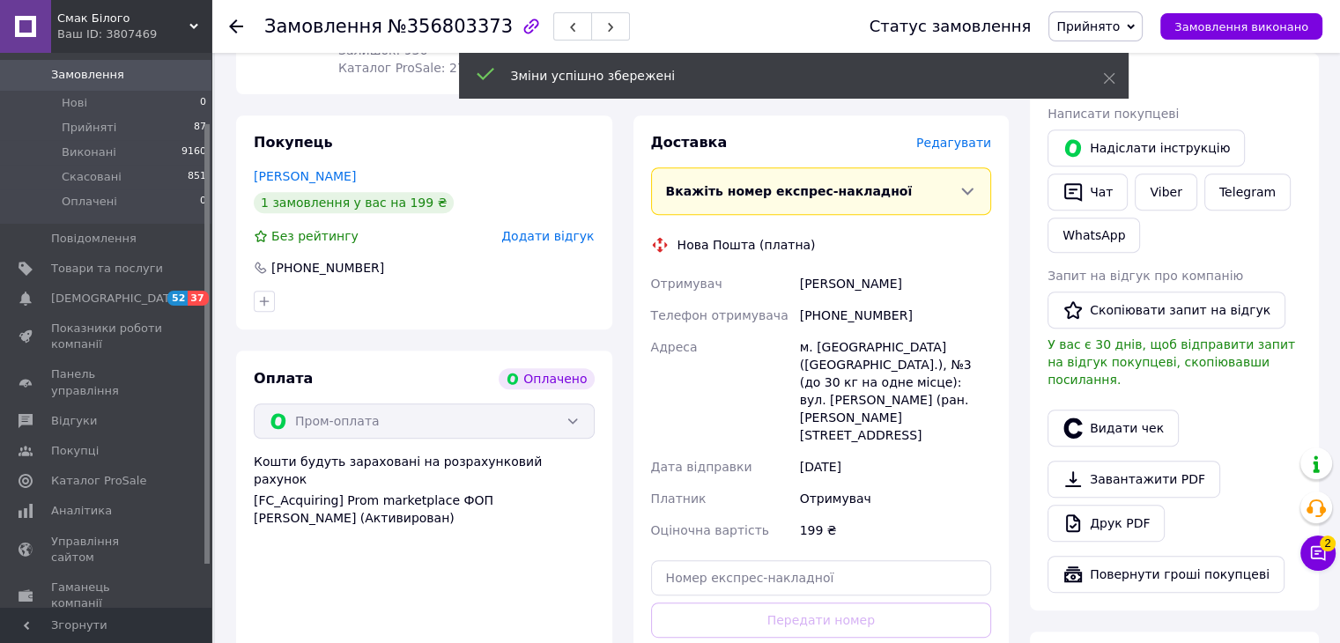
scroll to position [793, 0]
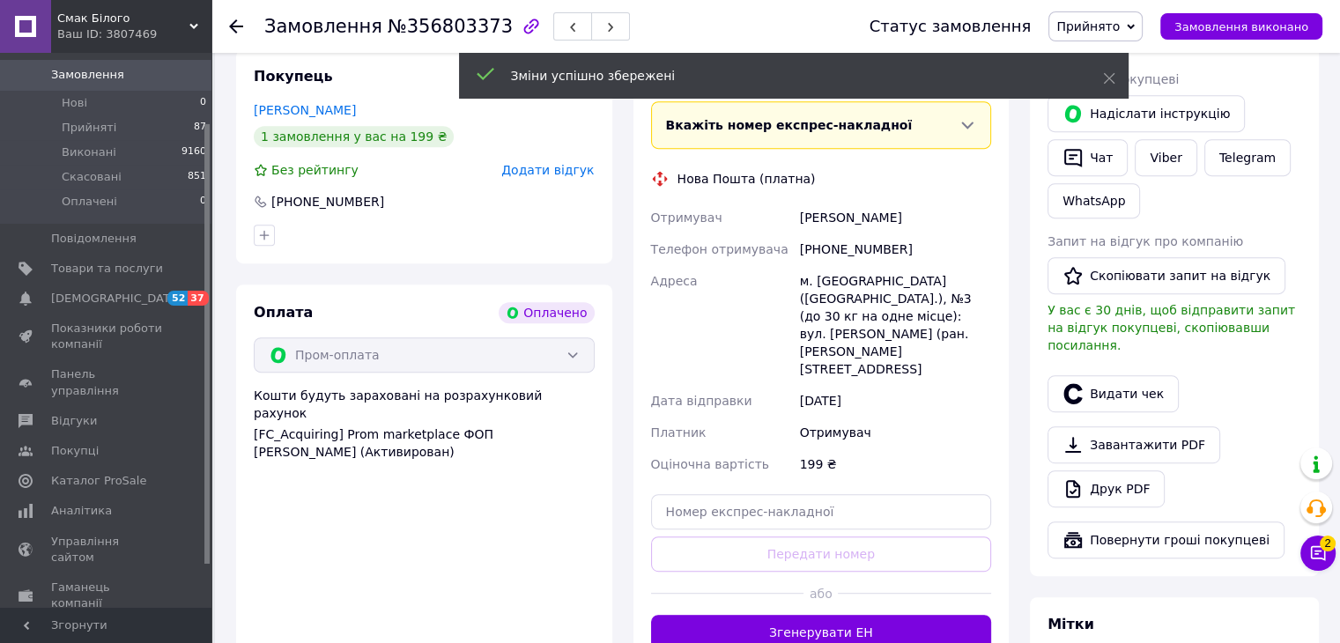
click at [857, 615] on button "Згенерувати ЕН" at bounding box center [821, 632] width 341 height 35
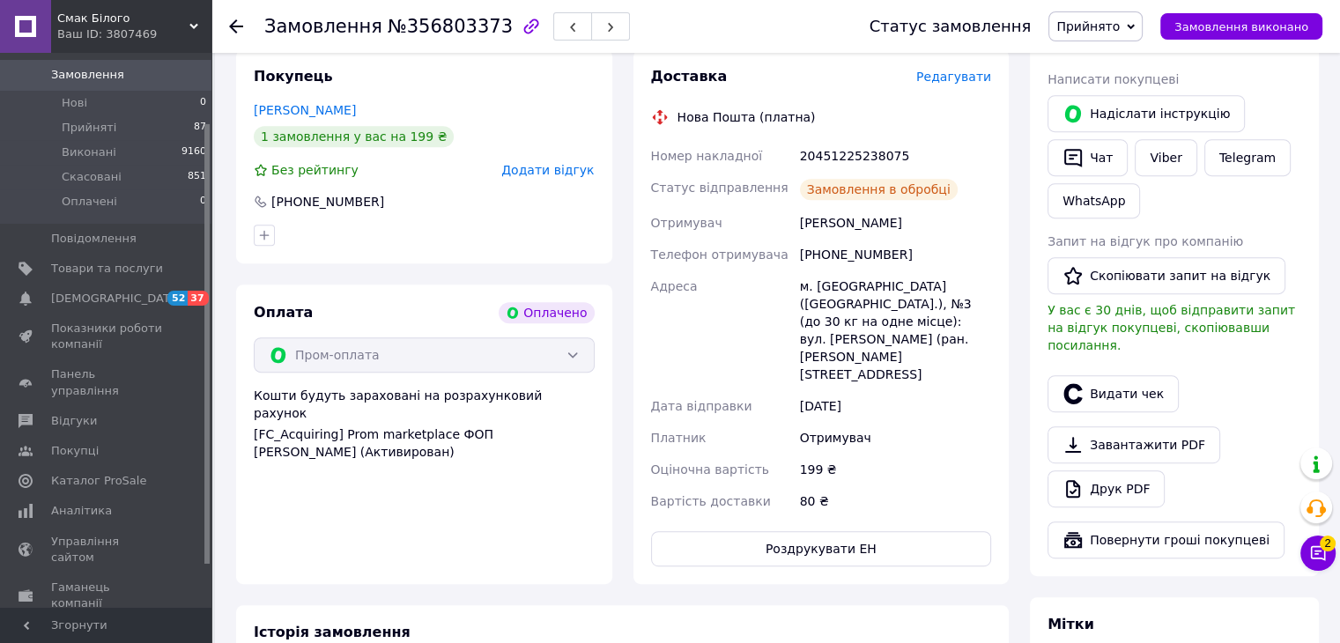
click at [855, 156] on div "20451225238075" at bounding box center [896, 156] width 198 height 32
copy div "20451225238075"
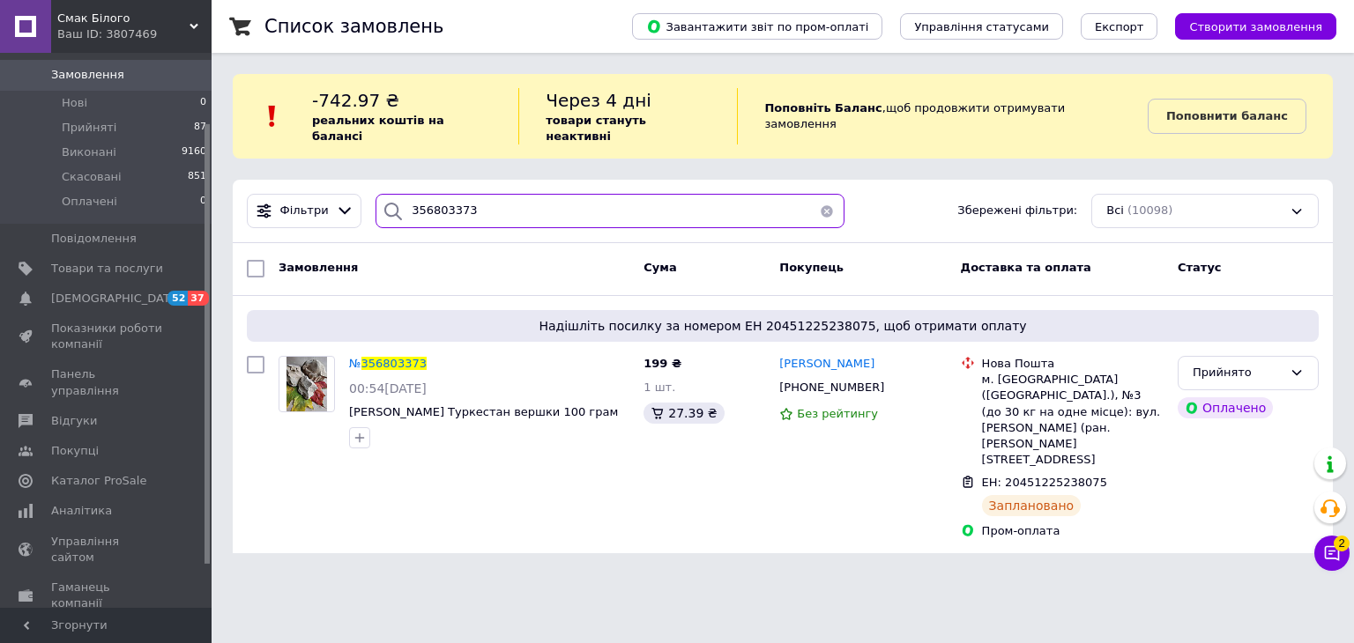
drag, startPoint x: 490, startPoint y: 197, endPoint x: 402, endPoint y: 203, distance: 88.3
click at [402, 203] on div "356803373" at bounding box center [609, 211] width 469 height 34
paste input "38832"
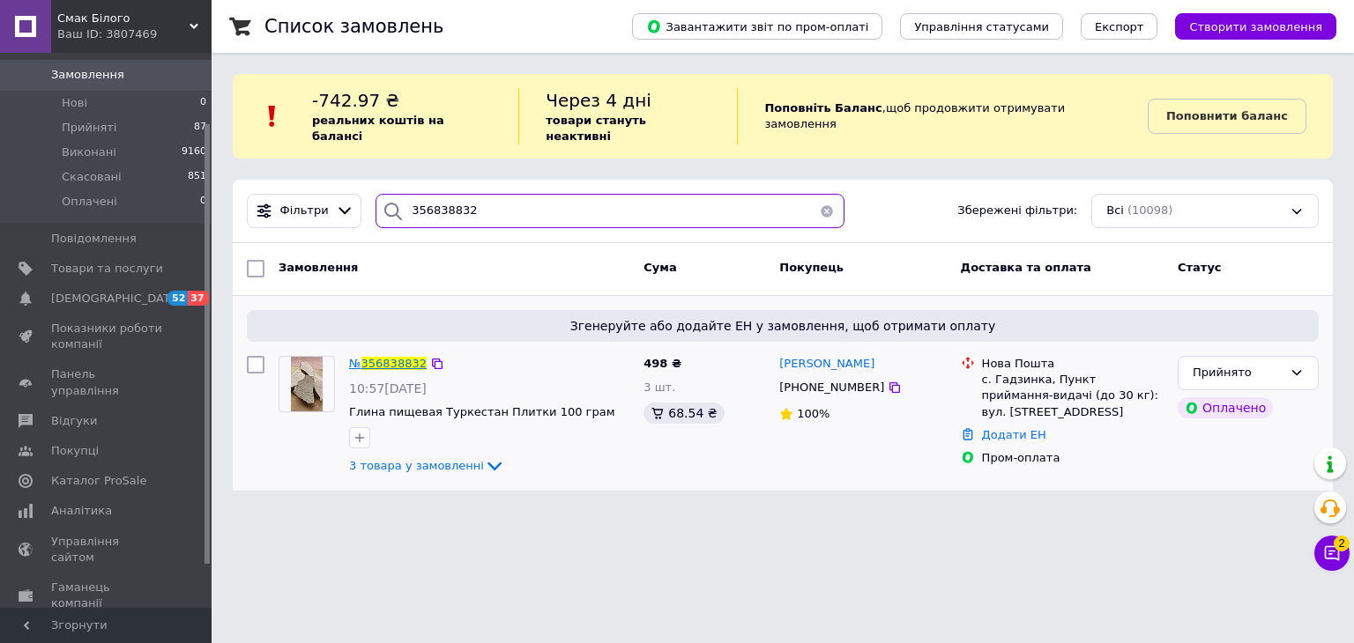
type input "356838832"
click at [383, 357] on span "356838832" at bounding box center [393, 363] width 65 height 13
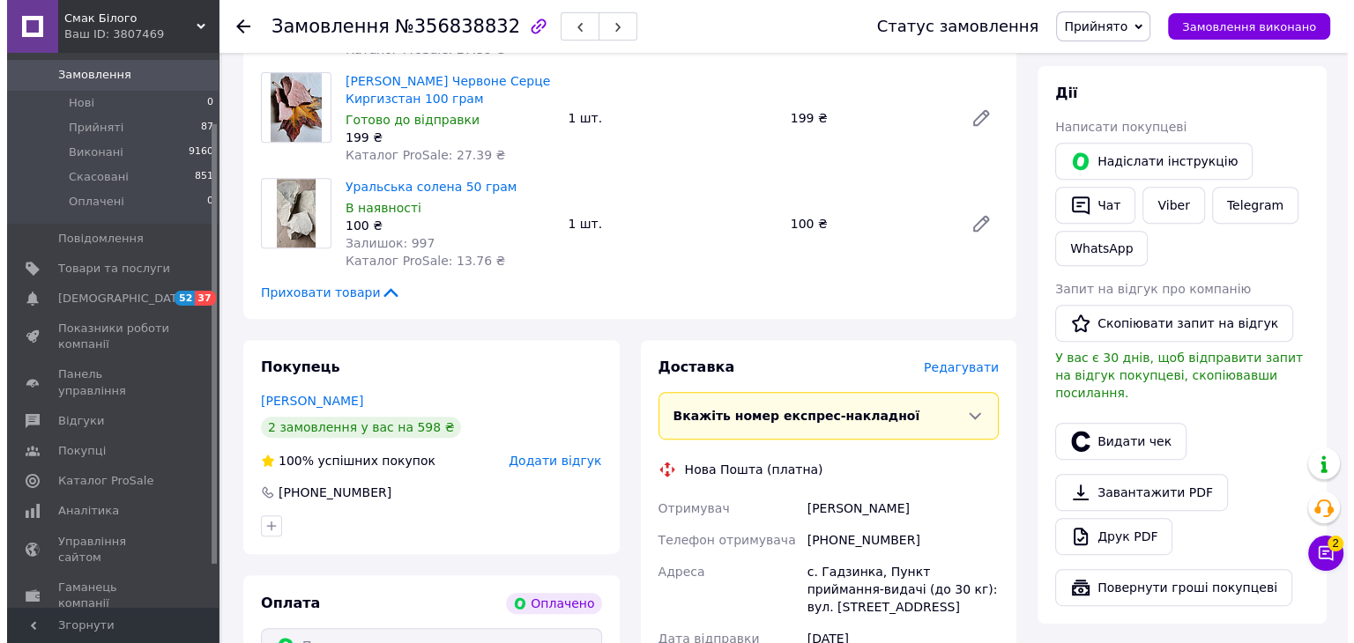
scroll to position [753, 0]
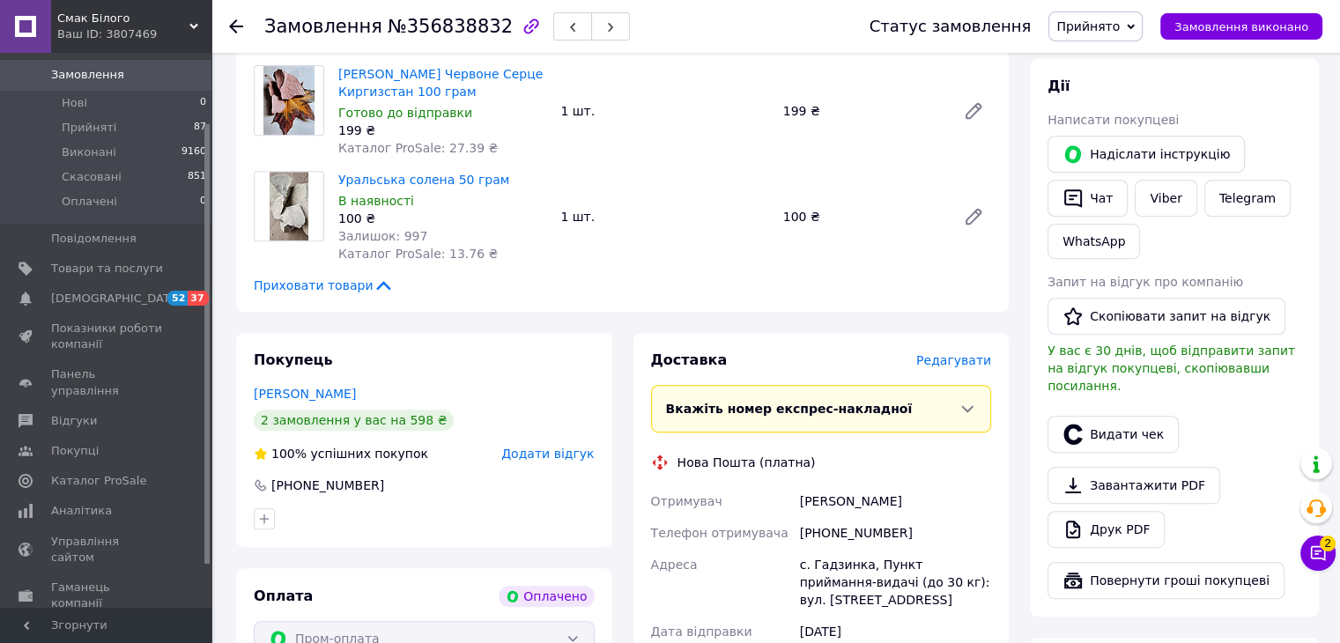
click at [959, 364] on span "Редагувати" at bounding box center [953, 360] width 75 height 14
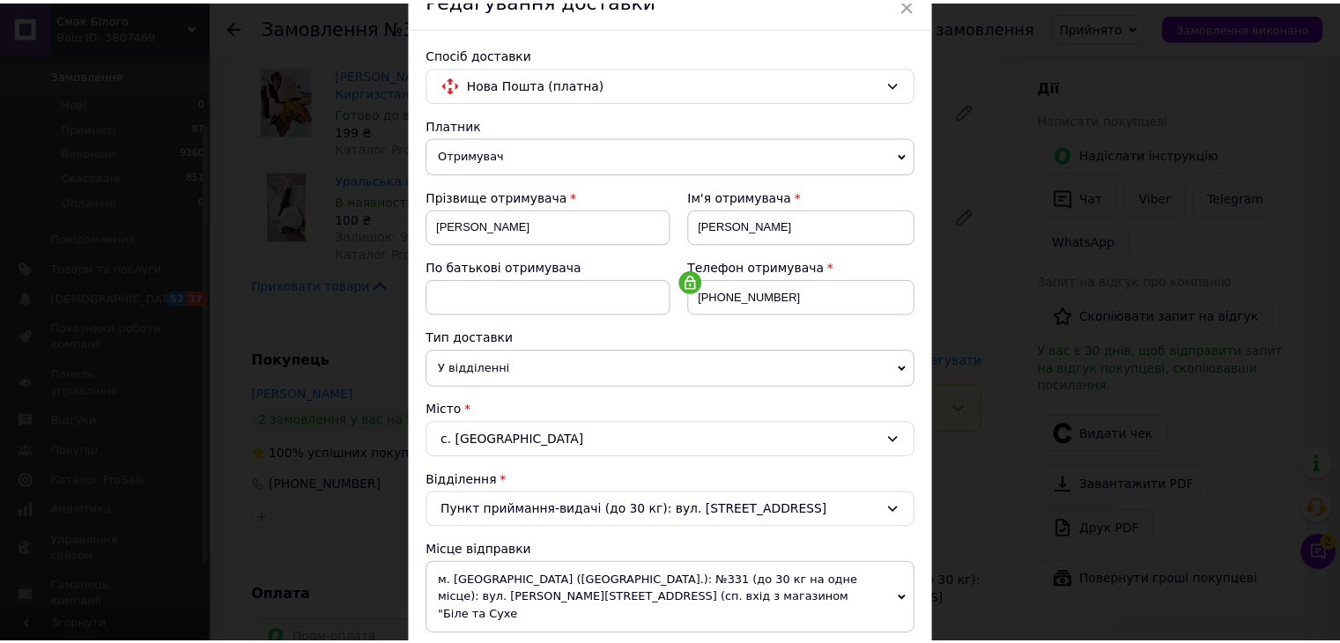
scroll to position [539, 0]
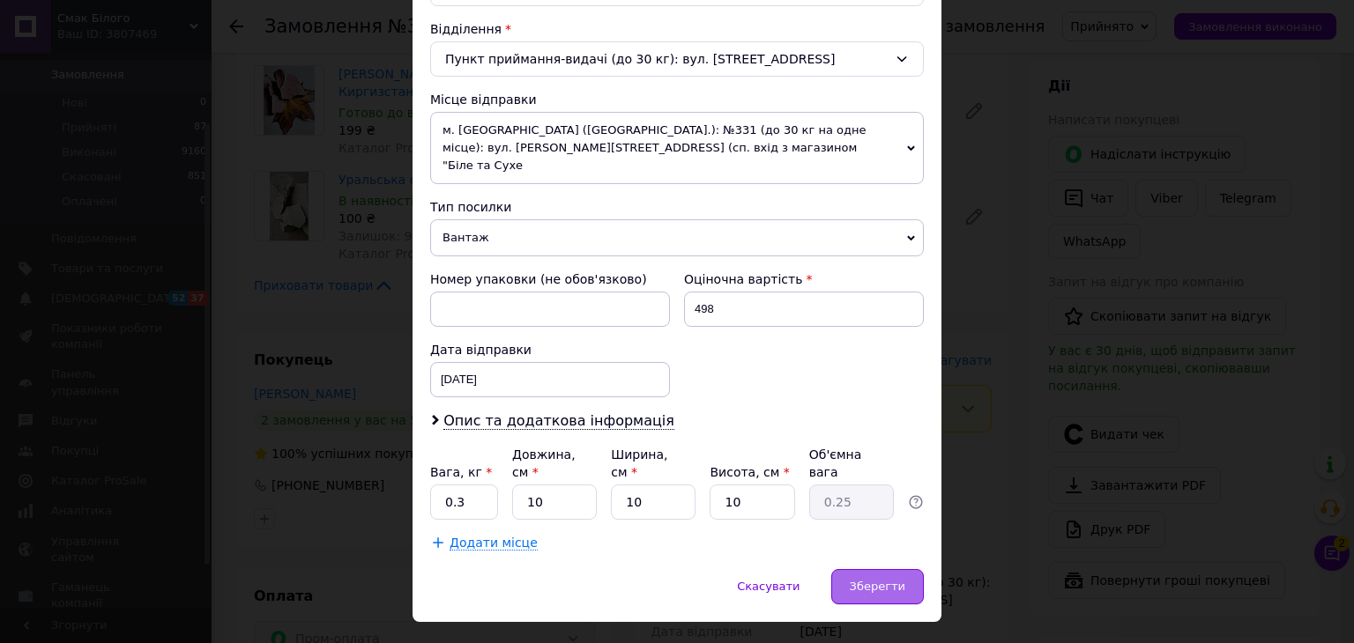
click at [891, 569] on div "Зберегти" at bounding box center [877, 586] width 93 height 35
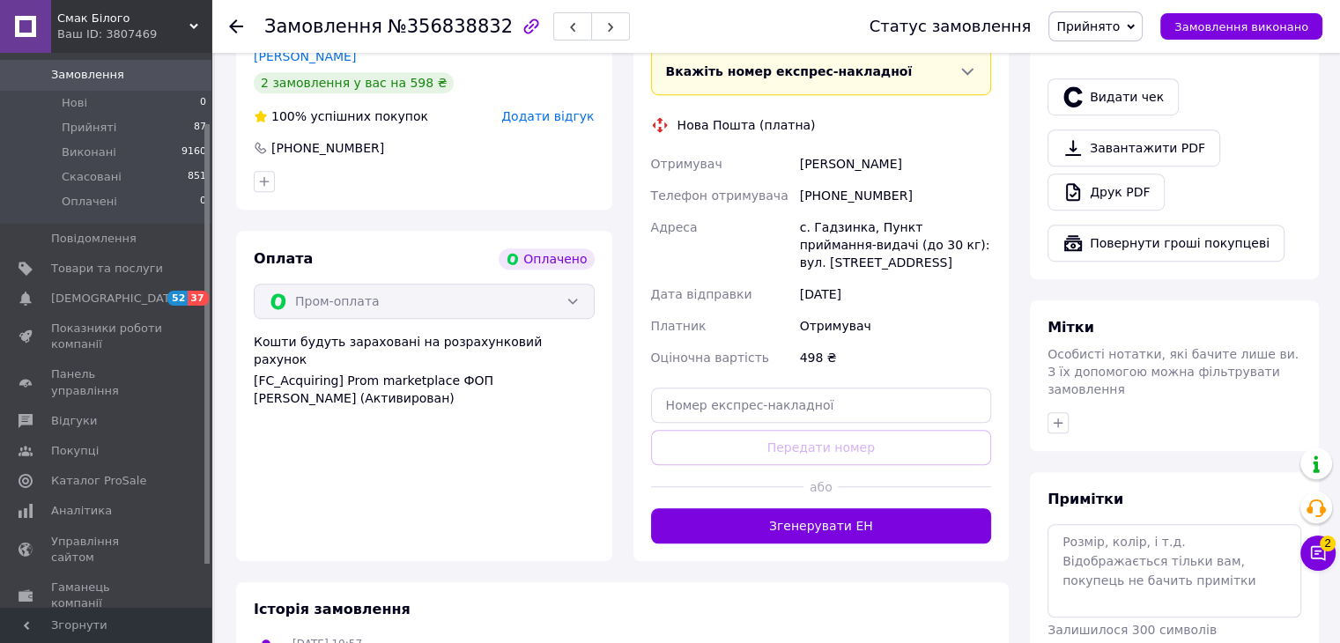
scroll to position [1145, 0]
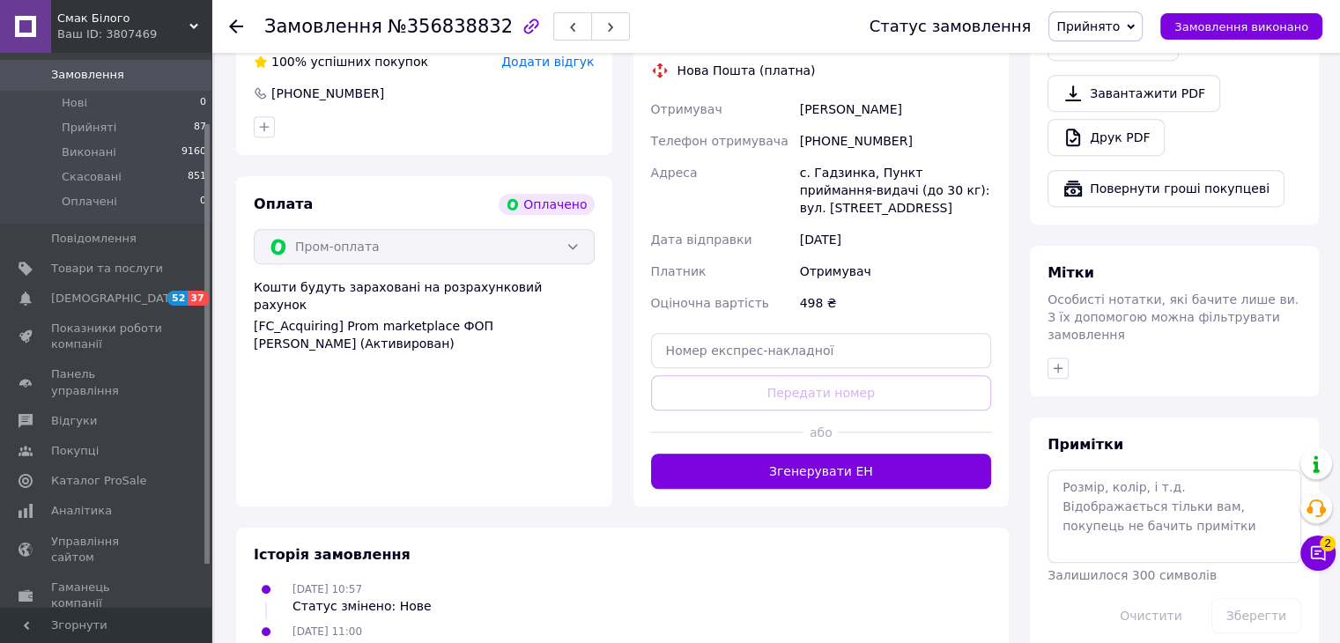
click at [791, 477] on button "Згенерувати ЕН" at bounding box center [821, 471] width 341 height 35
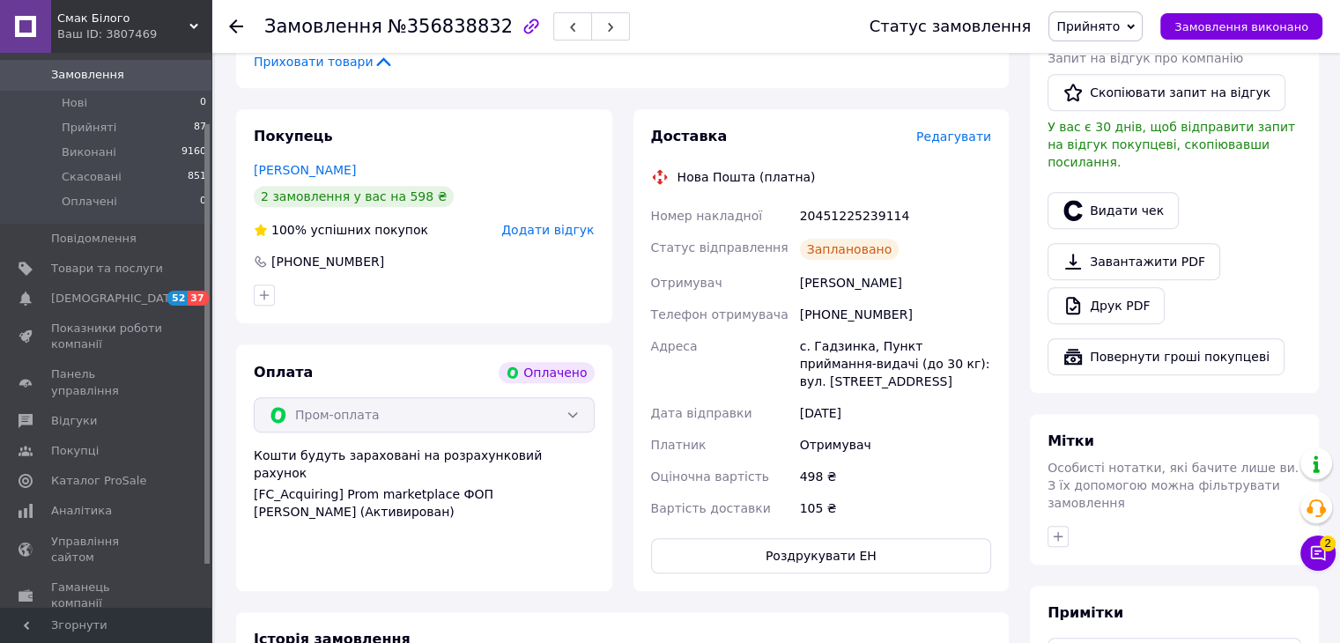
scroll to position [968, 0]
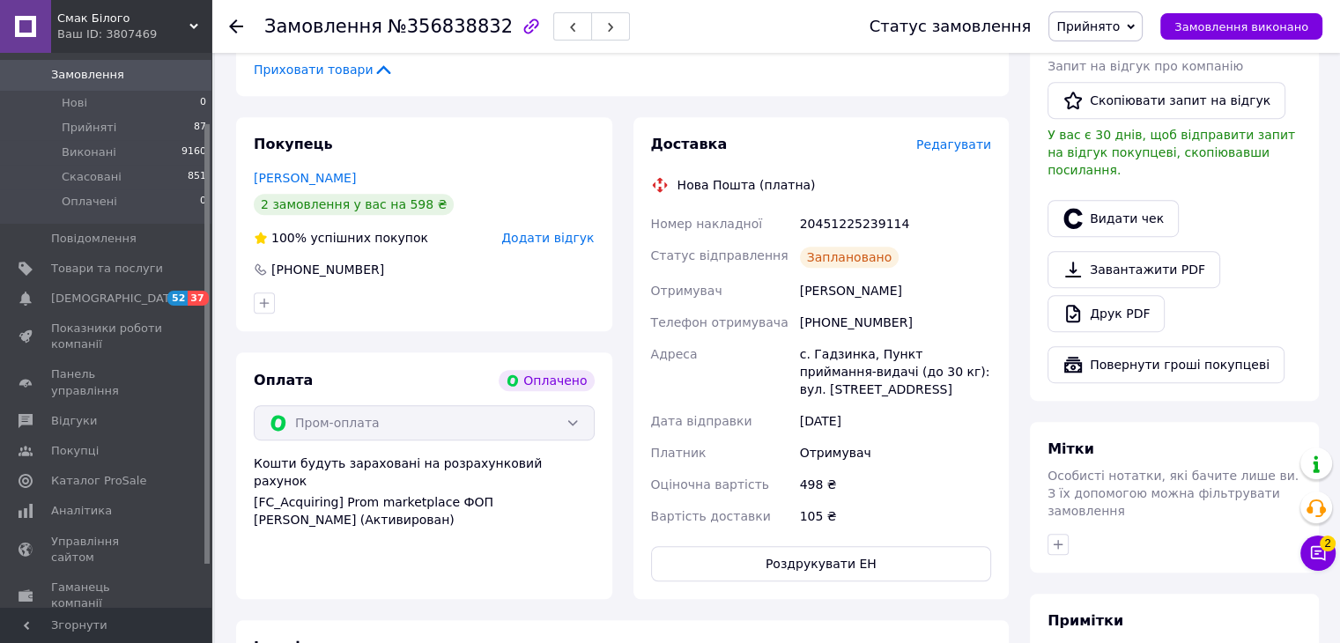
click at [836, 231] on div "20451225239114" at bounding box center [896, 224] width 198 height 32
click at [835, 231] on div "20451225239114" at bounding box center [896, 224] width 198 height 32
copy div "20451225239114"
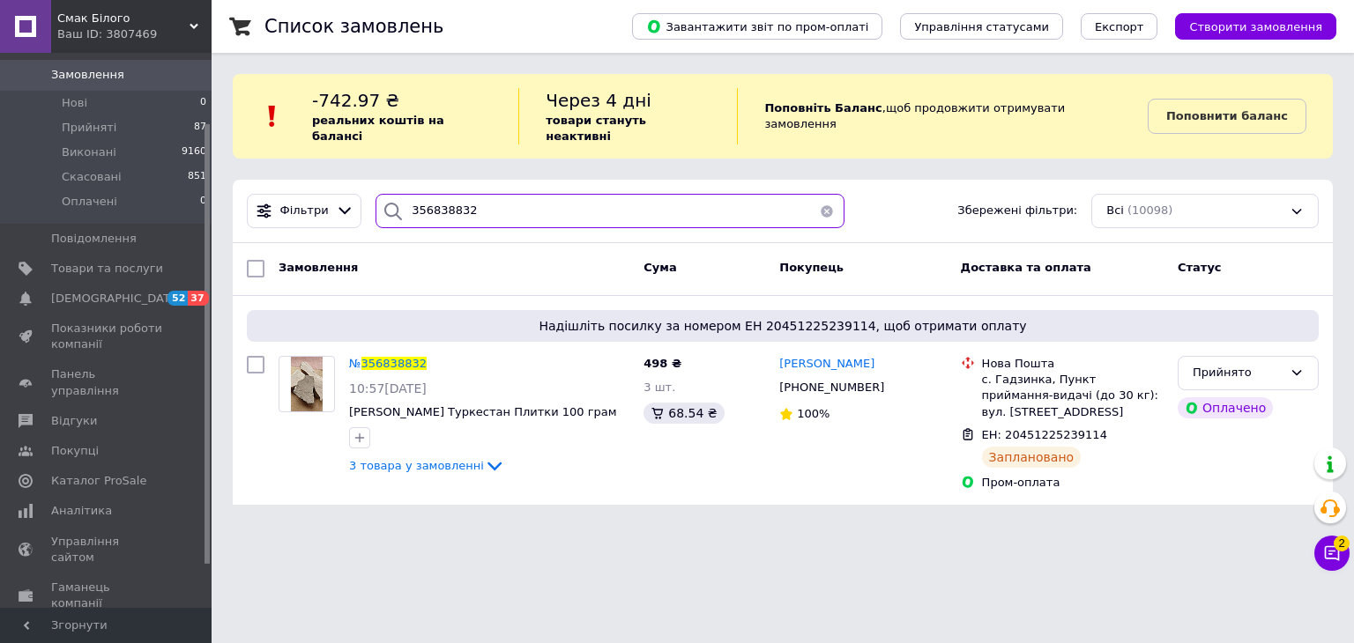
drag, startPoint x: 504, startPoint y: 195, endPoint x: 395, endPoint y: 200, distance: 109.4
click at [395, 200] on div "356838832" at bounding box center [609, 211] width 469 height 34
paste input "58465"
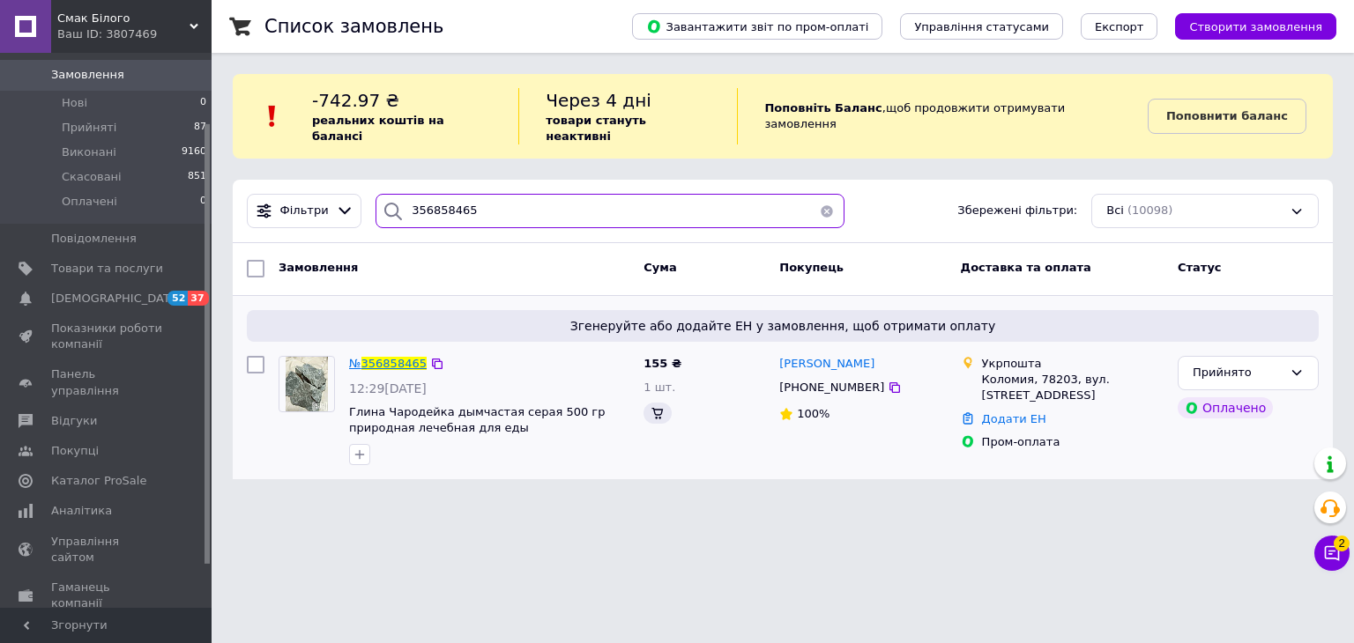
type input "356858465"
click at [385, 357] on span "356858465" at bounding box center [393, 363] width 65 height 13
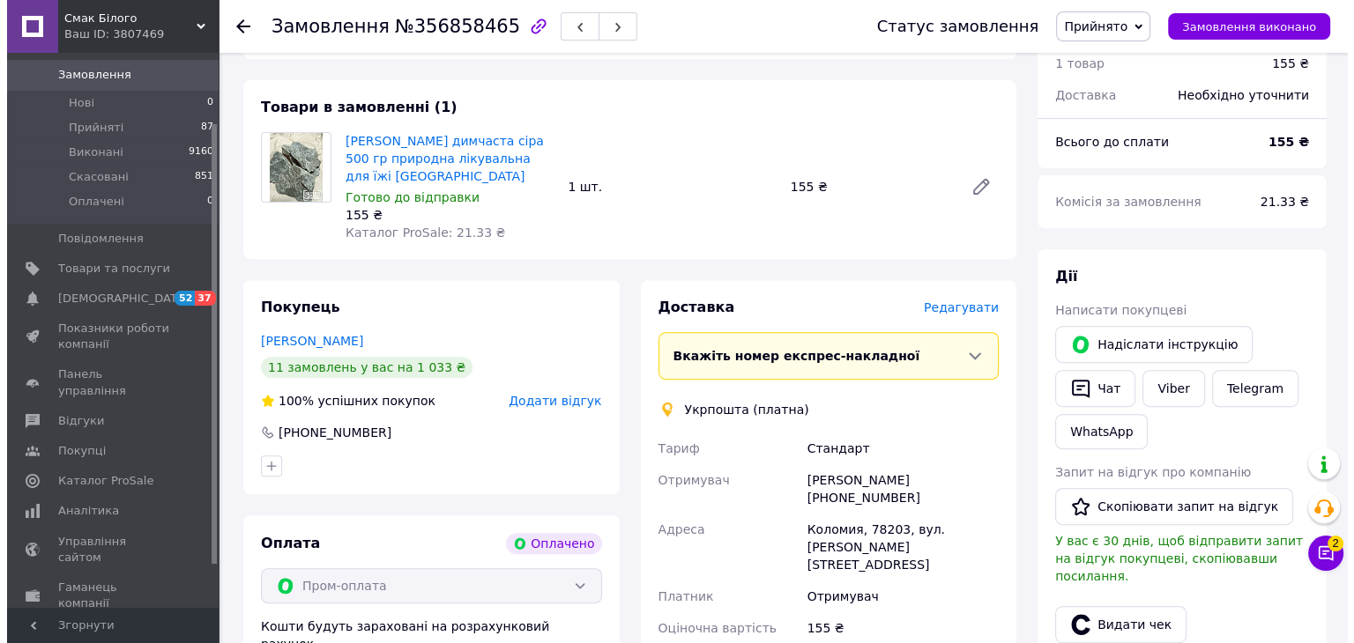
scroll to position [617, 0]
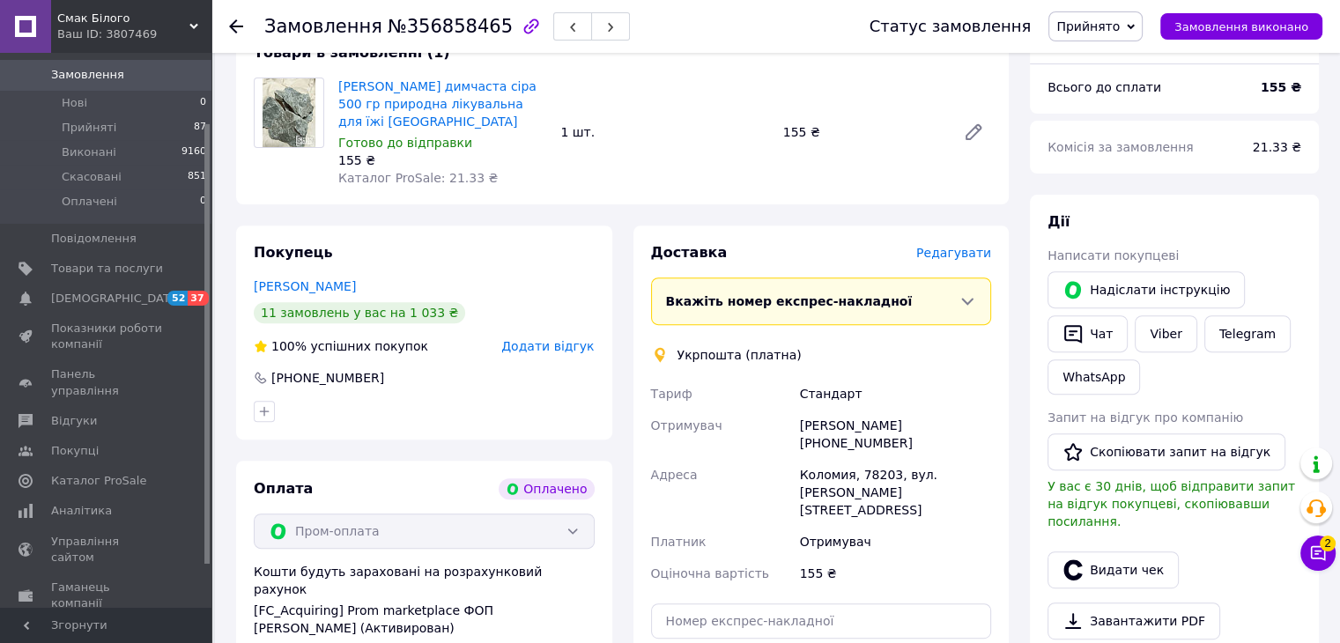
click at [969, 258] on span "Редагувати" at bounding box center [953, 253] width 75 height 14
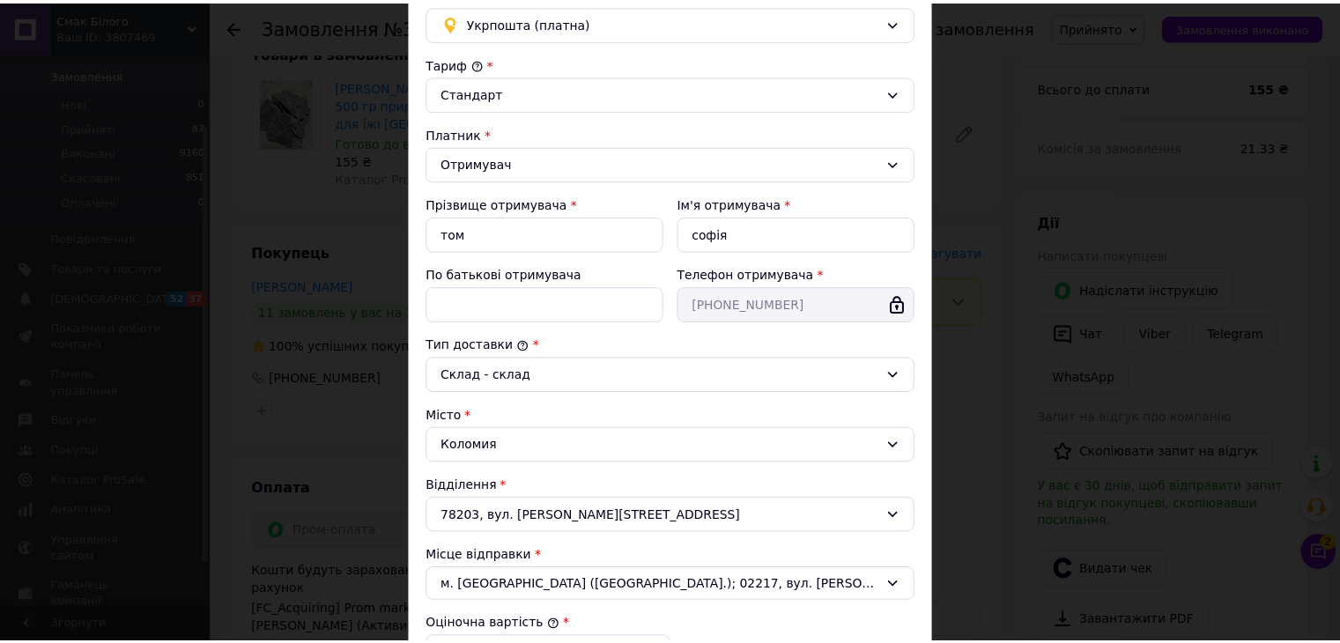
scroll to position [441, 0]
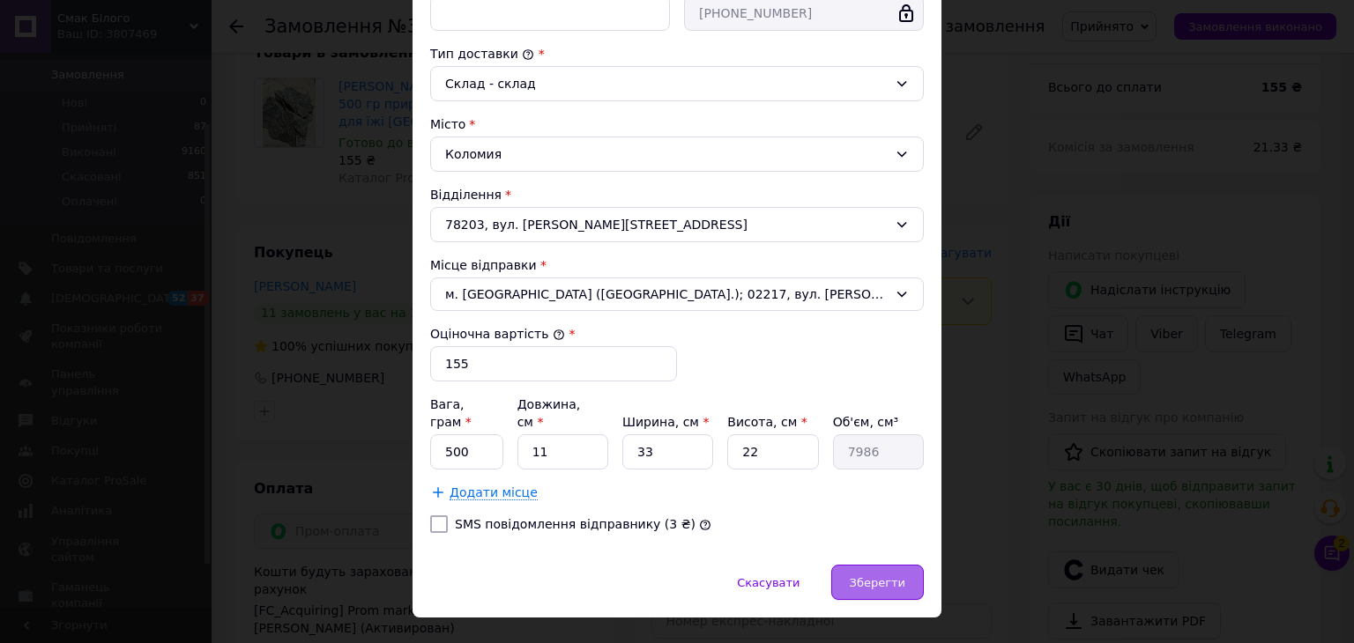
click at [848, 565] on div "Зберегти" at bounding box center [877, 582] width 93 height 35
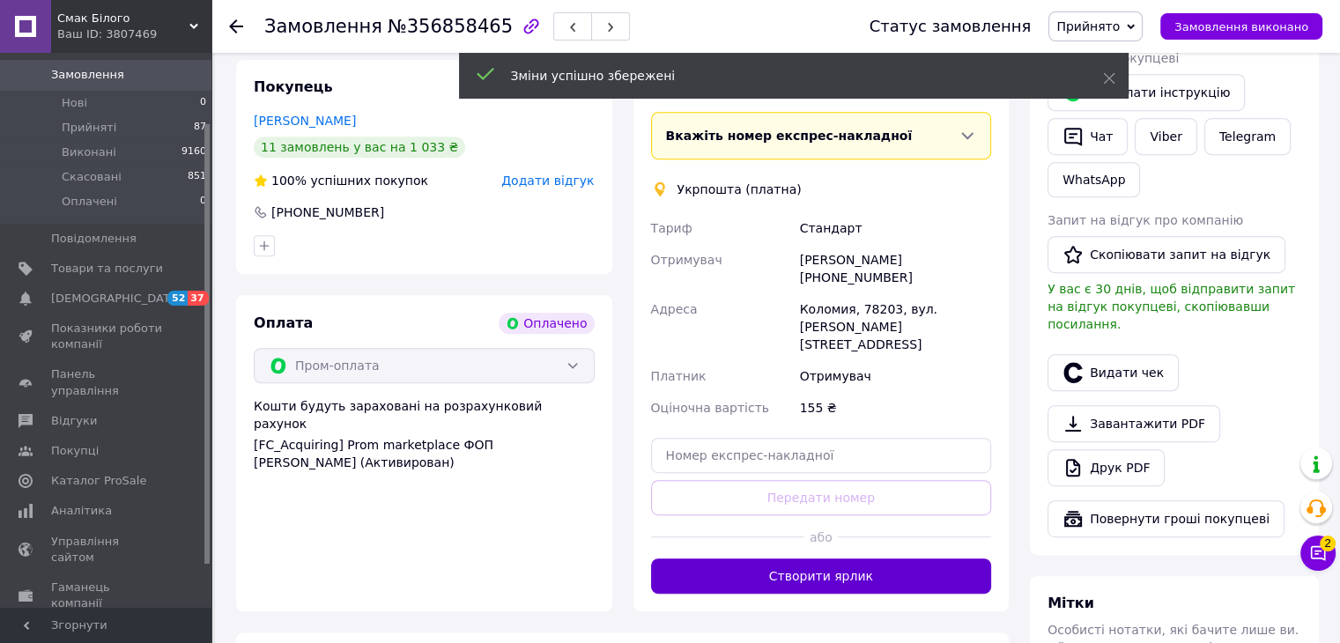
scroll to position [793, 0]
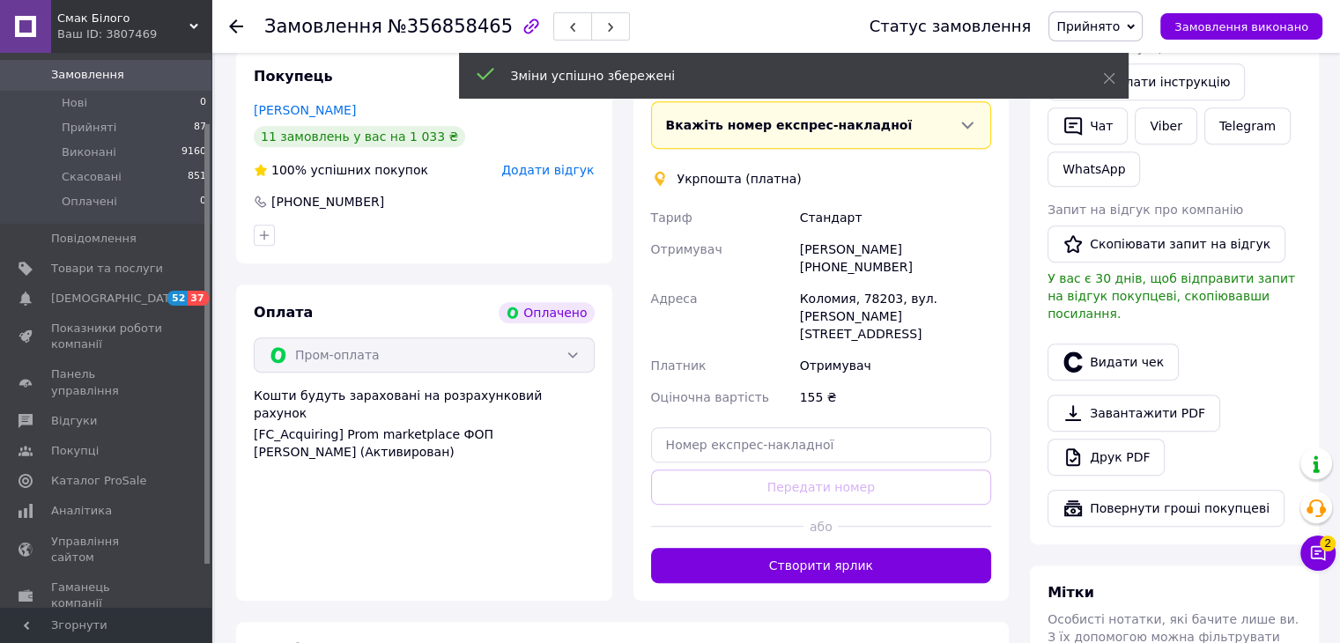
click at [859, 548] on button "Створити ярлик" at bounding box center [821, 565] width 341 height 35
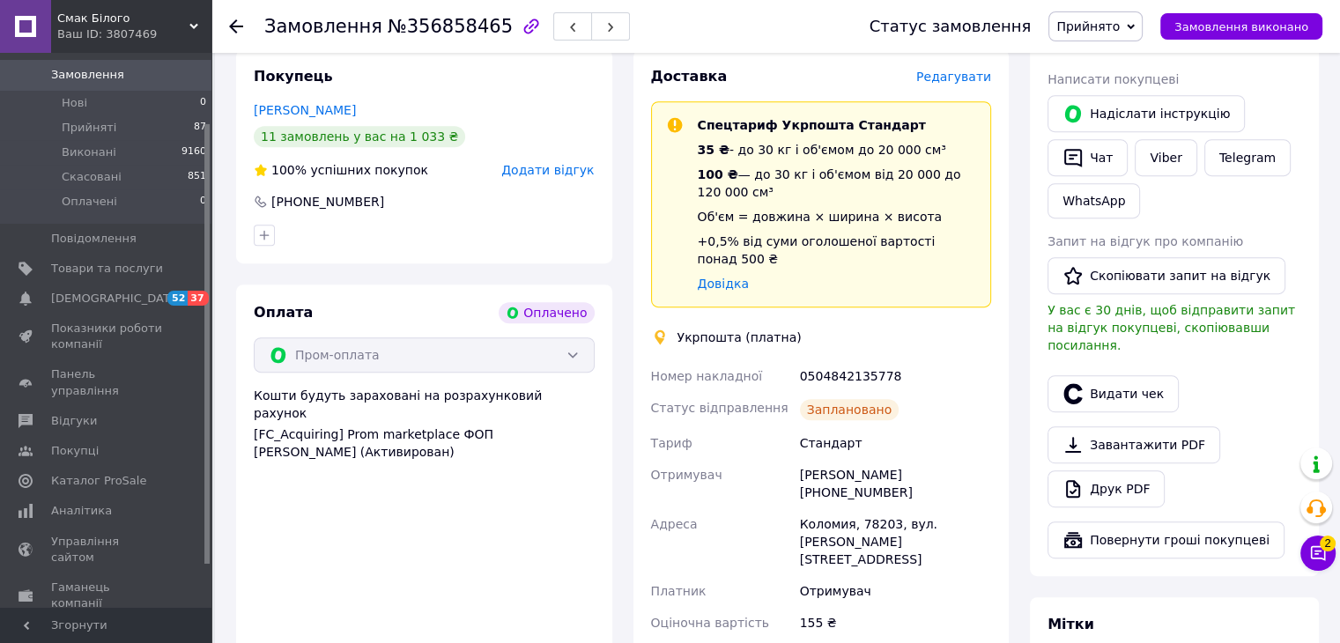
click at [851, 362] on div "0504842135778" at bounding box center [896, 376] width 198 height 32
click at [849, 360] on div "0504842135778" at bounding box center [896, 376] width 198 height 32
click at [841, 360] on div "0504842135778" at bounding box center [896, 376] width 198 height 32
click at [842, 360] on div "0504842135778" at bounding box center [896, 376] width 198 height 32
copy div "0504842135778"
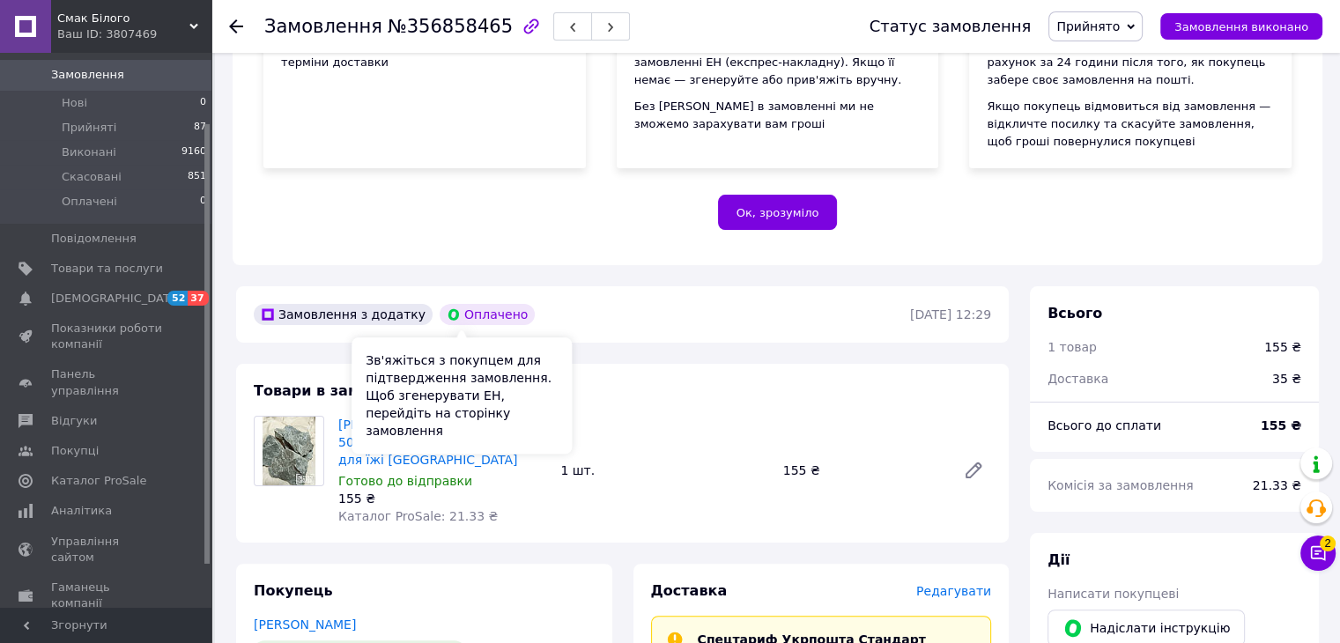
scroll to position [264, 0]
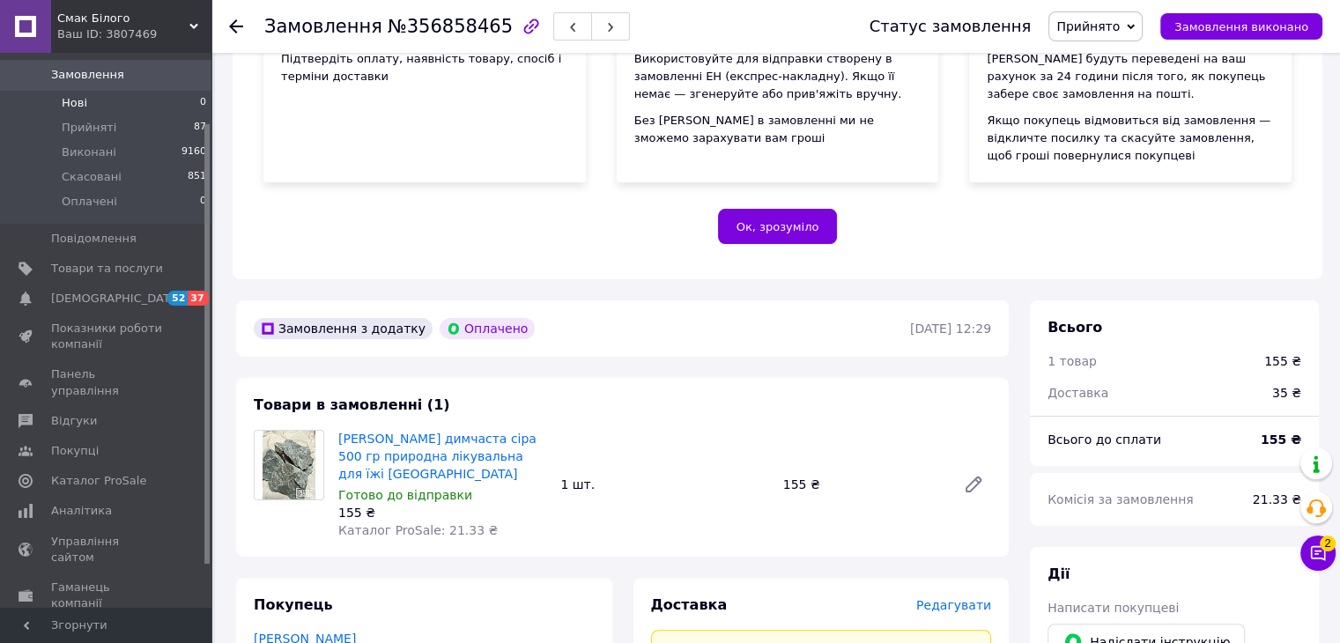
drag, startPoint x: 87, startPoint y: 62, endPoint x: 194, endPoint y: 96, distance: 112.0
click at [88, 67] on span "Замовлення" at bounding box center [87, 75] width 73 height 16
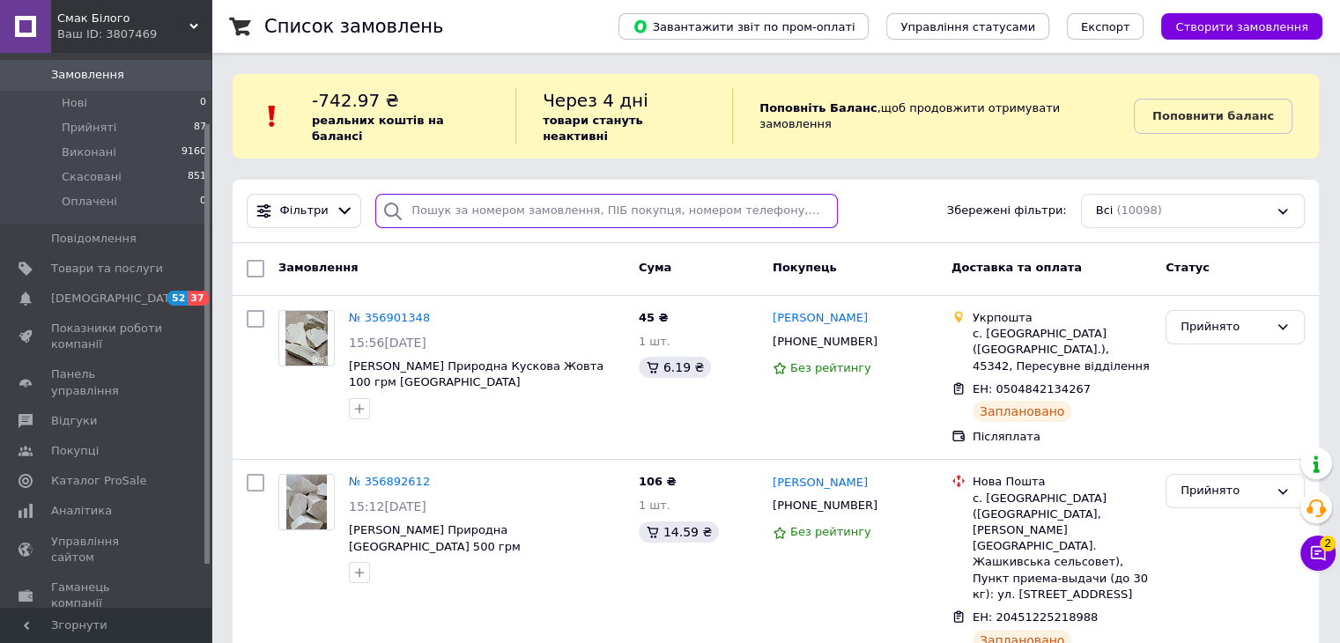
click at [441, 194] on input "search" at bounding box center [606, 211] width 463 height 34
paste input "356868628"
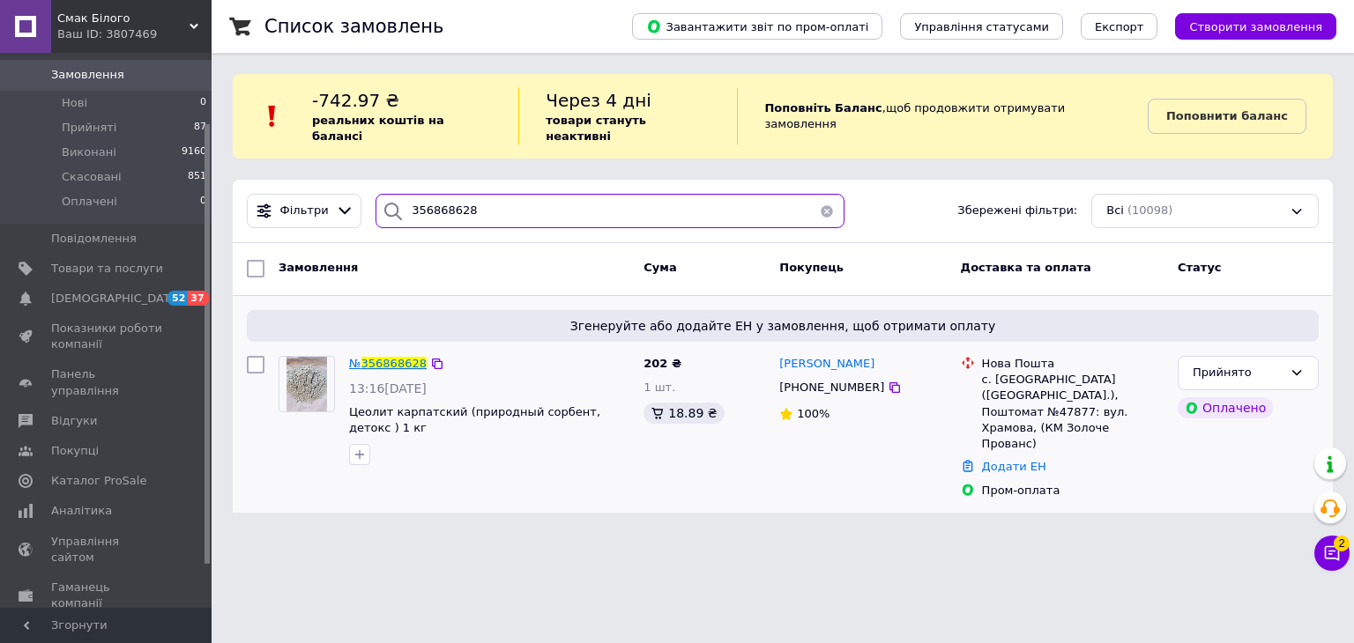
type input "356868628"
click at [394, 357] on span "356868628" at bounding box center [393, 363] width 65 height 13
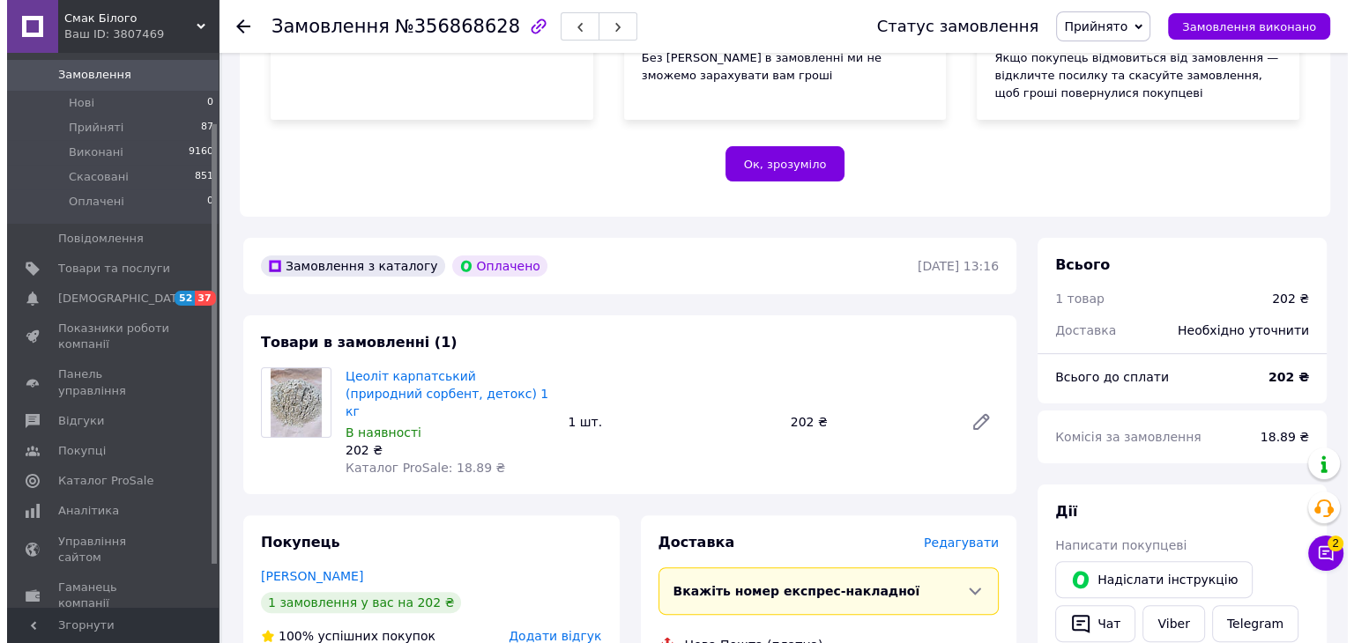
scroll to position [441, 0]
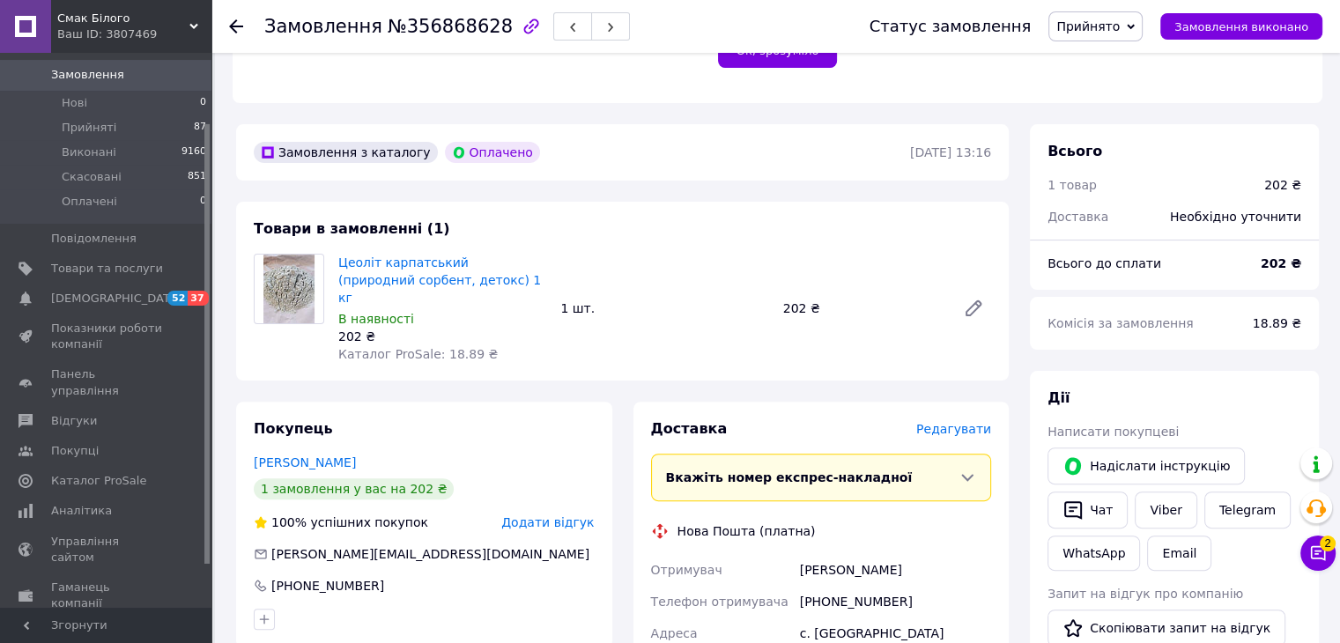
click at [976, 422] on span "Редагувати" at bounding box center [953, 429] width 75 height 14
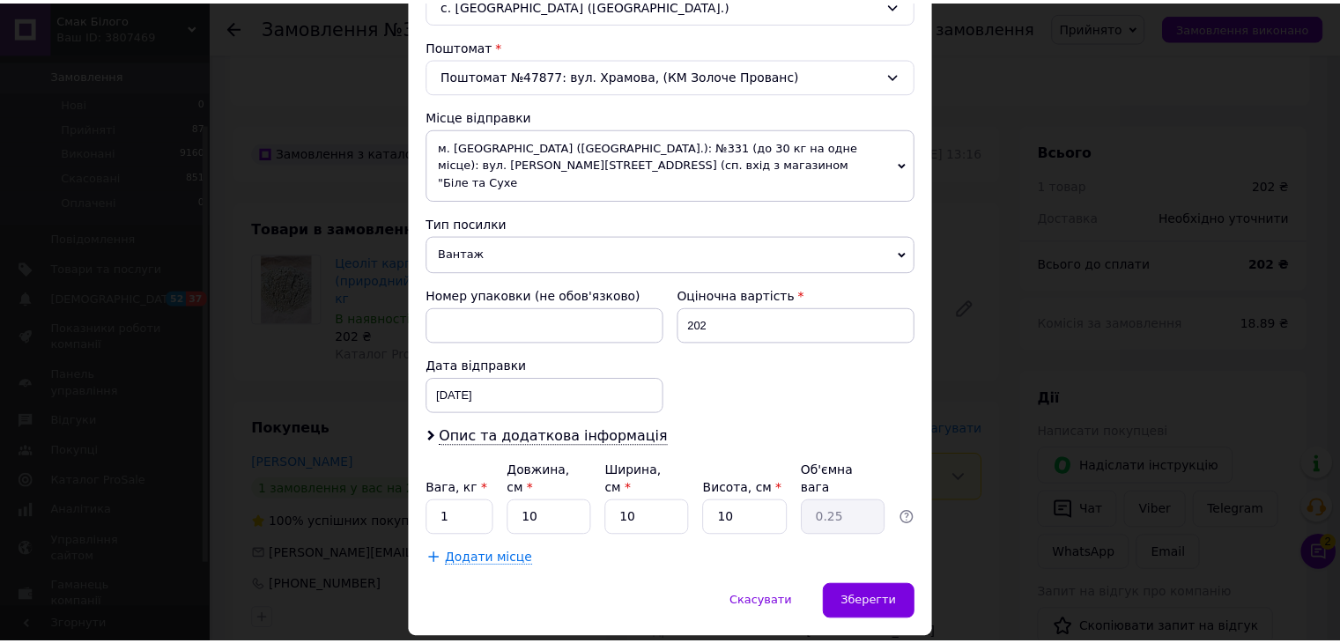
scroll to position [539, 0]
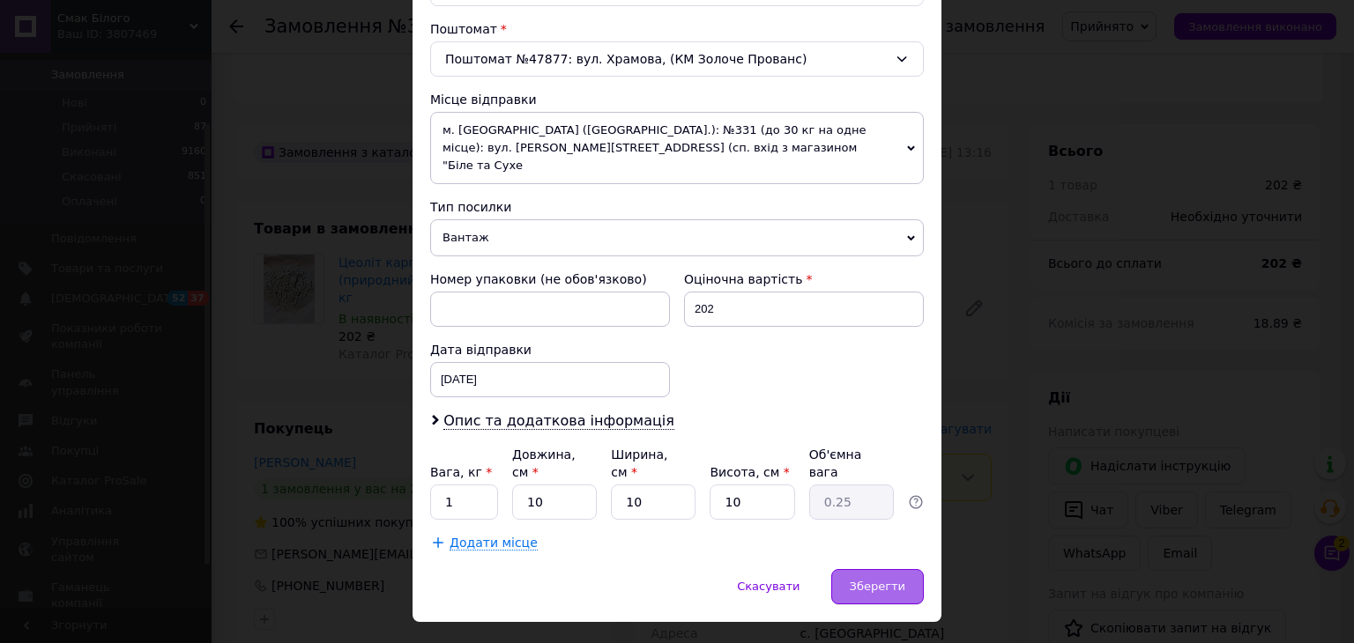
click at [881, 580] on span "Зберегти" at bounding box center [877, 586] width 56 height 13
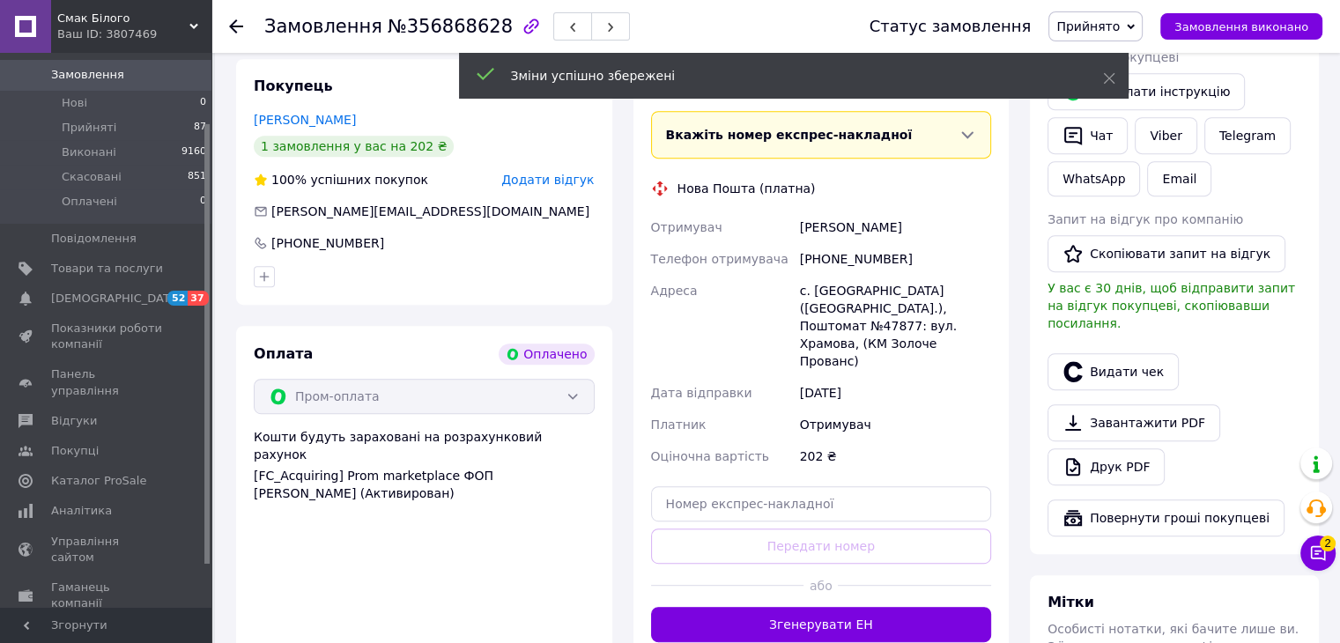
scroll to position [793, 0]
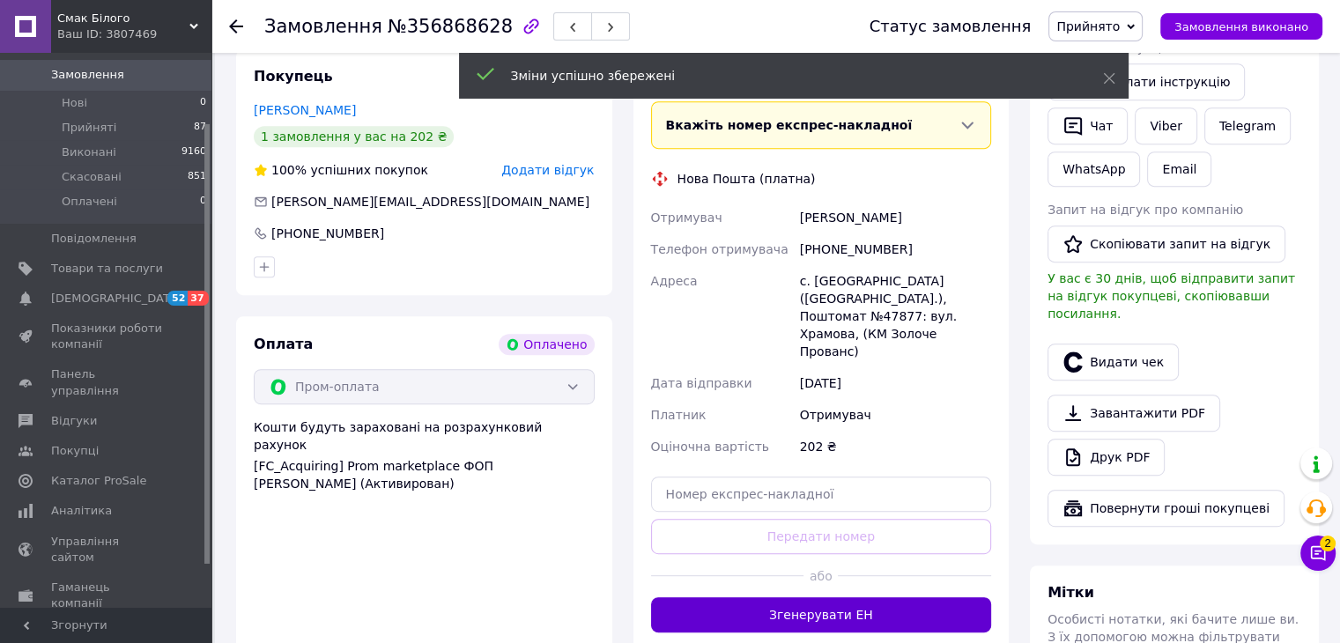
click at [909, 597] on button "Згенерувати ЕН" at bounding box center [821, 614] width 341 height 35
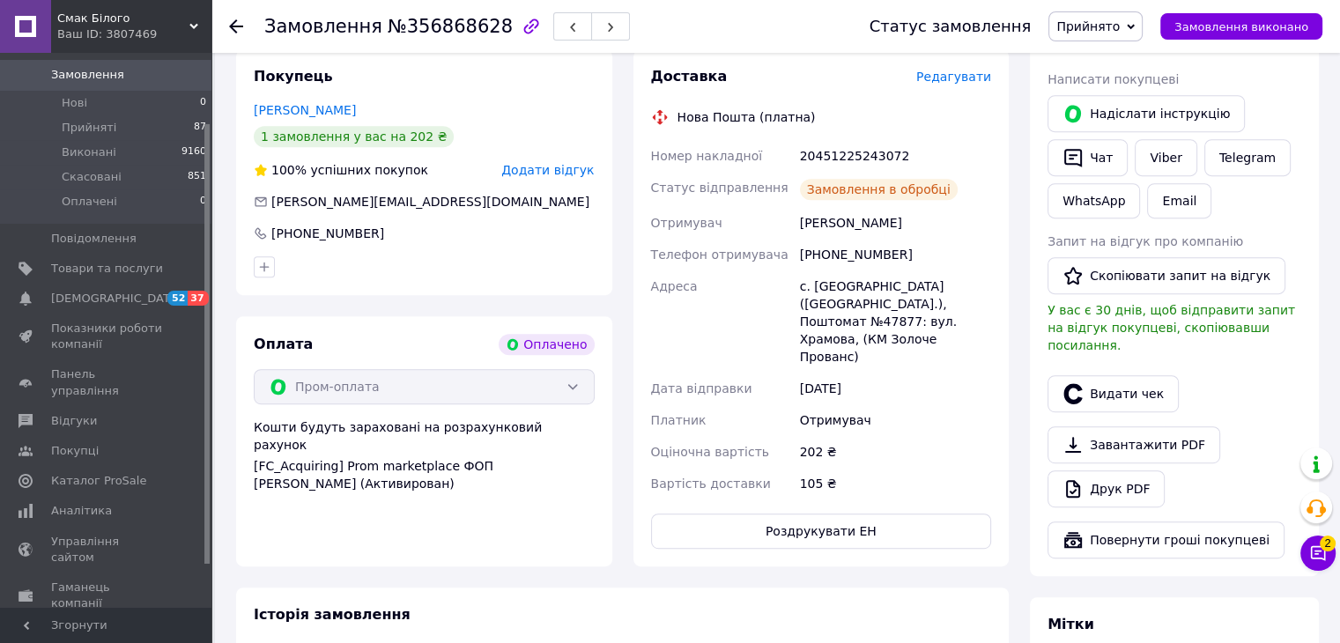
click at [842, 140] on div "20451225243072" at bounding box center [896, 156] width 198 height 32
click at [841, 140] on div "20451225243072" at bounding box center [896, 156] width 198 height 32
click at [95, 67] on span "Замовлення" at bounding box center [87, 75] width 73 height 16
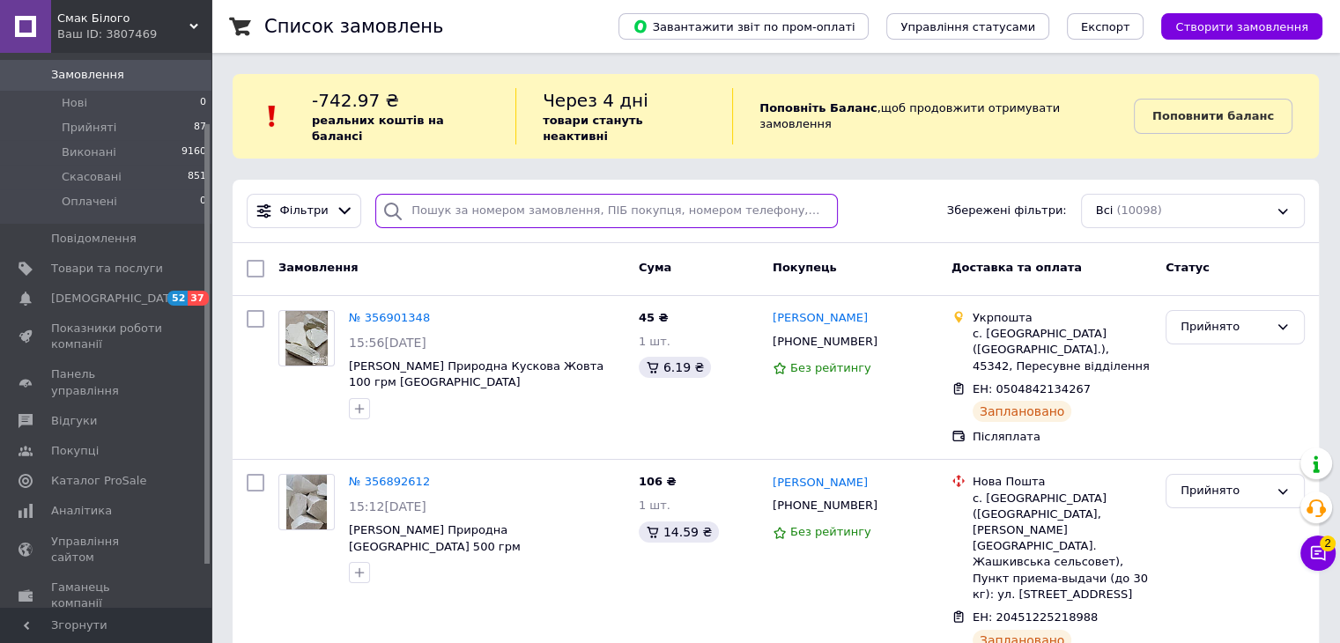
click at [481, 194] on input "search" at bounding box center [606, 211] width 463 height 34
paste input "356888271"
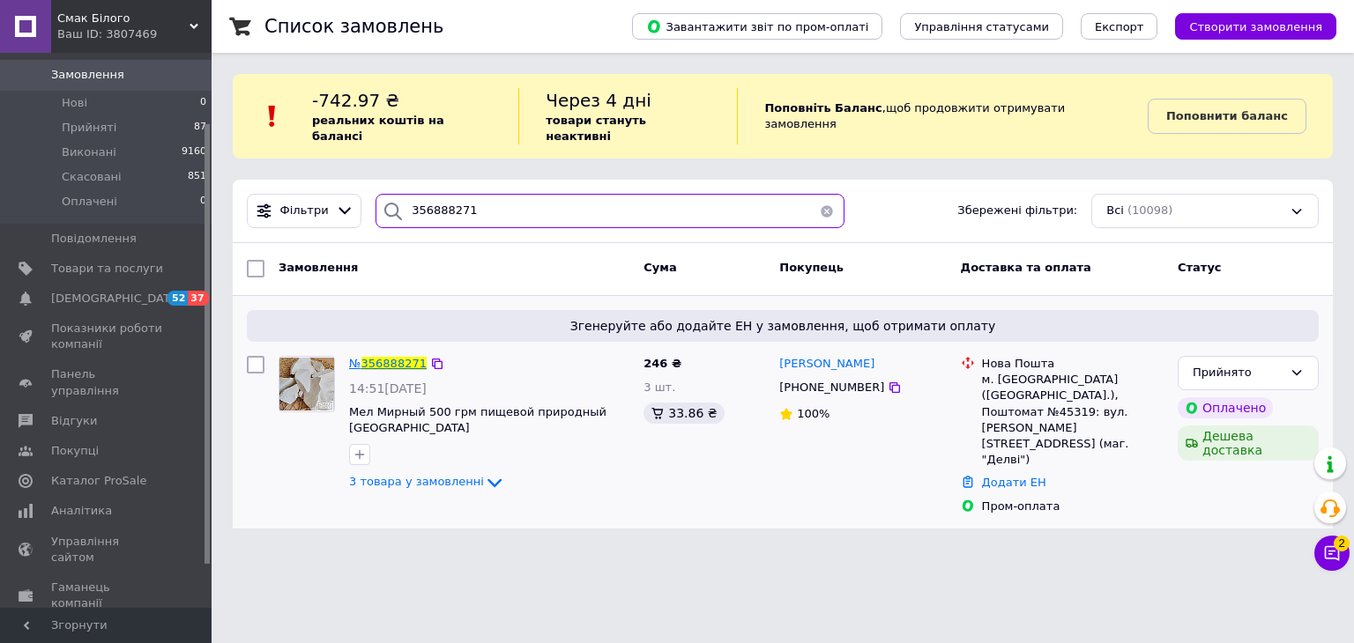
type input "356888271"
click at [392, 357] on span "356888271" at bounding box center [393, 363] width 65 height 13
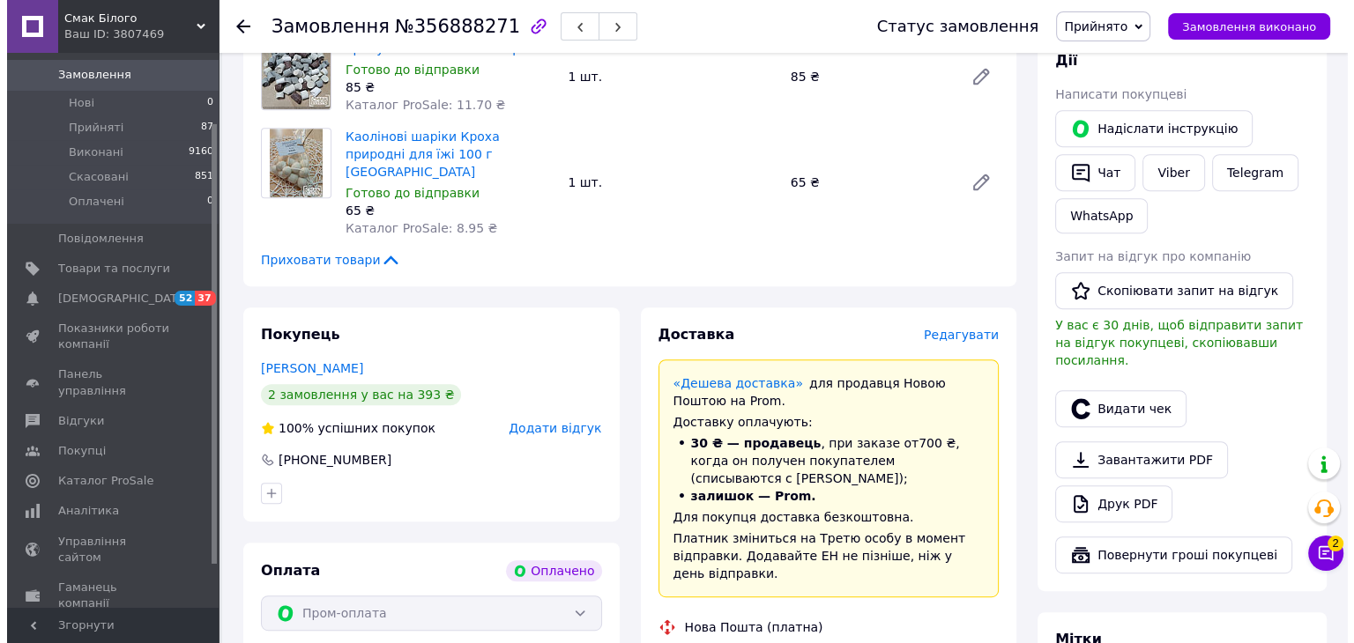
scroll to position [705, 0]
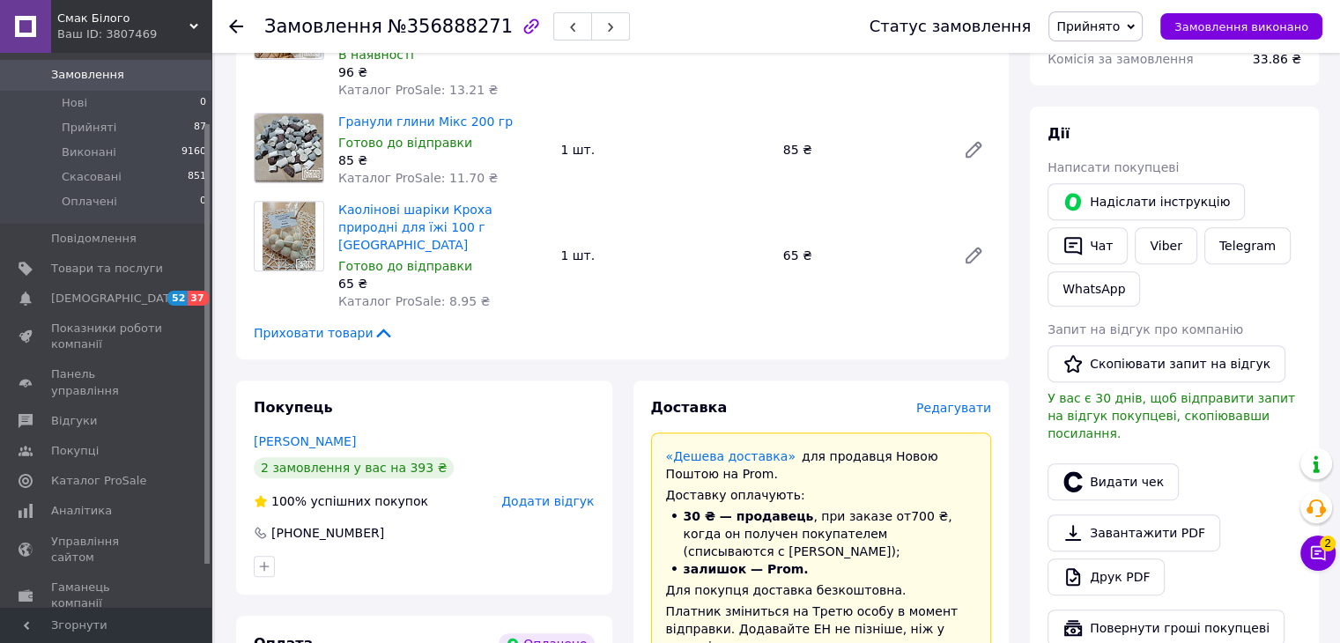
click at [962, 401] on span "Редагувати" at bounding box center [953, 408] width 75 height 14
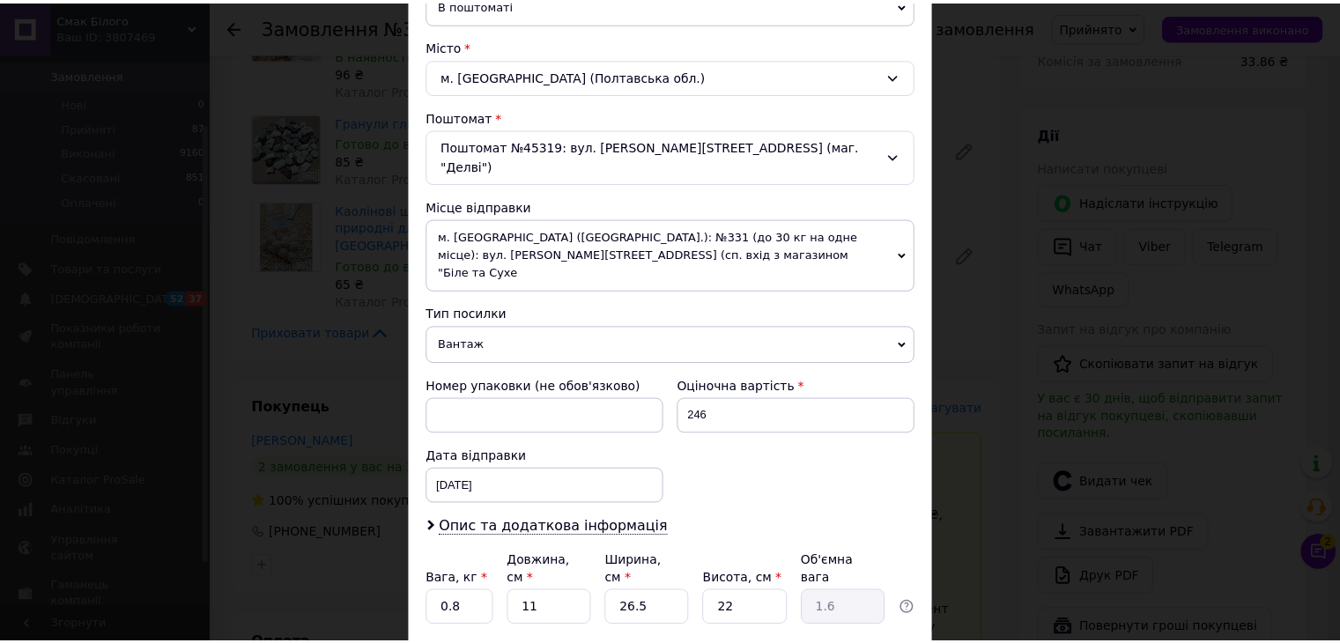
scroll to position [529, 0]
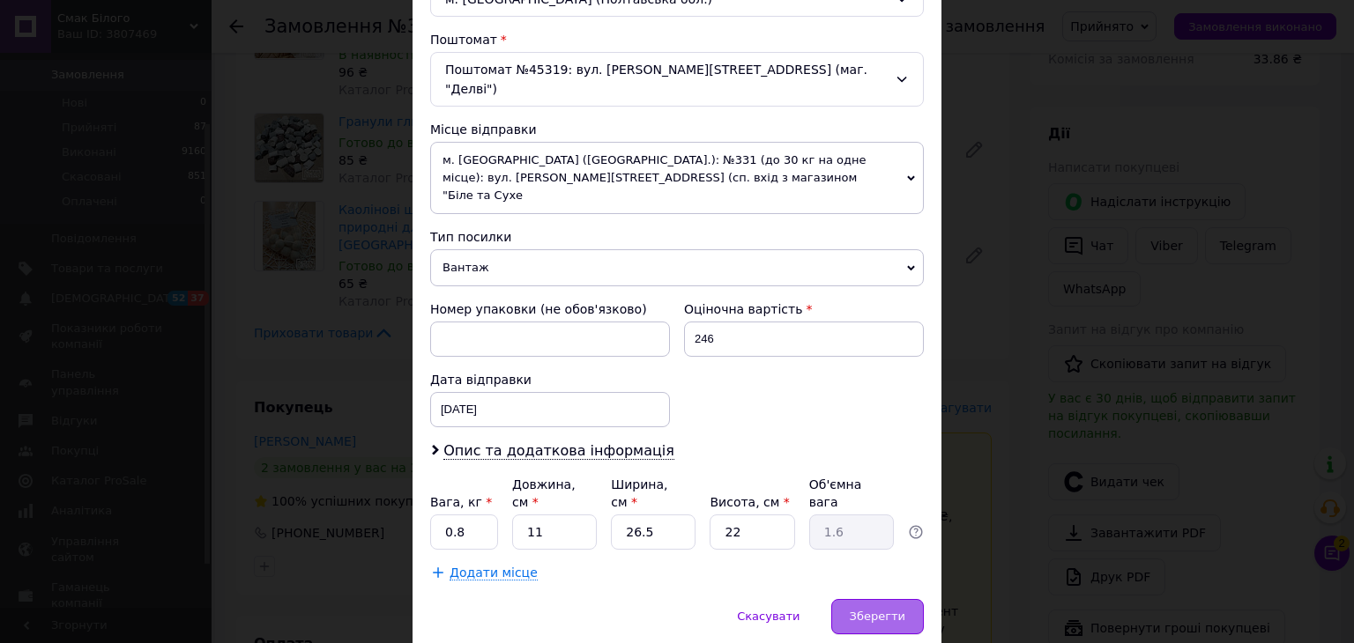
click at [871, 599] on div "Зберегти" at bounding box center [877, 616] width 93 height 35
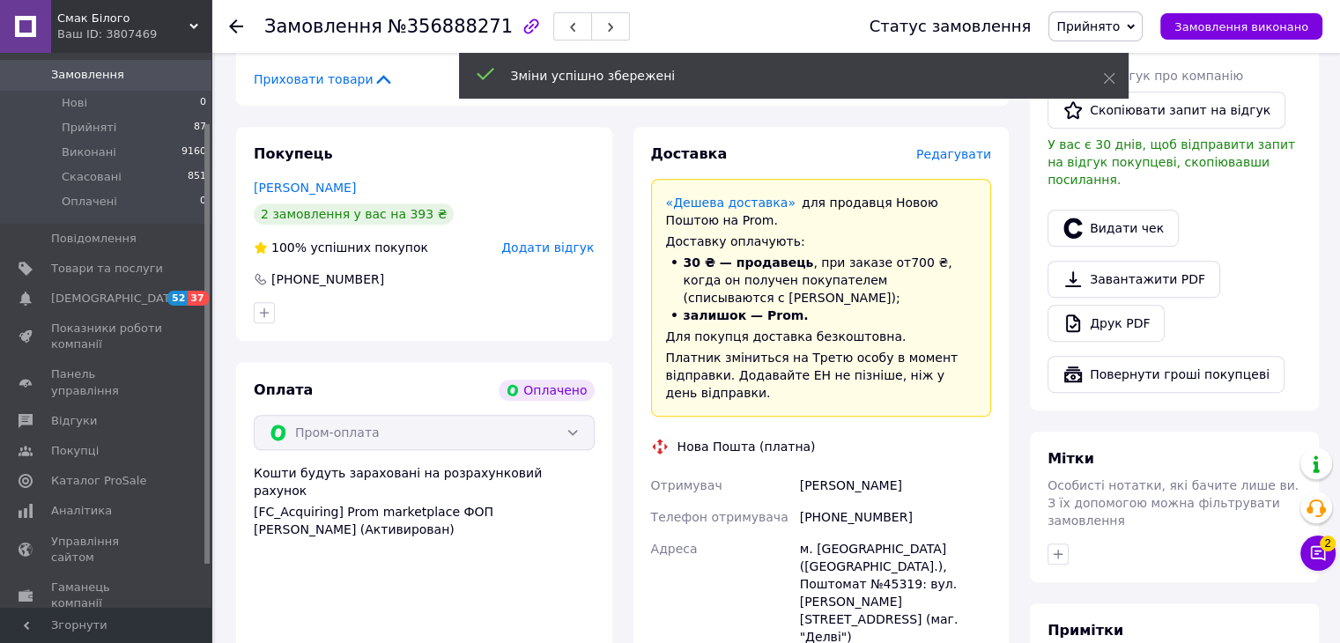
scroll to position [1234, 0]
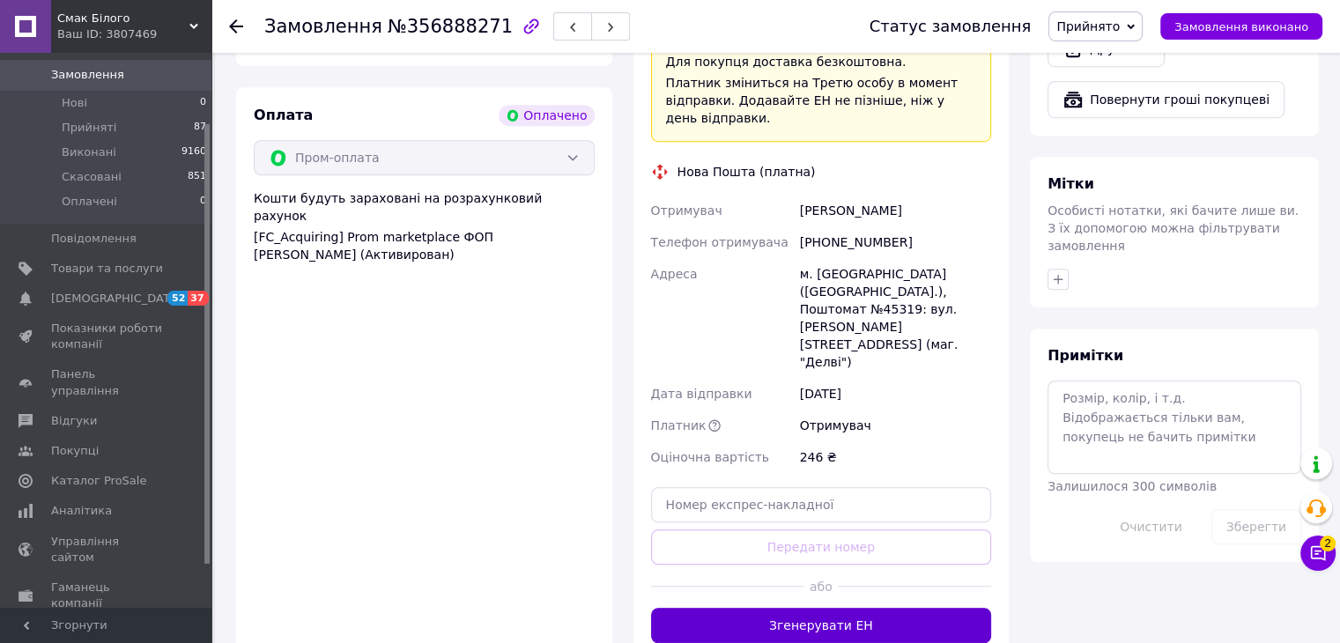
click at [868, 608] on button "Згенерувати ЕН" at bounding box center [821, 625] width 341 height 35
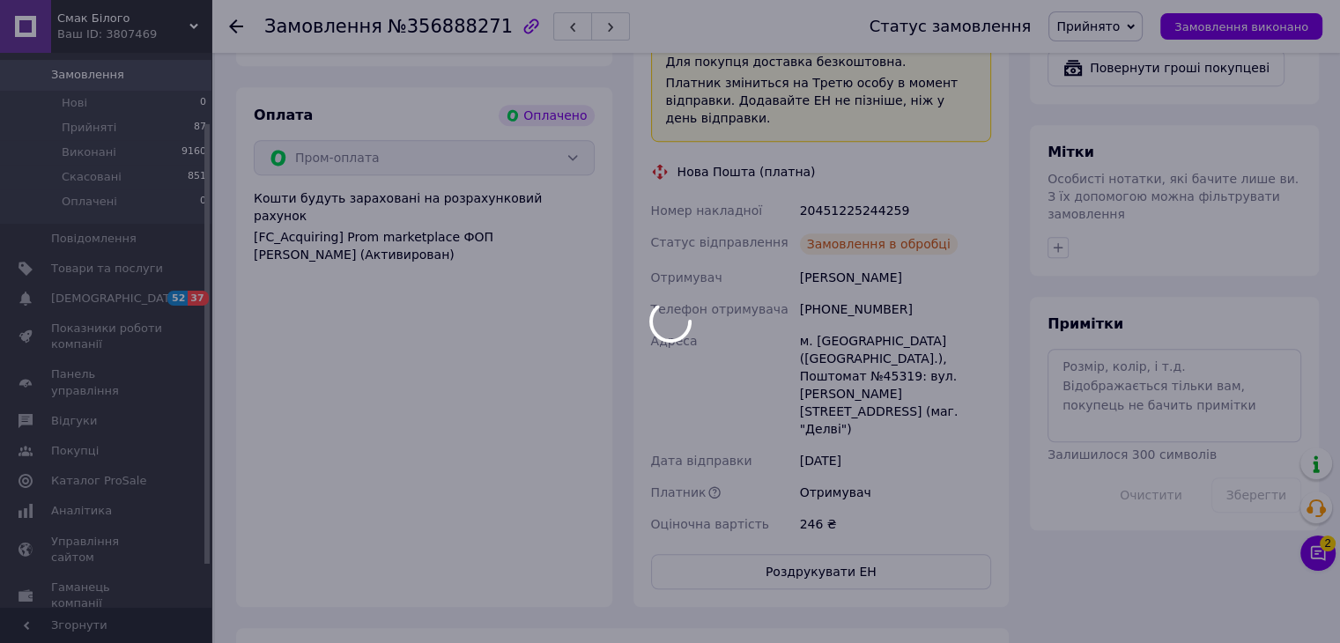
scroll to position [969, 0]
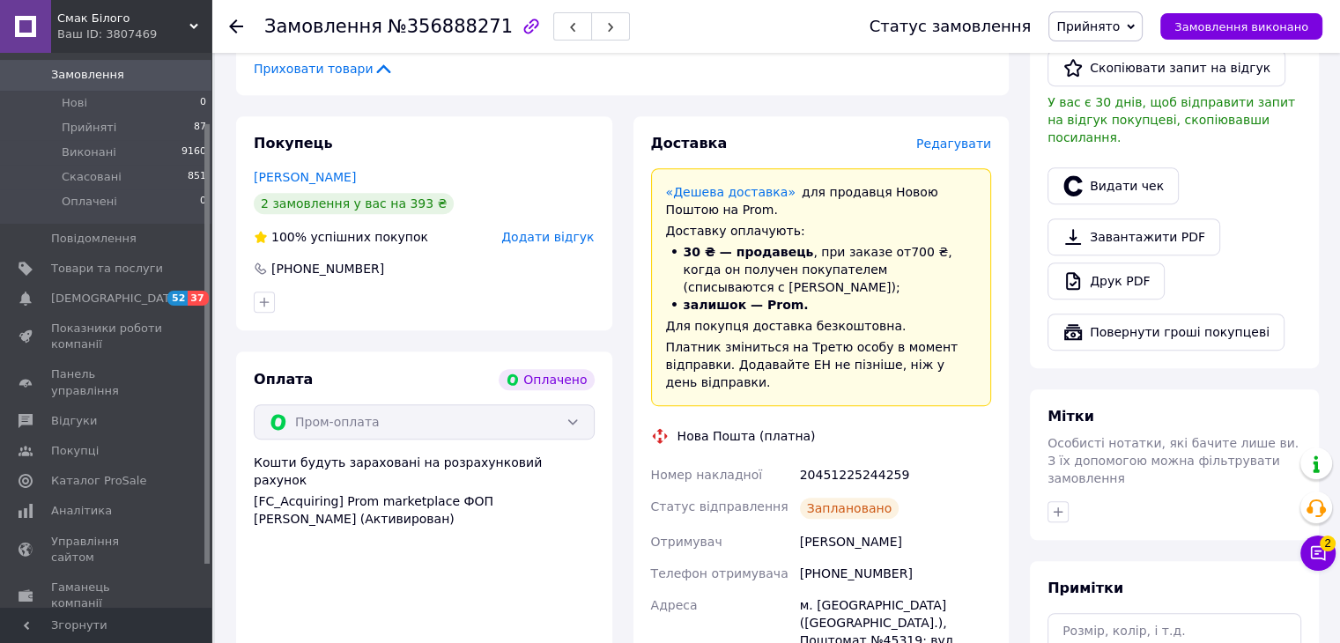
click at [871, 459] on div "20451225244259" at bounding box center [896, 475] width 198 height 32
click at [864, 459] on div "20451225244259" at bounding box center [896, 475] width 198 height 32
click at [87, 67] on span "Замовлення" at bounding box center [87, 75] width 73 height 16
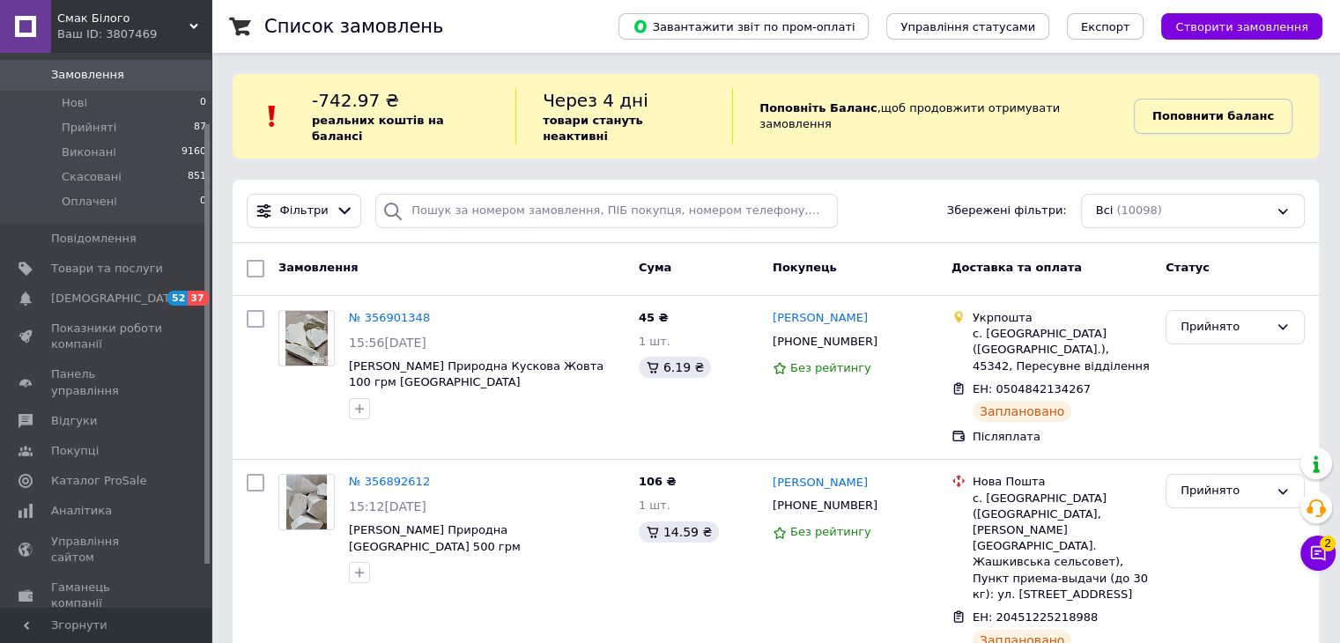
click at [1242, 115] on b "Поповнити баланс" at bounding box center [1214, 115] width 122 height 13
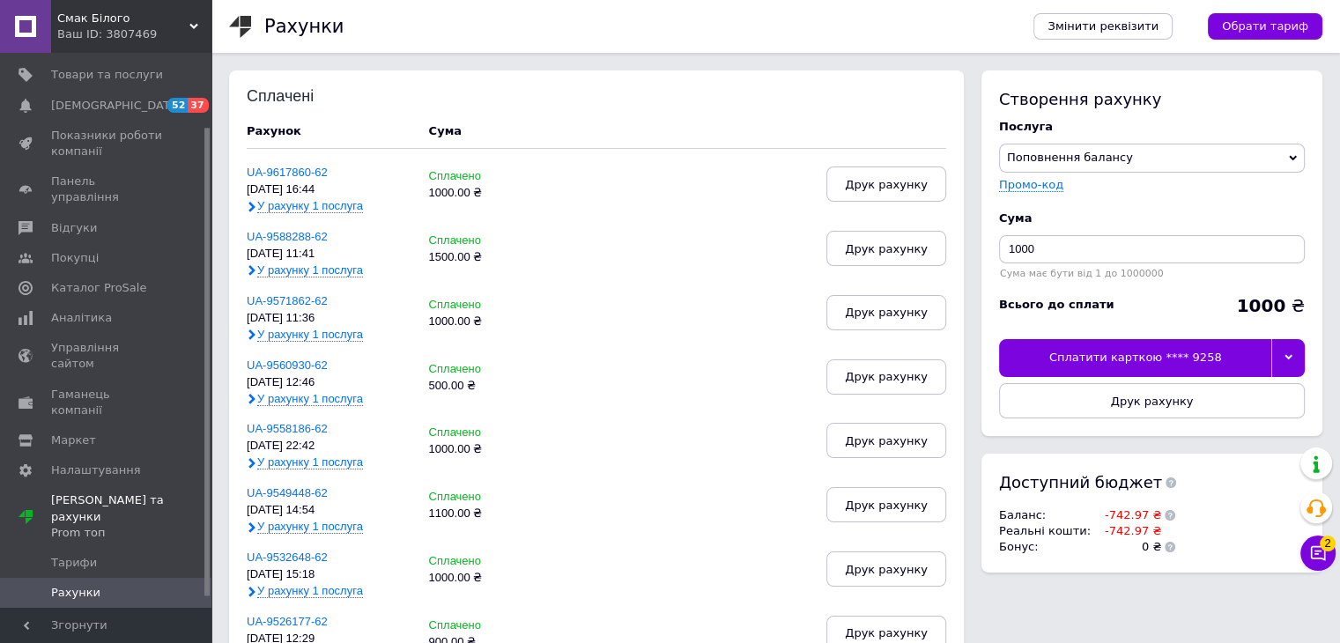
click at [1184, 367] on div "Сплатити карткою **** 9258" at bounding box center [1135, 357] width 272 height 37
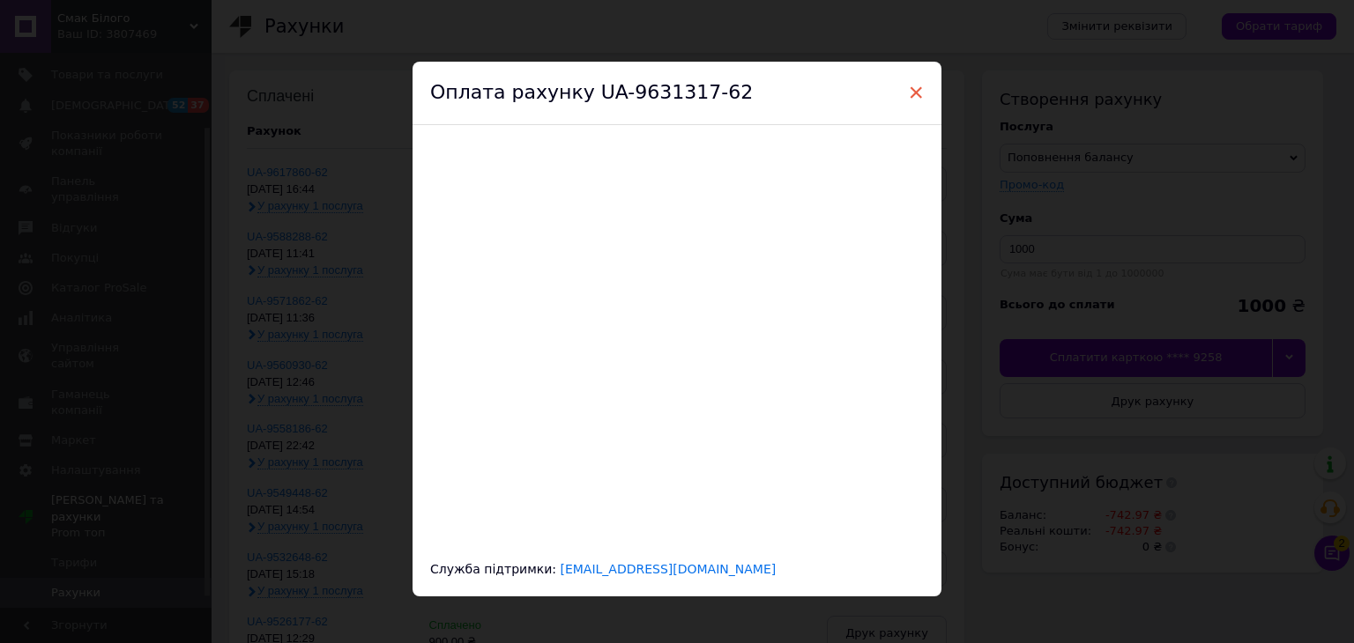
click at [908, 97] on span "×" at bounding box center [916, 93] width 16 height 30
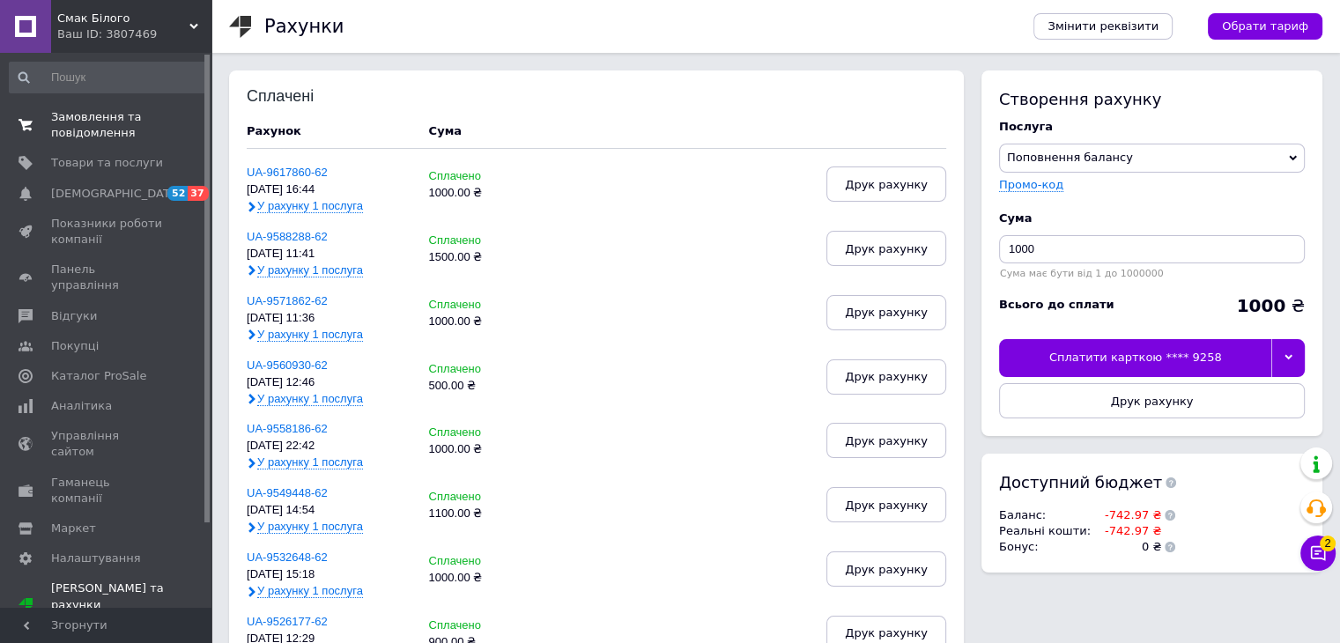
click at [74, 138] on span "Замовлення та повідомлення" at bounding box center [107, 125] width 112 height 32
